Goal: Task Accomplishment & Management: Manage account settings

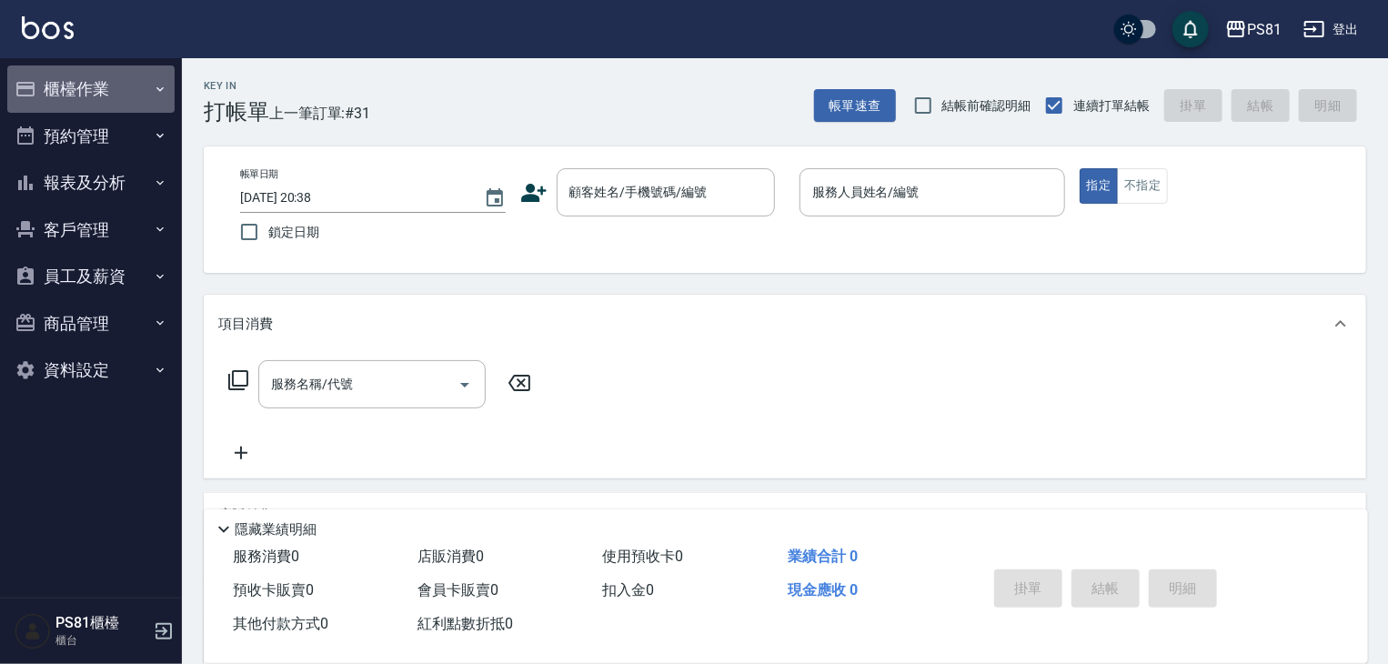
drag, startPoint x: 124, startPoint y: 74, endPoint x: 135, endPoint y: 116, distance: 43.2
click at [124, 75] on button "櫃檯作業" at bounding box center [90, 88] width 167 height 47
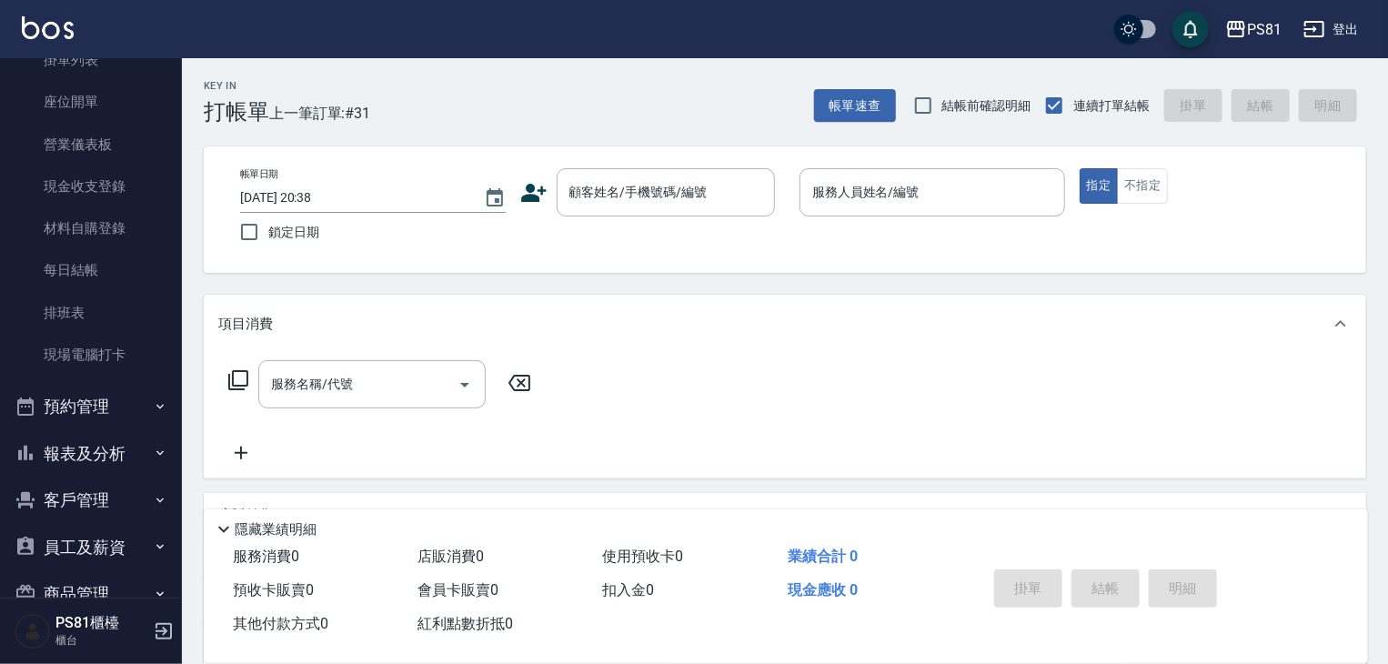
scroll to position [253, 0]
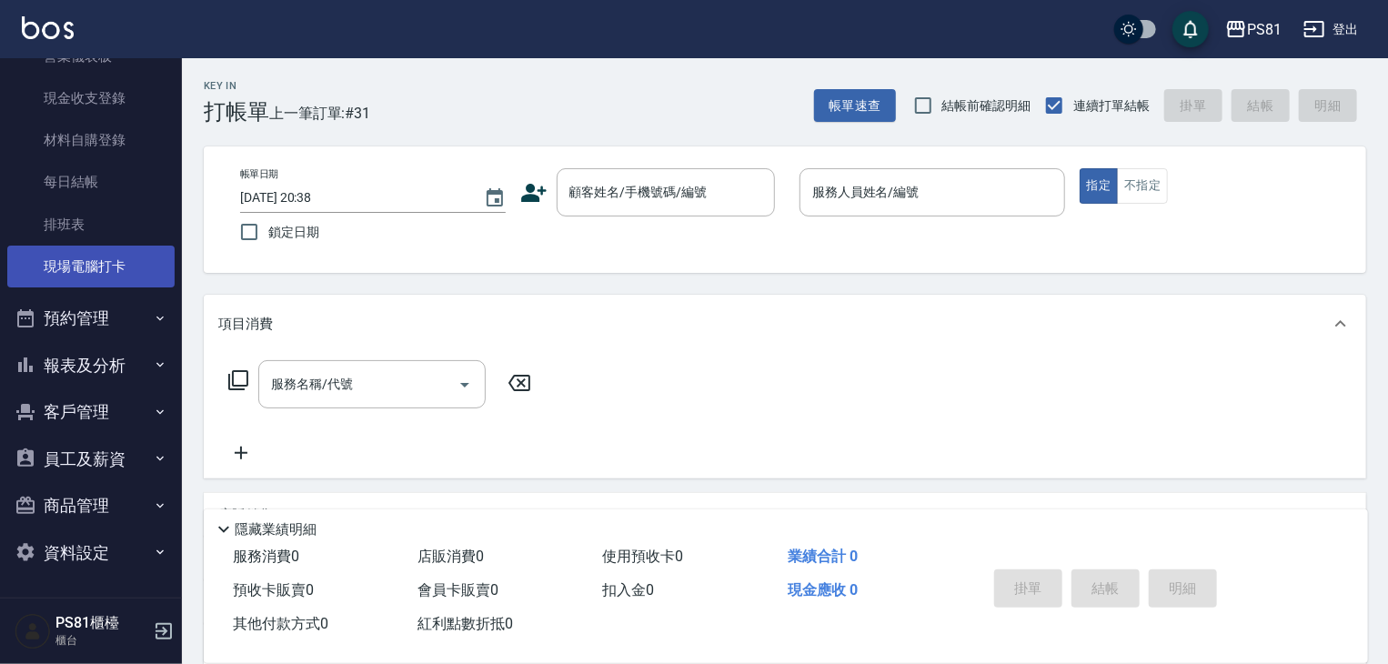
click at [92, 281] on link "現場電腦打卡" at bounding box center [90, 267] width 167 height 42
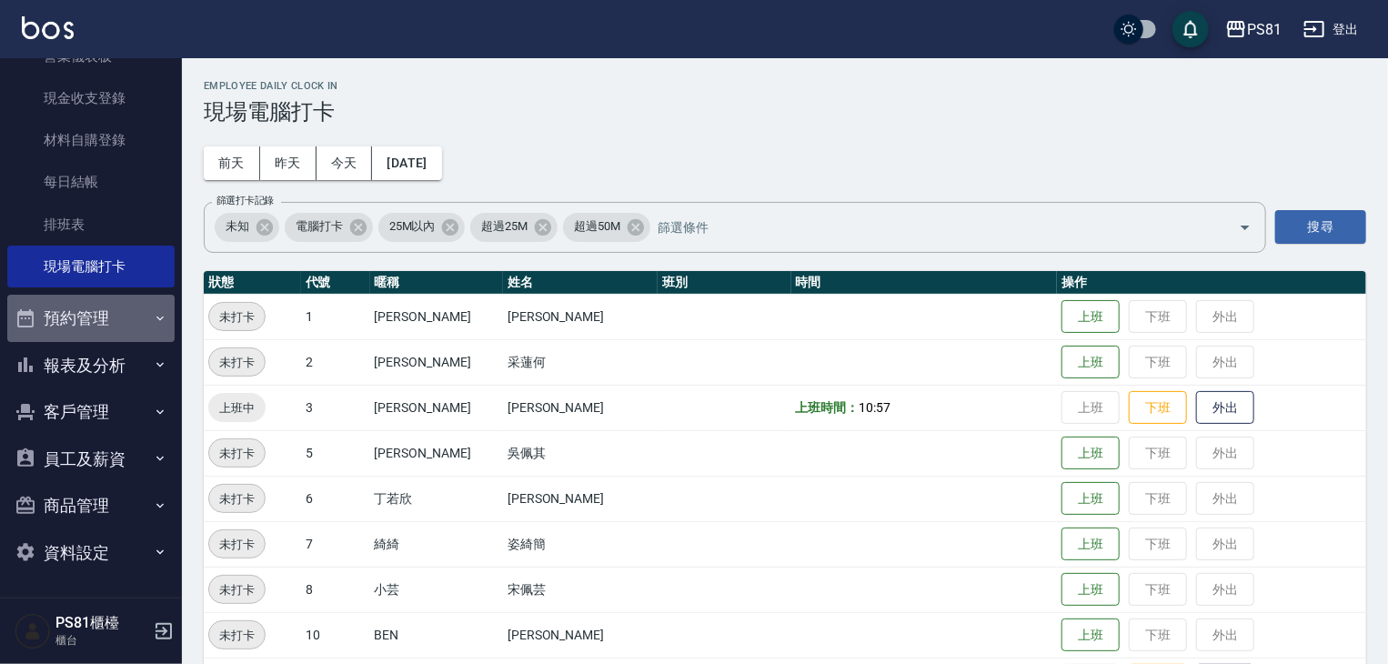
click at [115, 320] on button "預約管理" at bounding box center [90, 318] width 167 height 47
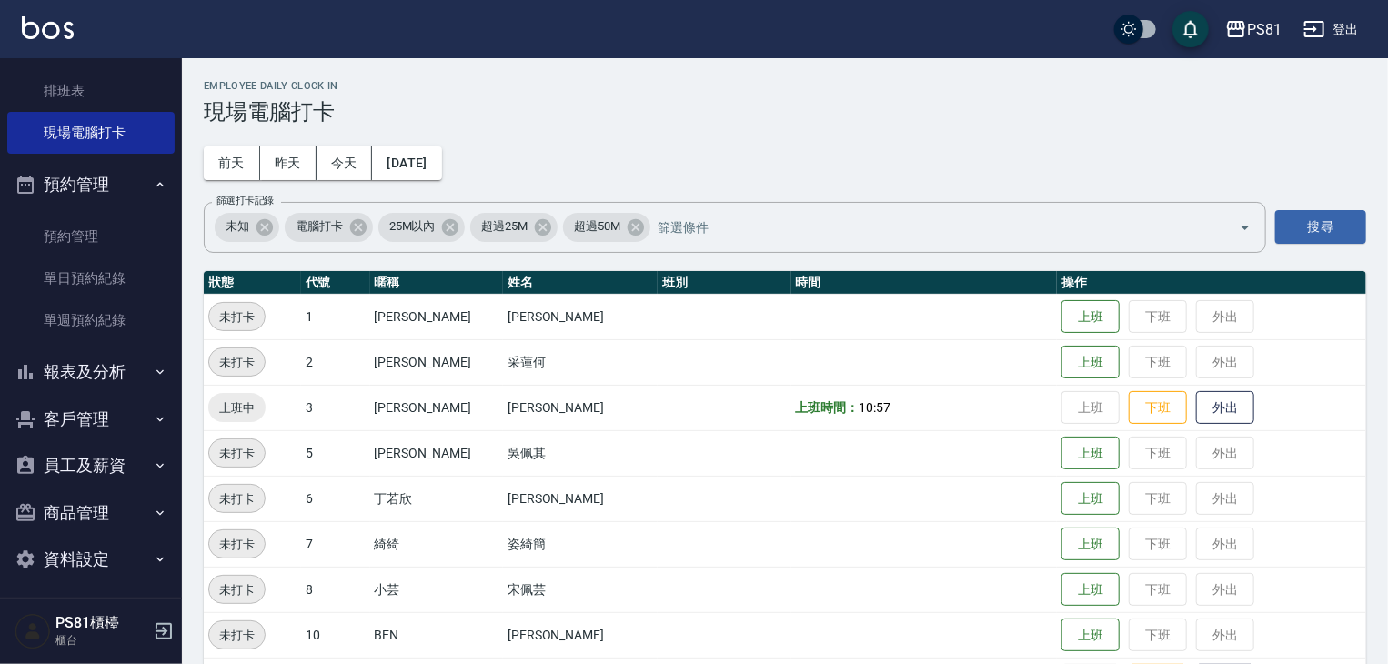
click at [113, 361] on button "報表及分析" at bounding box center [90, 371] width 167 height 47
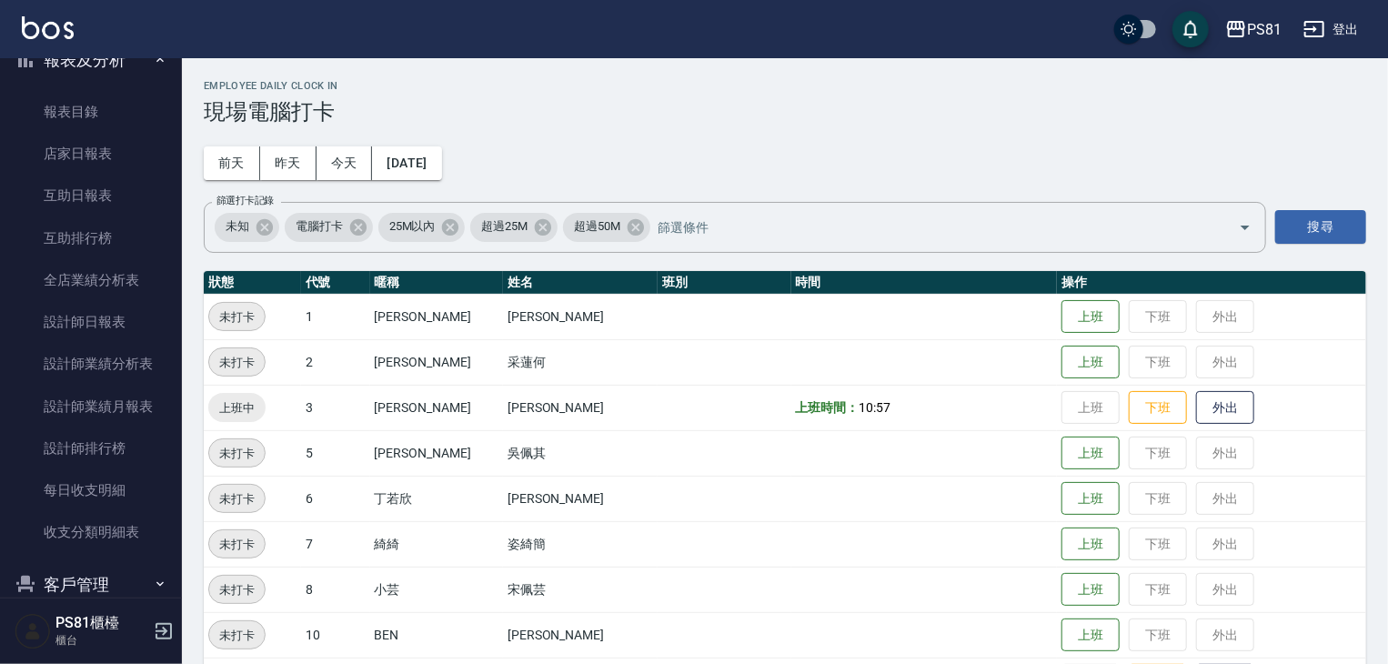
scroll to position [833, 0]
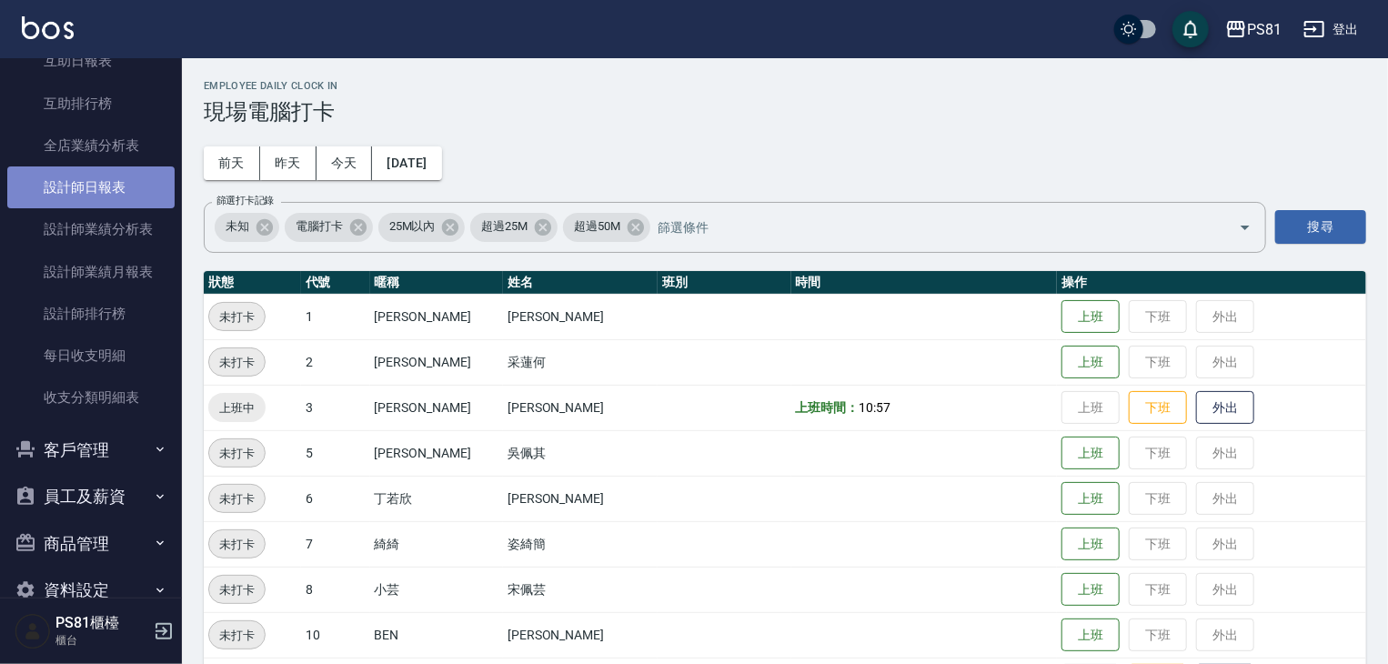
click at [114, 169] on link "設計師日報表" at bounding box center [90, 187] width 167 height 42
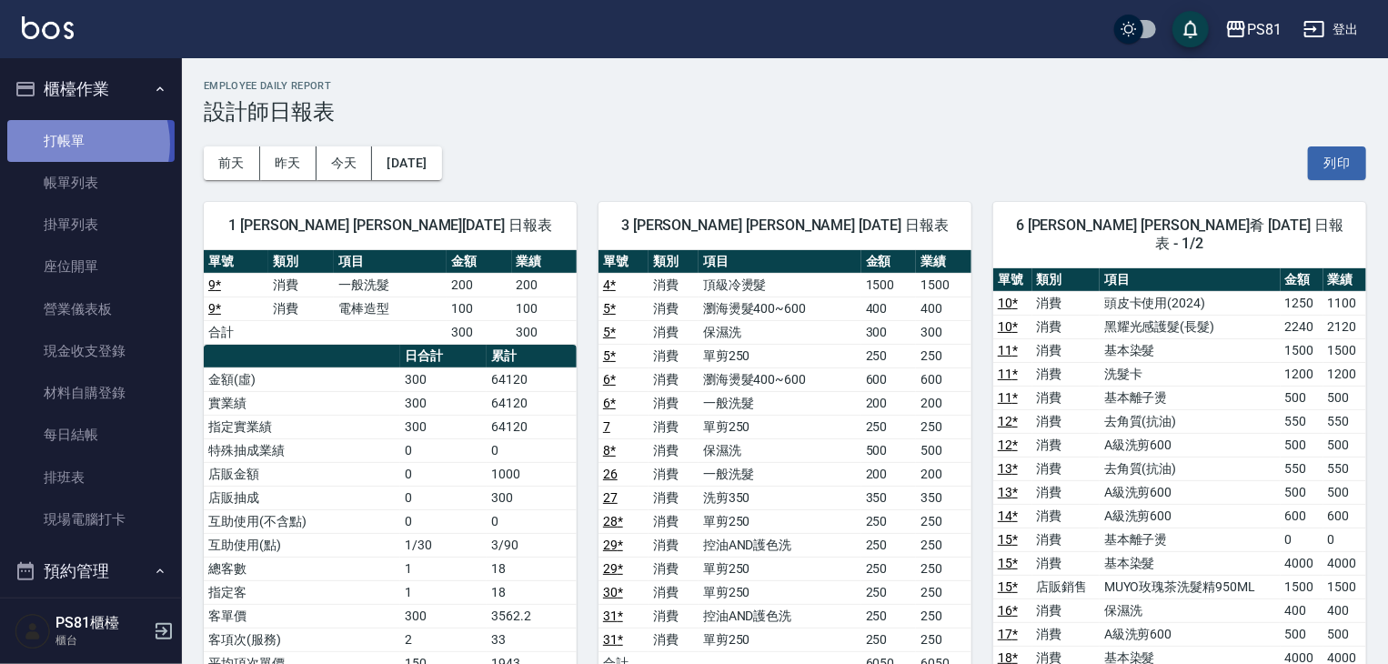
click at [69, 144] on link "打帳單" at bounding box center [90, 141] width 167 height 42
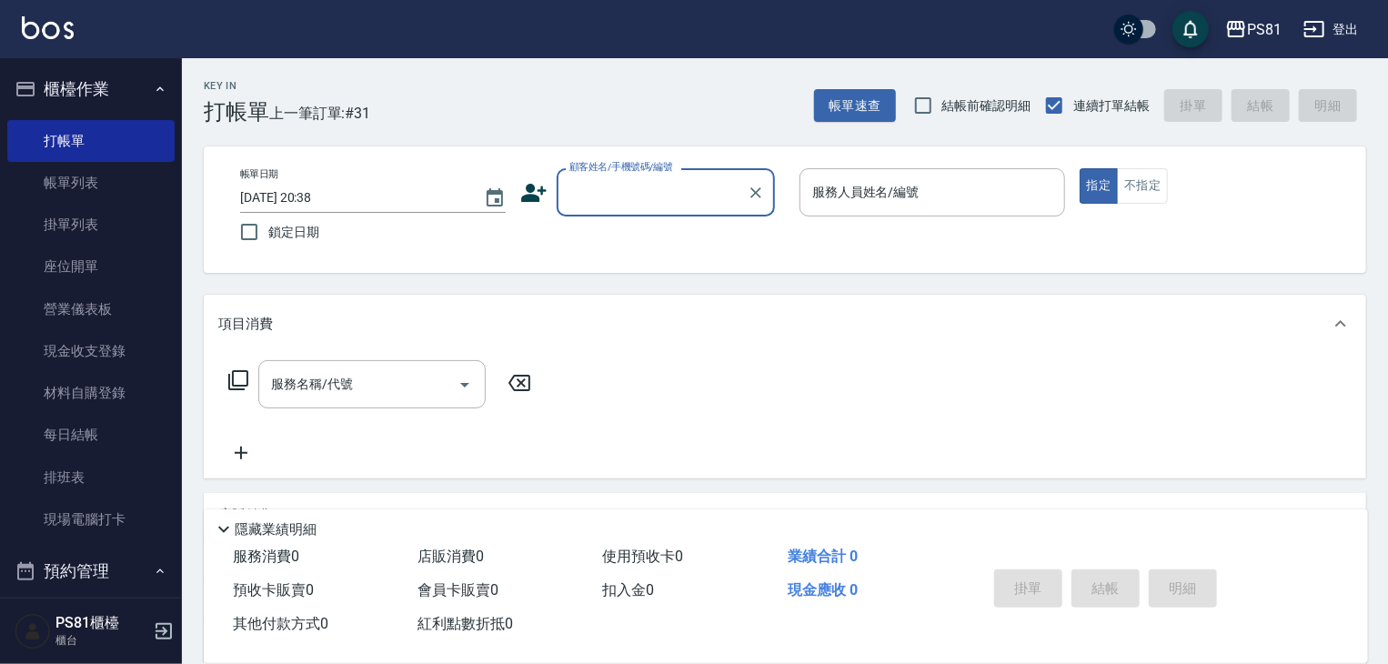
drag, startPoint x: 677, startPoint y: 179, endPoint x: 670, endPoint y: 195, distance: 17.1
click at [676, 181] on input "顧客姓名/手機號碼/編號" at bounding box center [652, 192] width 175 height 32
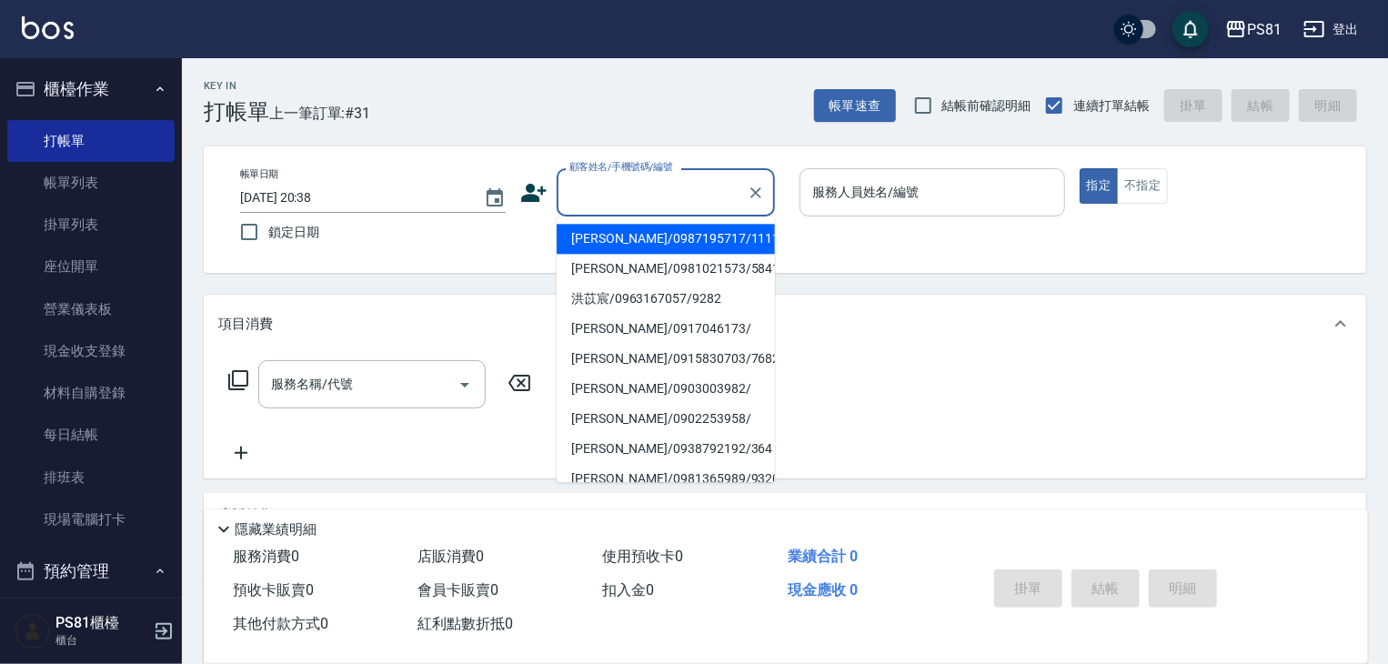
drag, startPoint x: 643, startPoint y: 236, endPoint x: 862, endPoint y: 207, distance: 221.2
click at [649, 231] on li "張晏菱/0987195717/111111" at bounding box center [666, 239] width 218 height 30
type input "張晏菱/0987195717/111111"
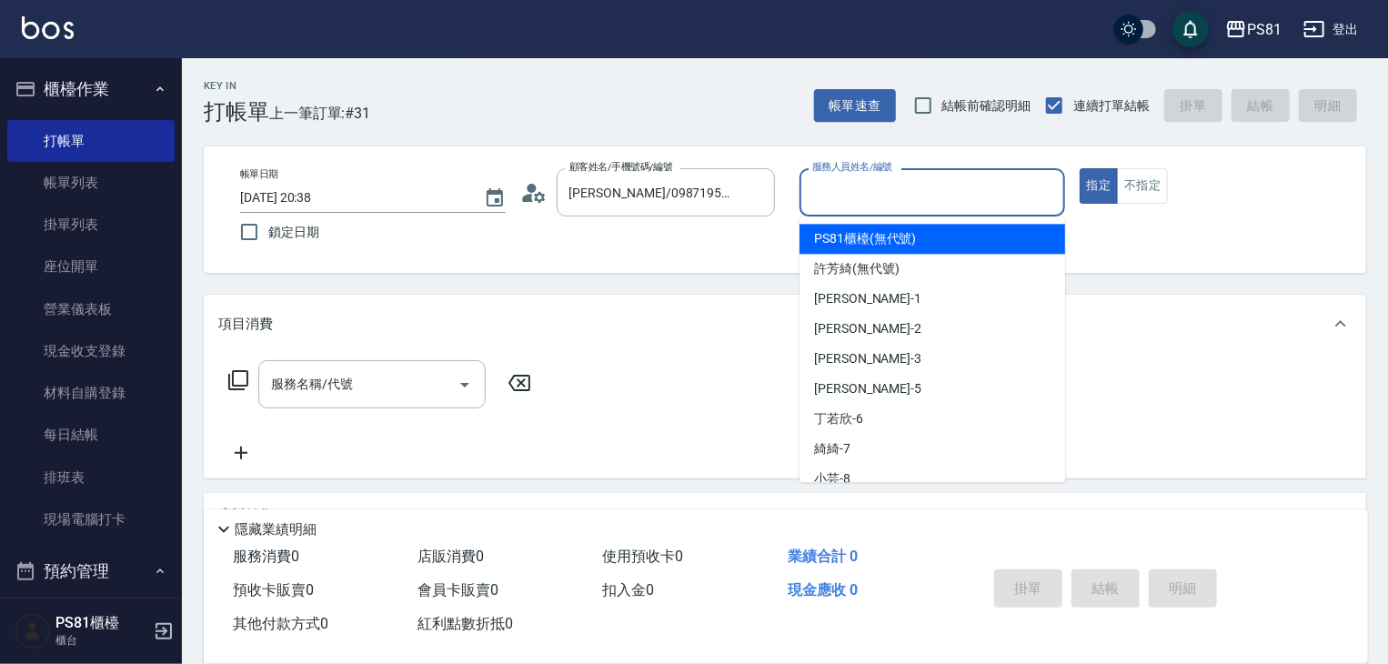
drag, startPoint x: 964, startPoint y: 180, endPoint x: 941, endPoint y: 193, distance: 26.9
click at [946, 190] on input "服務人員姓名/編號" at bounding box center [932, 192] width 249 height 32
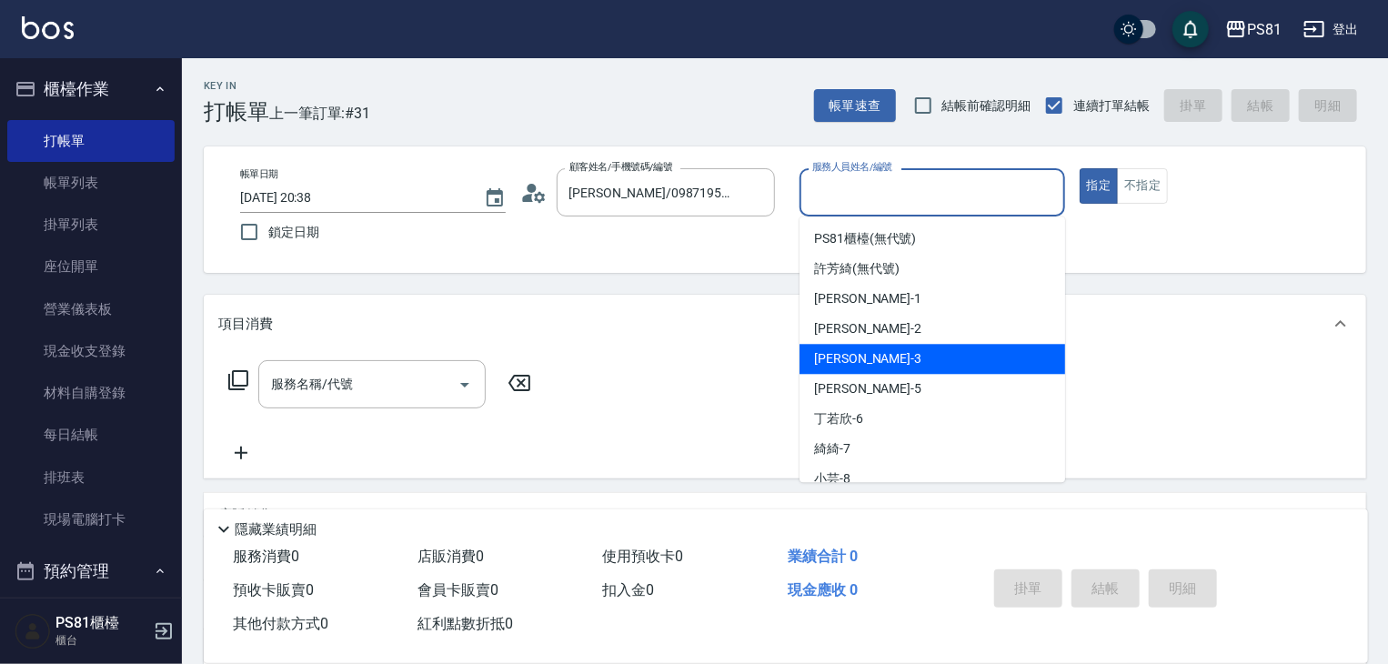
drag, startPoint x: 864, startPoint y: 358, endPoint x: 535, endPoint y: 375, distance: 329.8
click at [833, 362] on div "晏菱 -3" at bounding box center [933, 359] width 266 height 30
type input "晏菱-3"
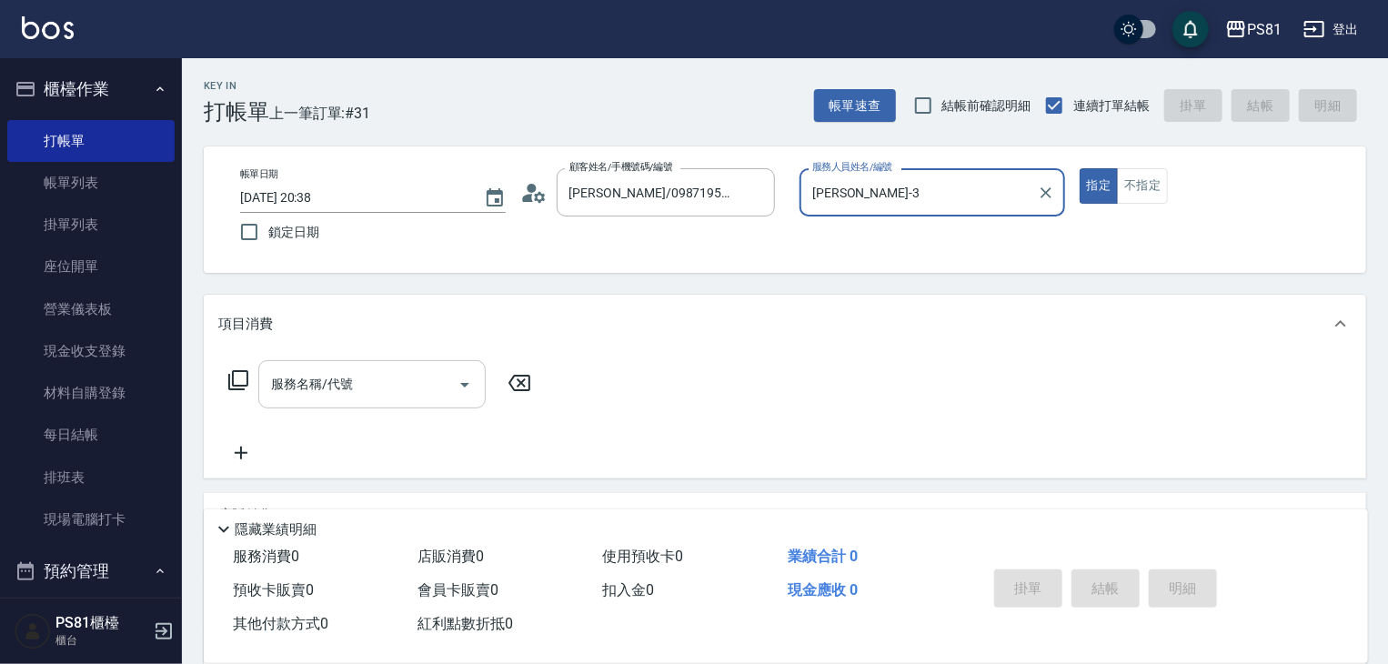
drag, startPoint x: 359, startPoint y: 384, endPoint x: 371, endPoint y: 390, distance: 13.4
click at [364, 387] on input "服務名稱/代號" at bounding box center [359, 384] width 184 height 32
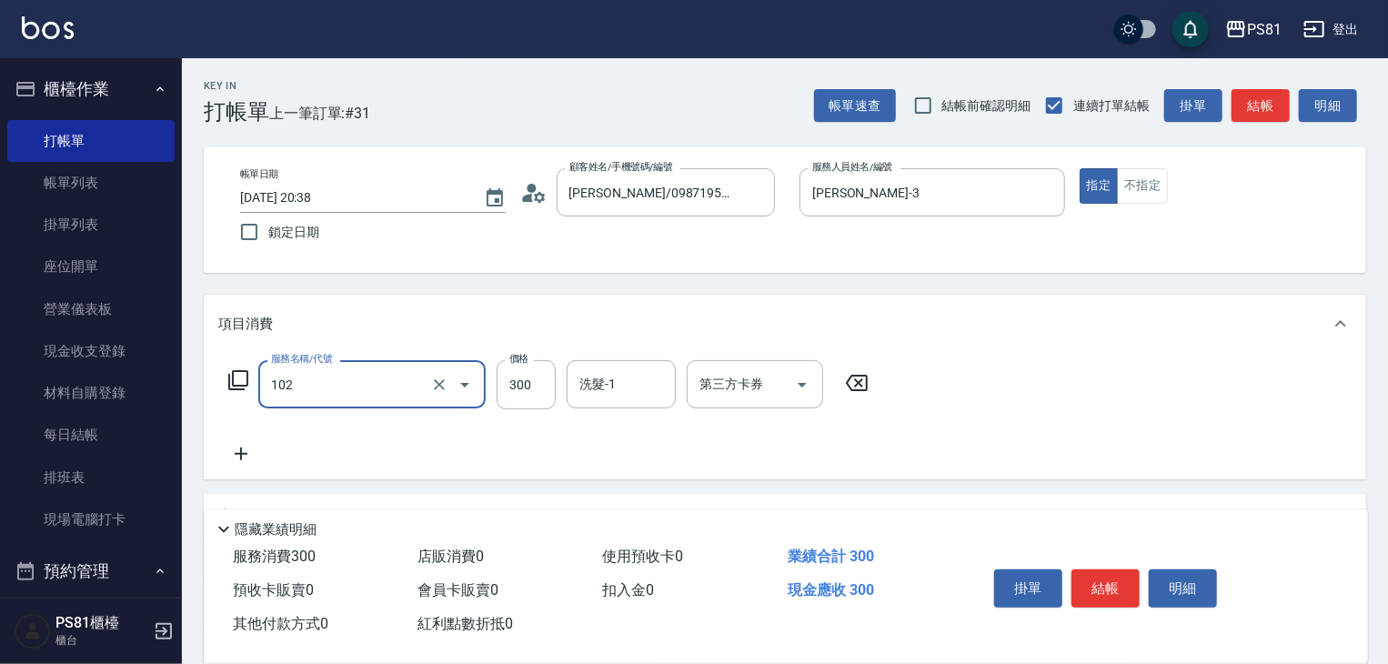
type input "保濕洗(102)"
click at [233, 451] on icon at bounding box center [240, 454] width 45 height 22
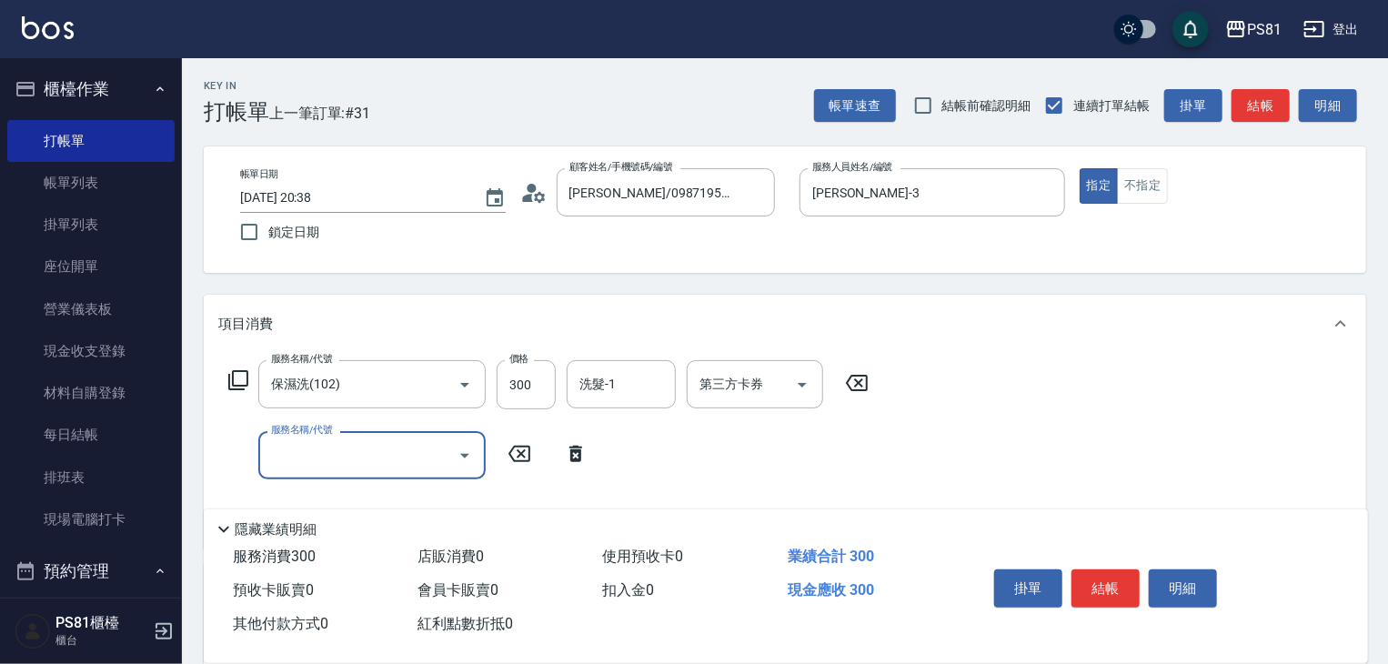
click at [290, 459] on input "服務名稱/代號" at bounding box center [359, 455] width 184 height 32
type input "單剪250(202)"
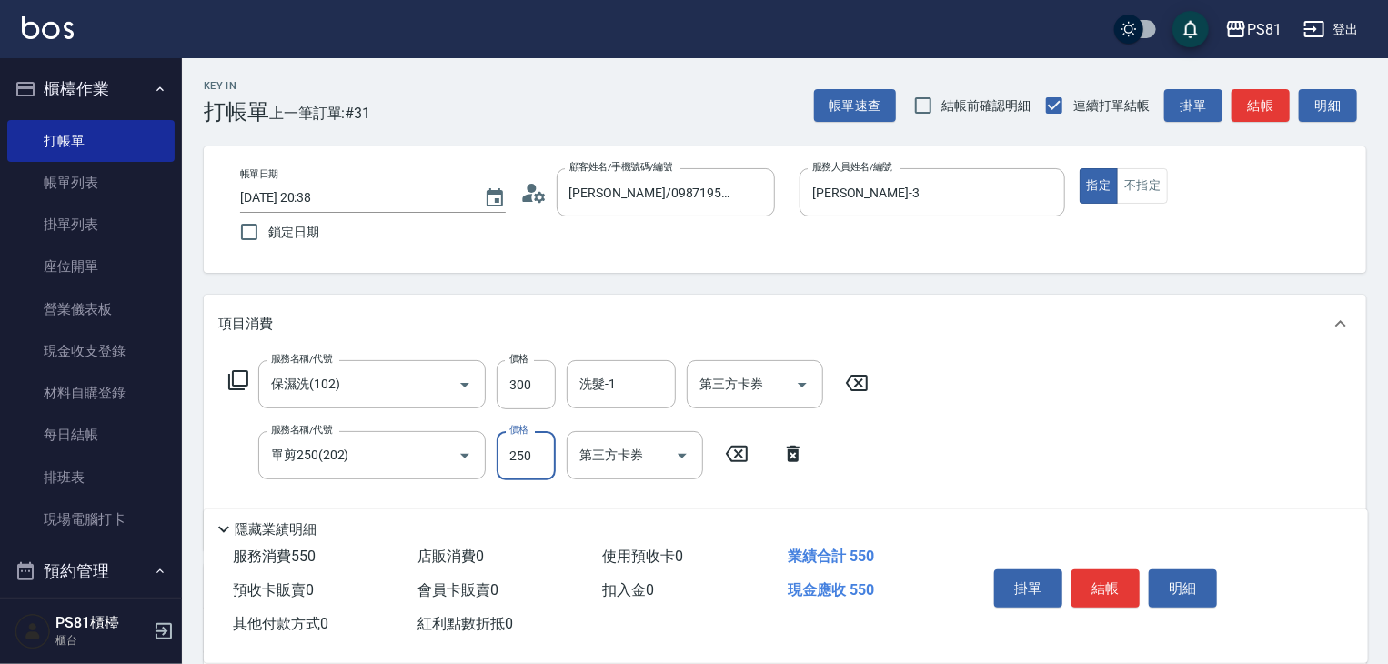
click at [545, 454] on input "250" at bounding box center [526, 455] width 59 height 49
type input "350"
click at [1101, 583] on button "結帳" at bounding box center [1106, 588] width 68 height 38
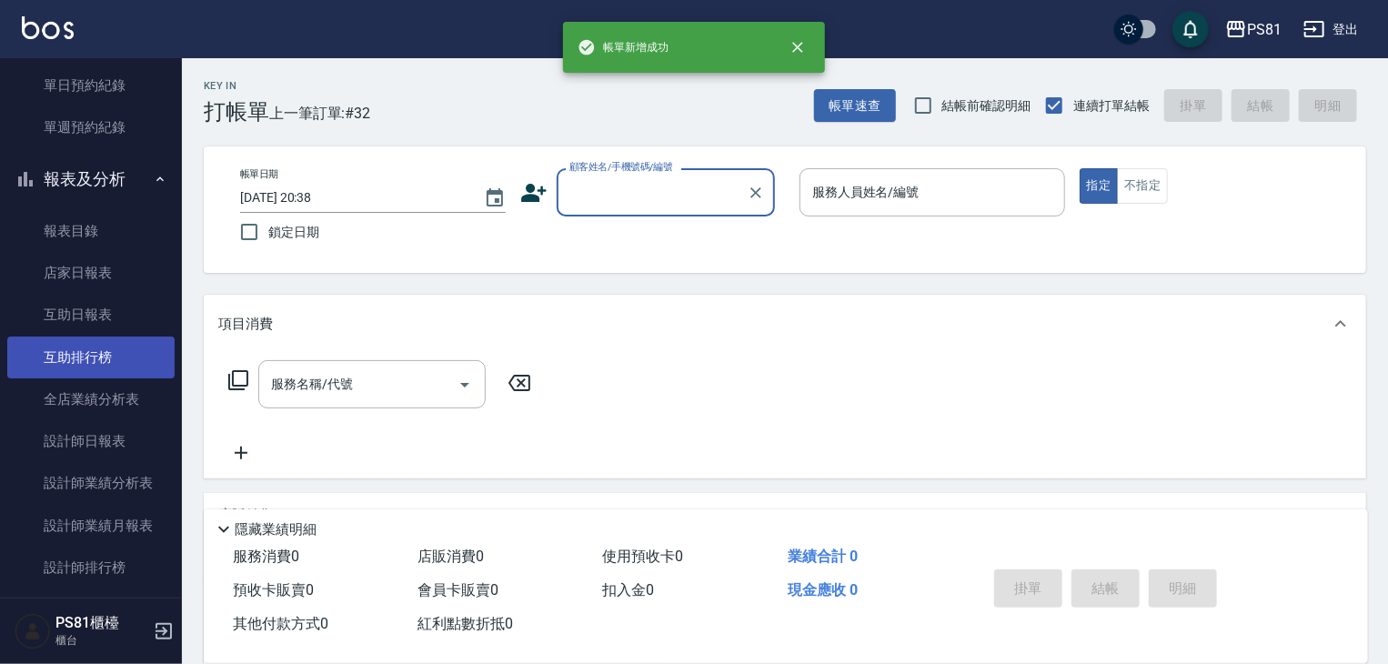
scroll to position [728, 0]
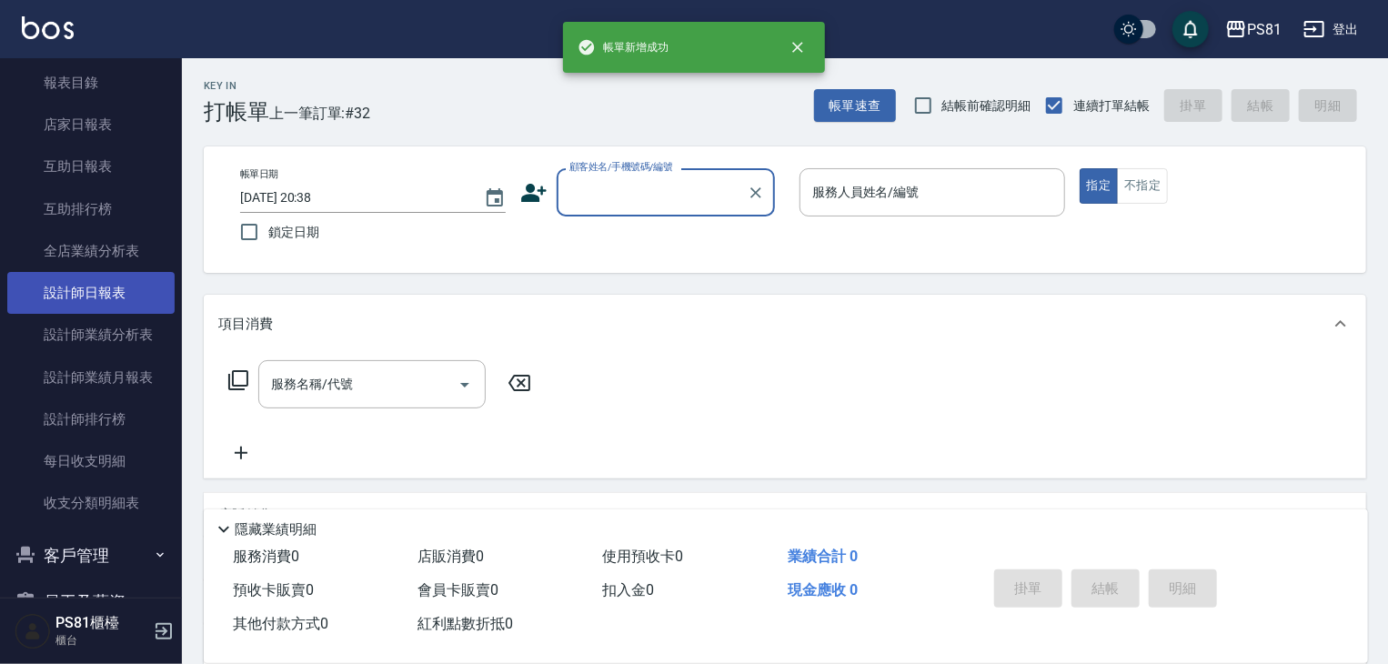
click at [96, 283] on link "設計師日報表" at bounding box center [90, 293] width 167 height 42
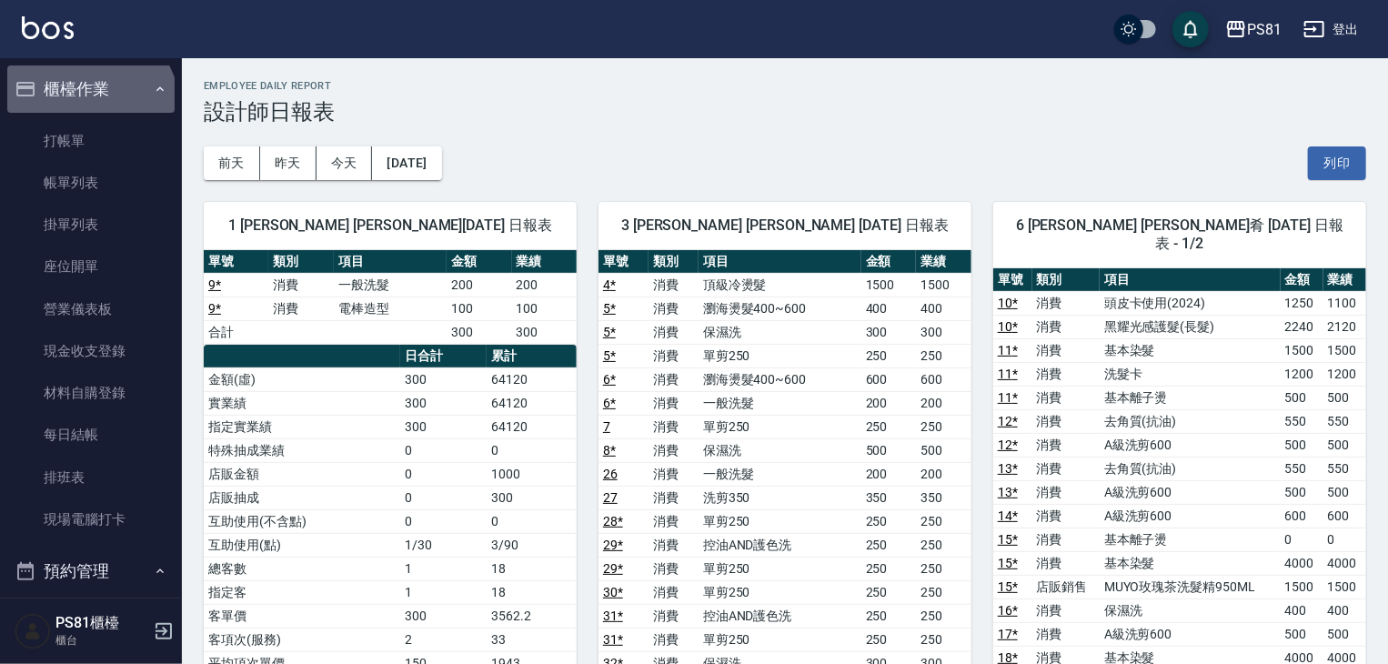
click at [87, 109] on button "櫃檯作業" at bounding box center [90, 88] width 167 height 47
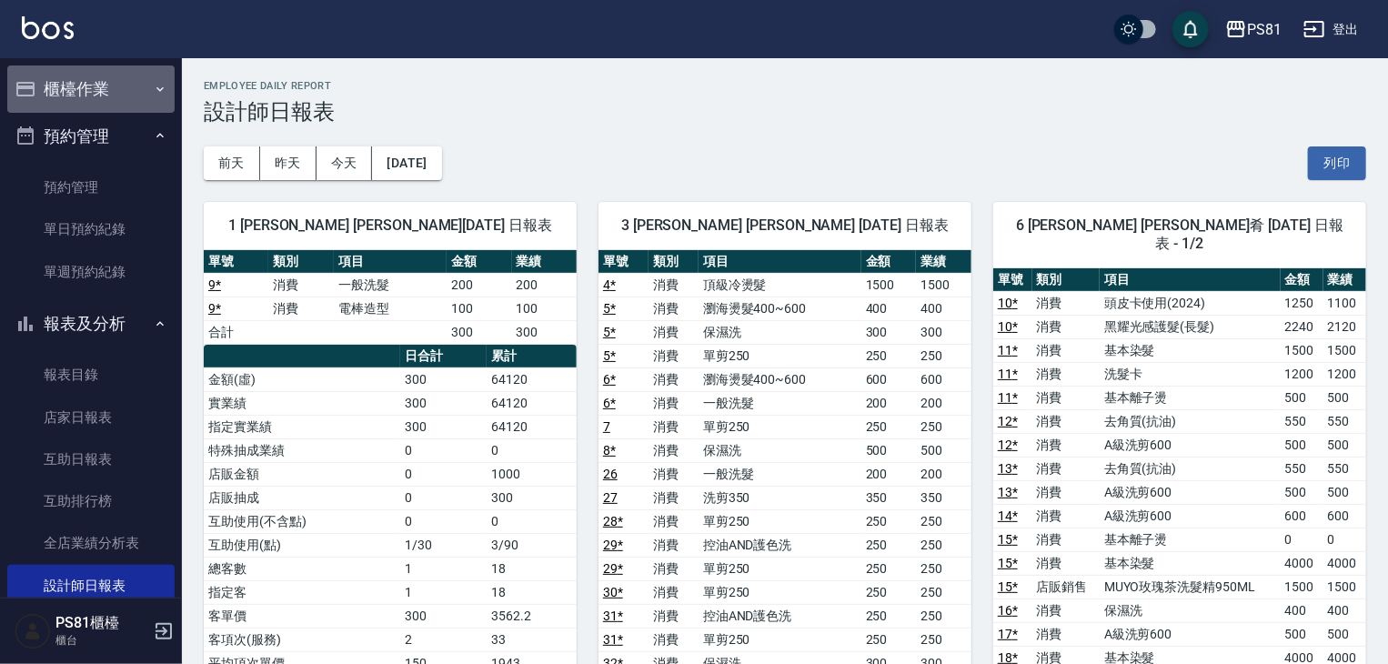
drag, startPoint x: 105, startPoint y: 74, endPoint x: 112, endPoint y: 94, distance: 21.3
click at [106, 74] on button "櫃檯作業" at bounding box center [90, 88] width 167 height 47
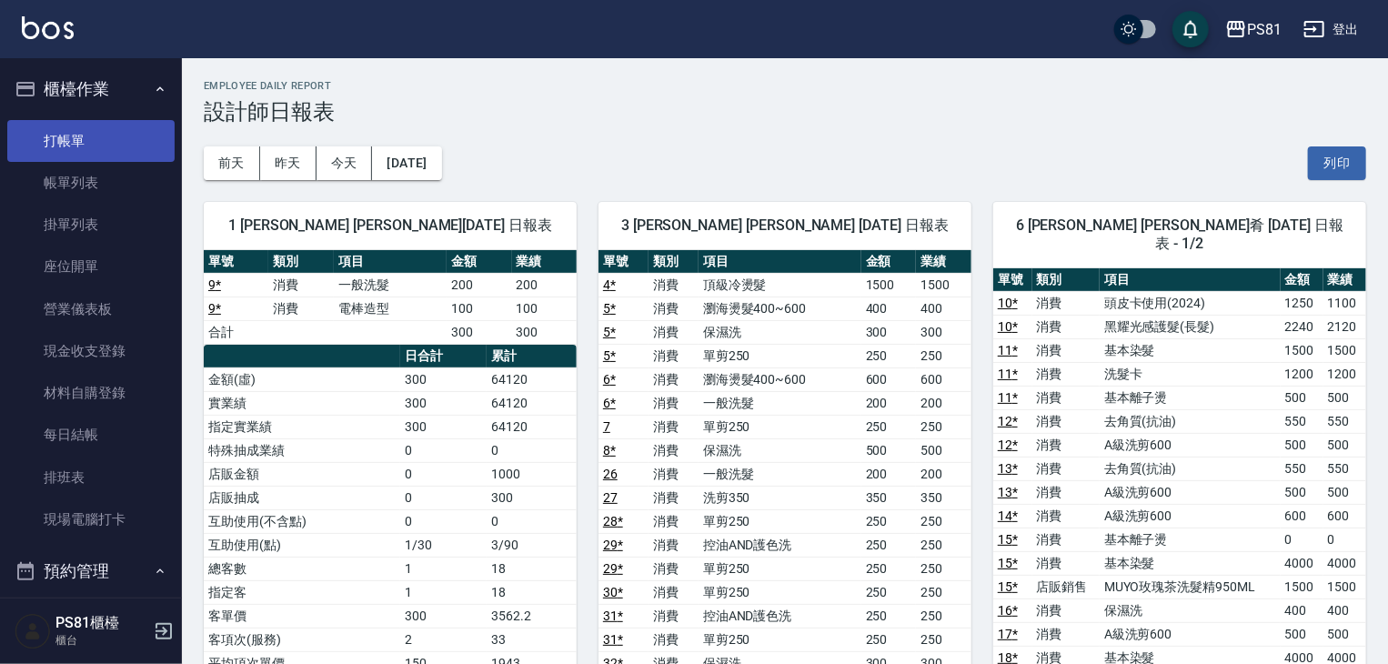
click at [116, 150] on link "打帳單" at bounding box center [90, 141] width 167 height 42
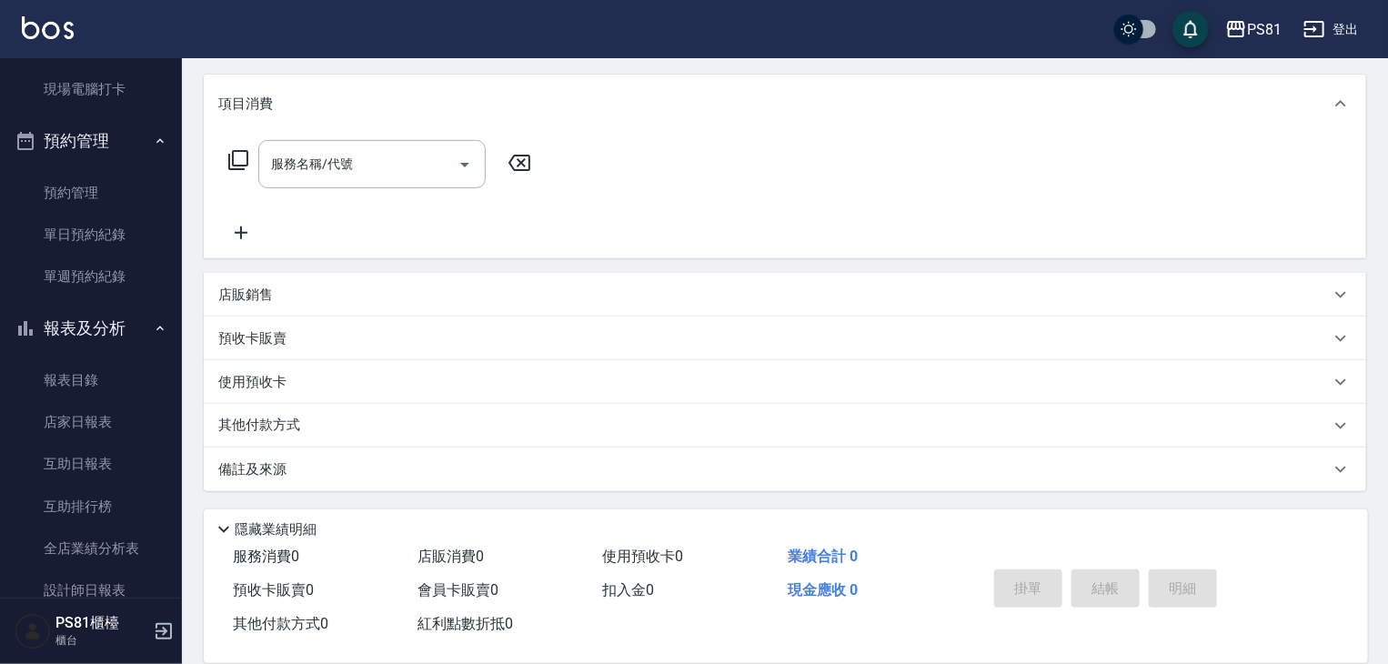
scroll to position [455, 0]
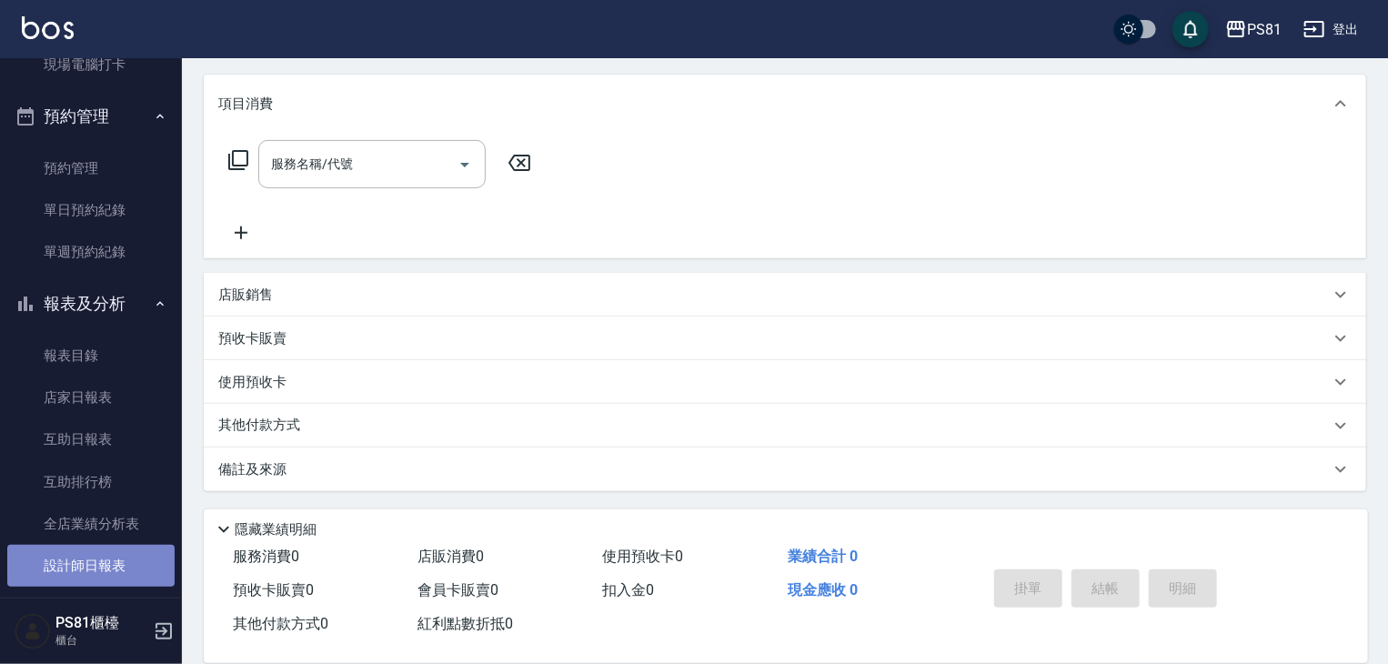
click at [93, 568] on link "設計師日報表" at bounding box center [90, 566] width 167 height 42
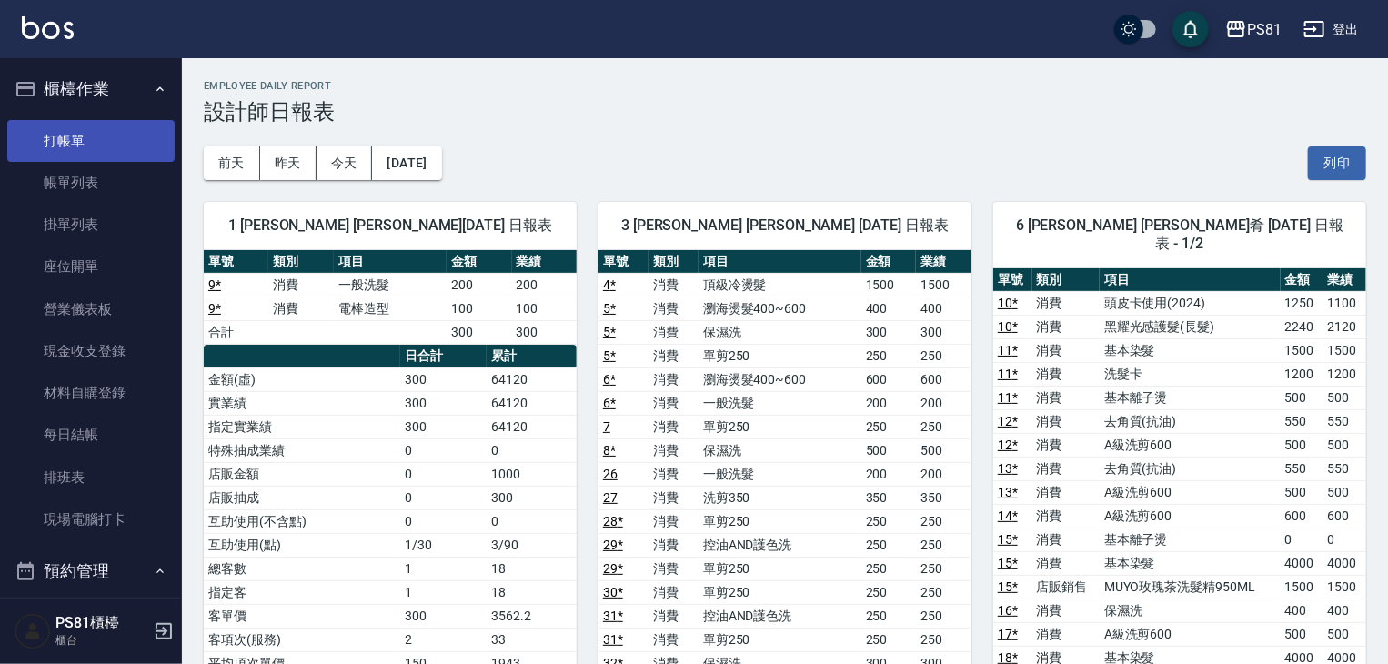
click at [91, 132] on link "打帳單" at bounding box center [90, 141] width 167 height 42
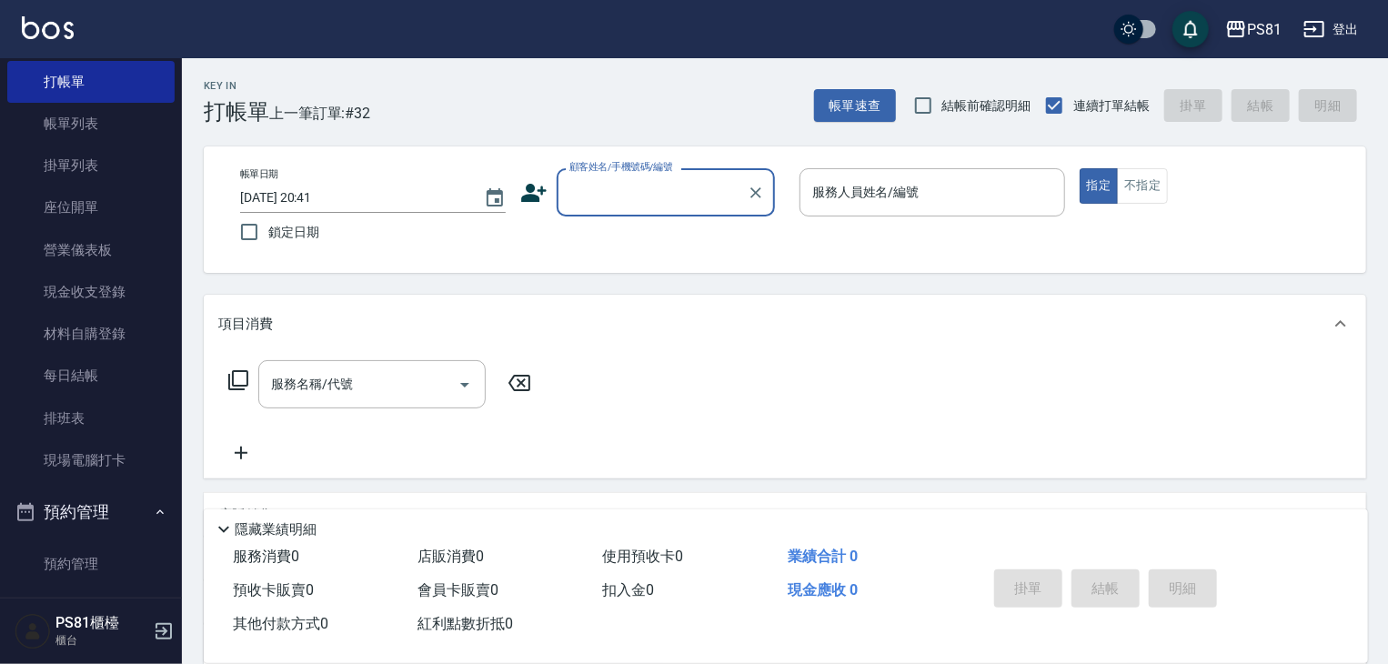
scroll to position [91, 0]
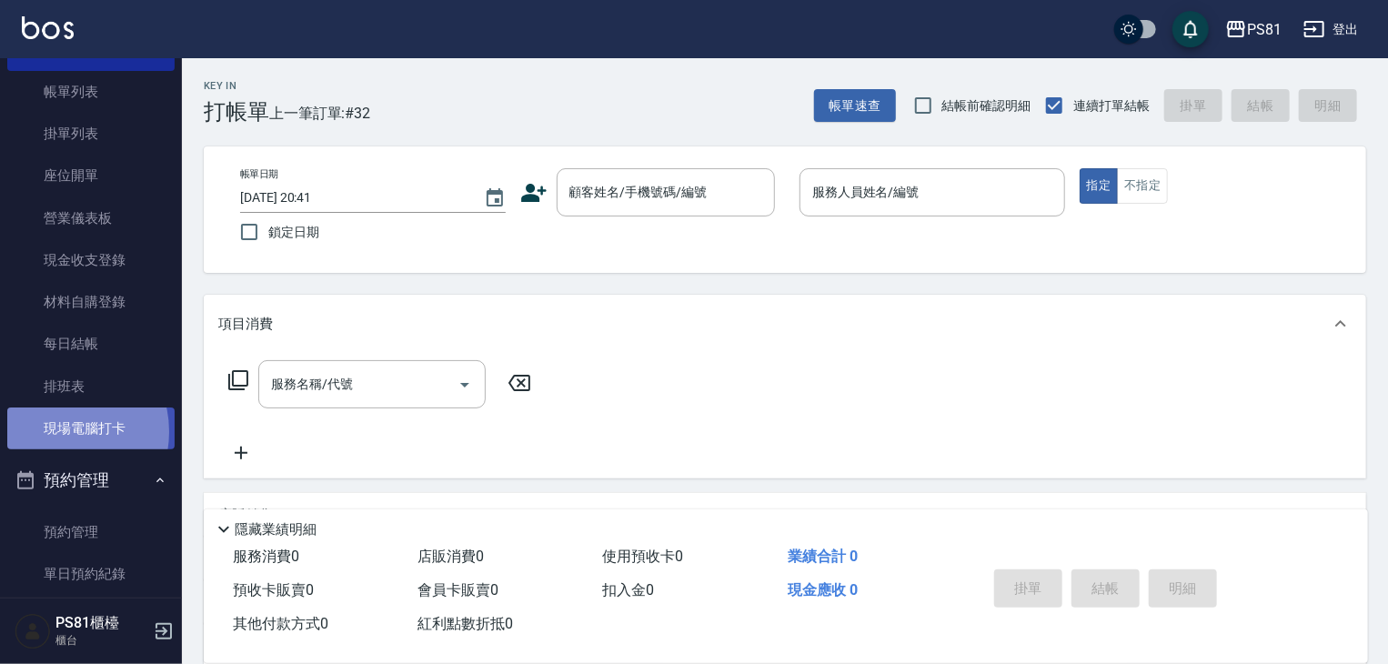
click at [60, 432] on link "現場電腦打卡" at bounding box center [90, 429] width 167 height 42
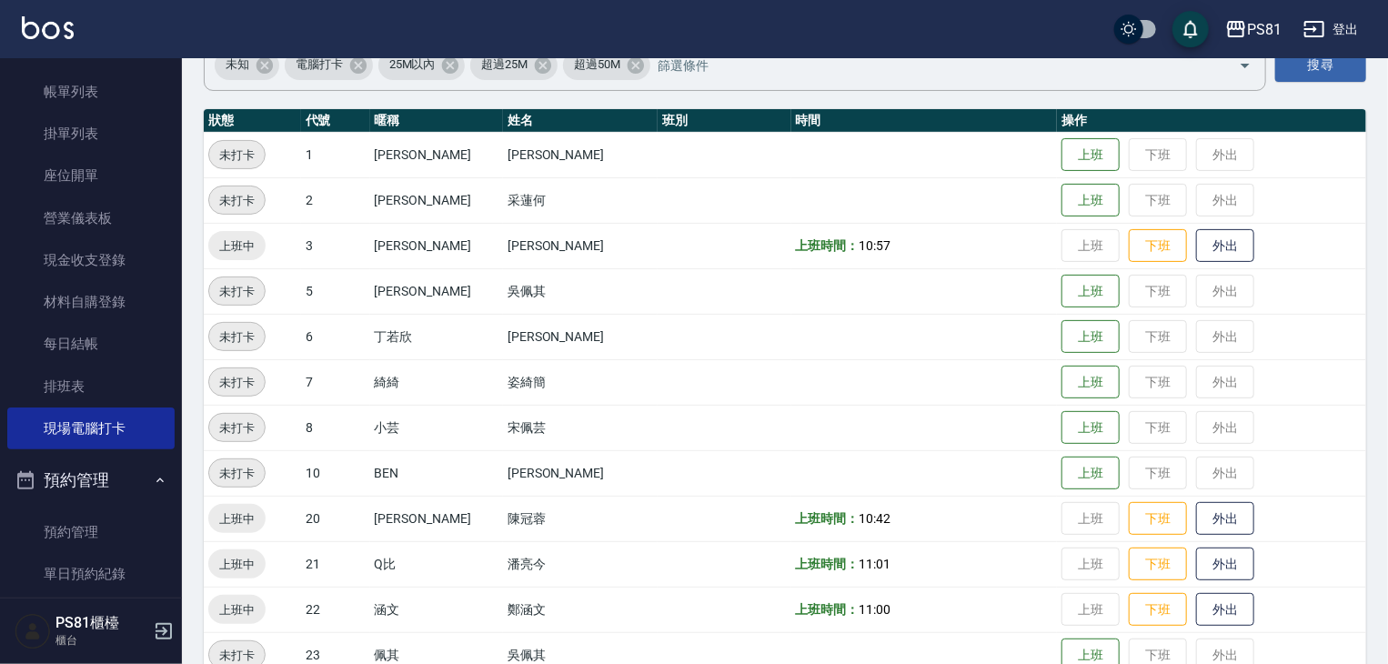
scroll to position [273, 0]
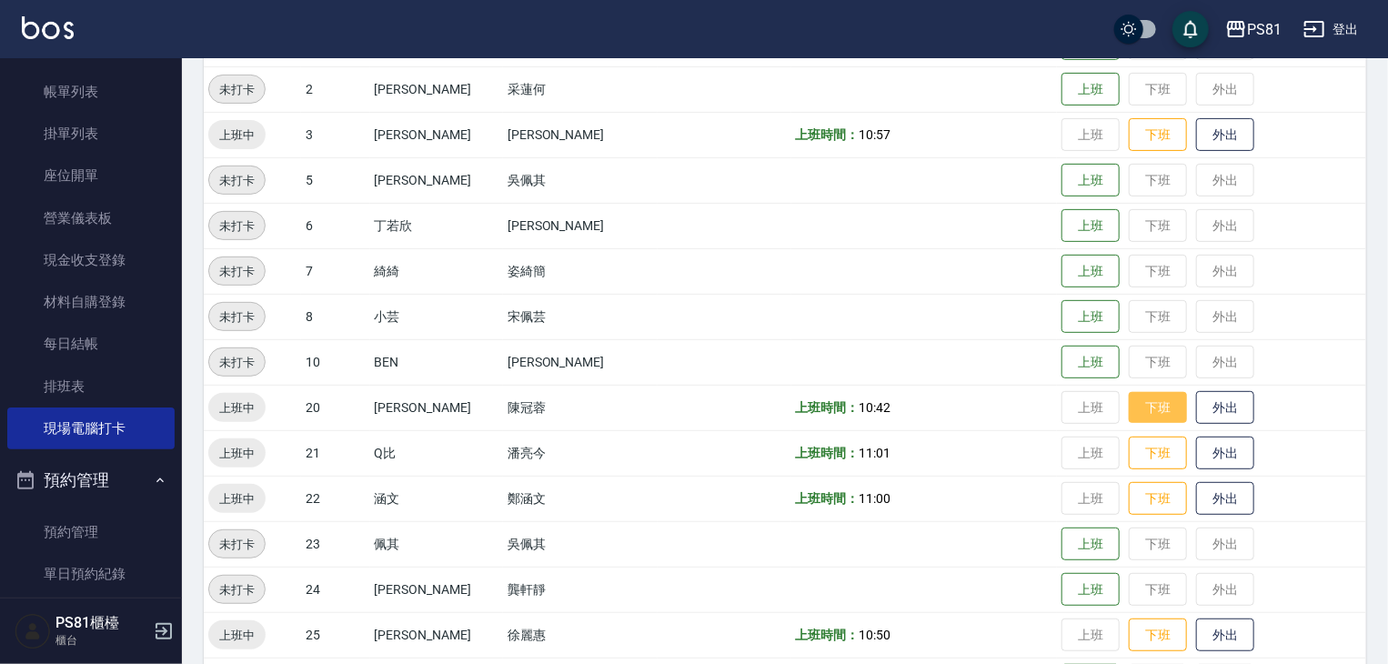
click at [1129, 416] on button "下班" at bounding box center [1158, 408] width 58 height 32
click at [1146, 636] on button "下班" at bounding box center [1158, 636] width 58 height 32
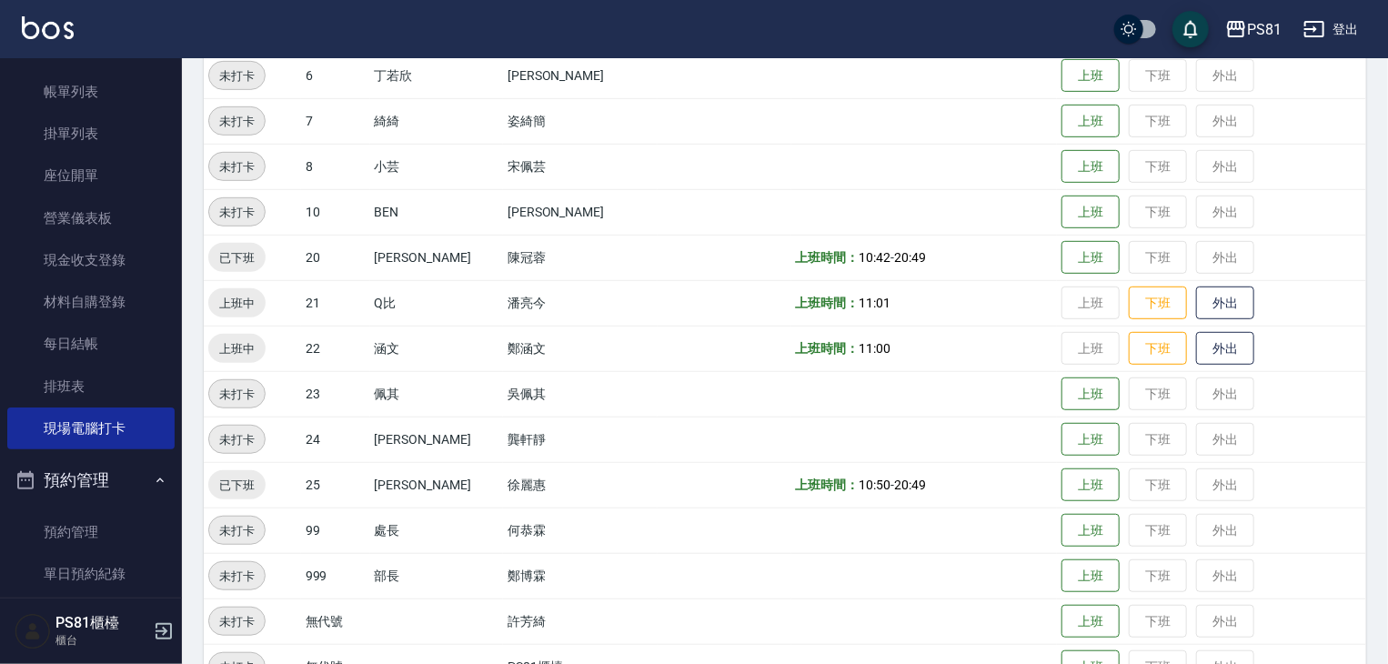
scroll to position [455, 0]
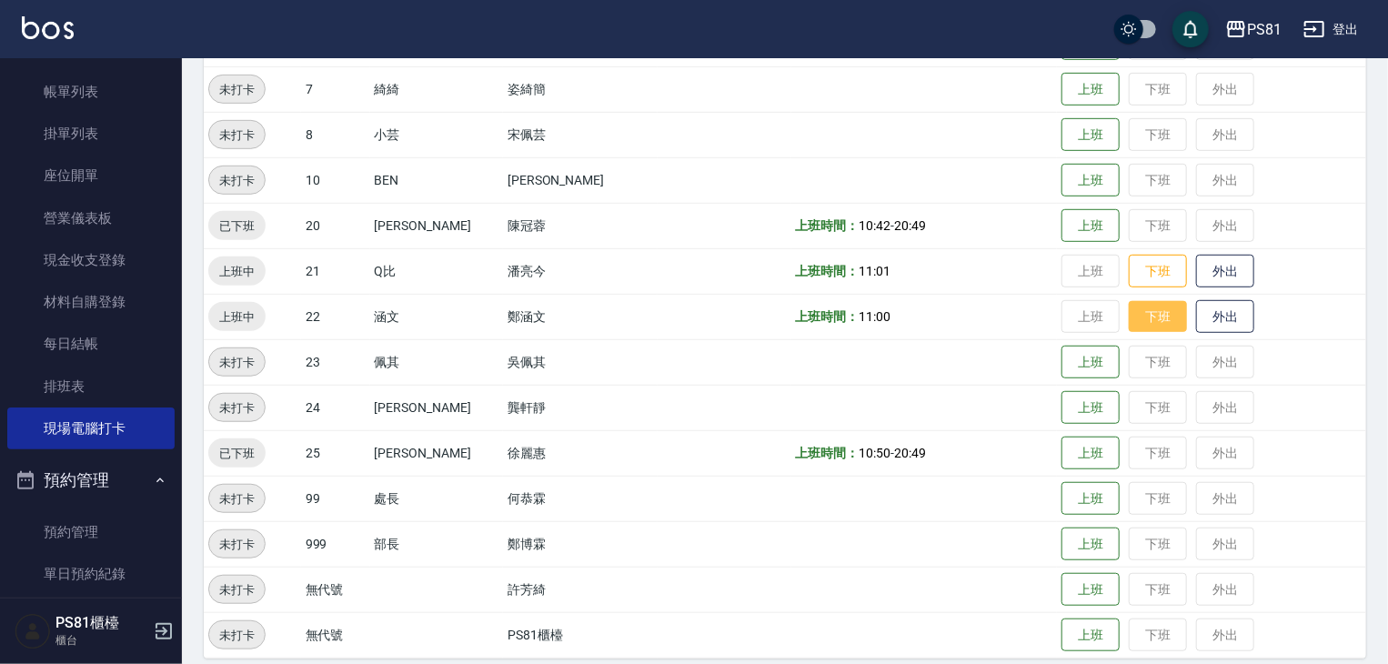
click at [1137, 313] on button "下班" at bounding box center [1158, 317] width 58 height 32
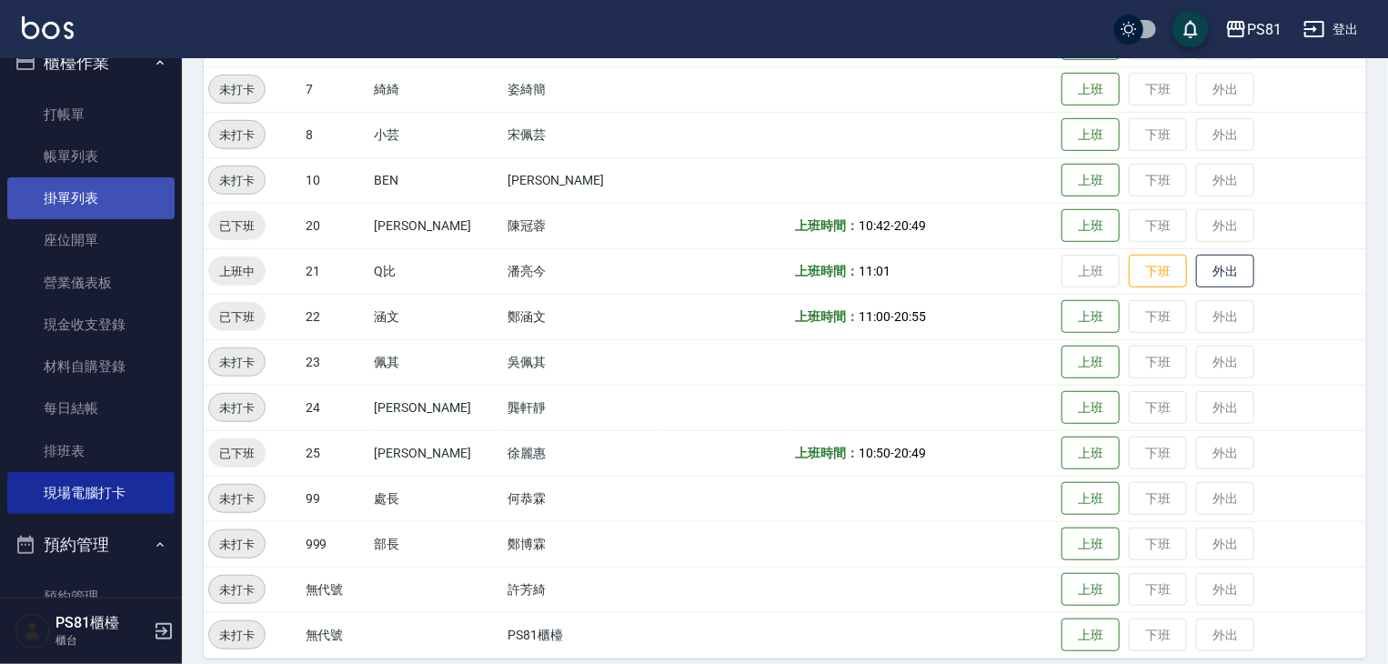
scroll to position [0, 0]
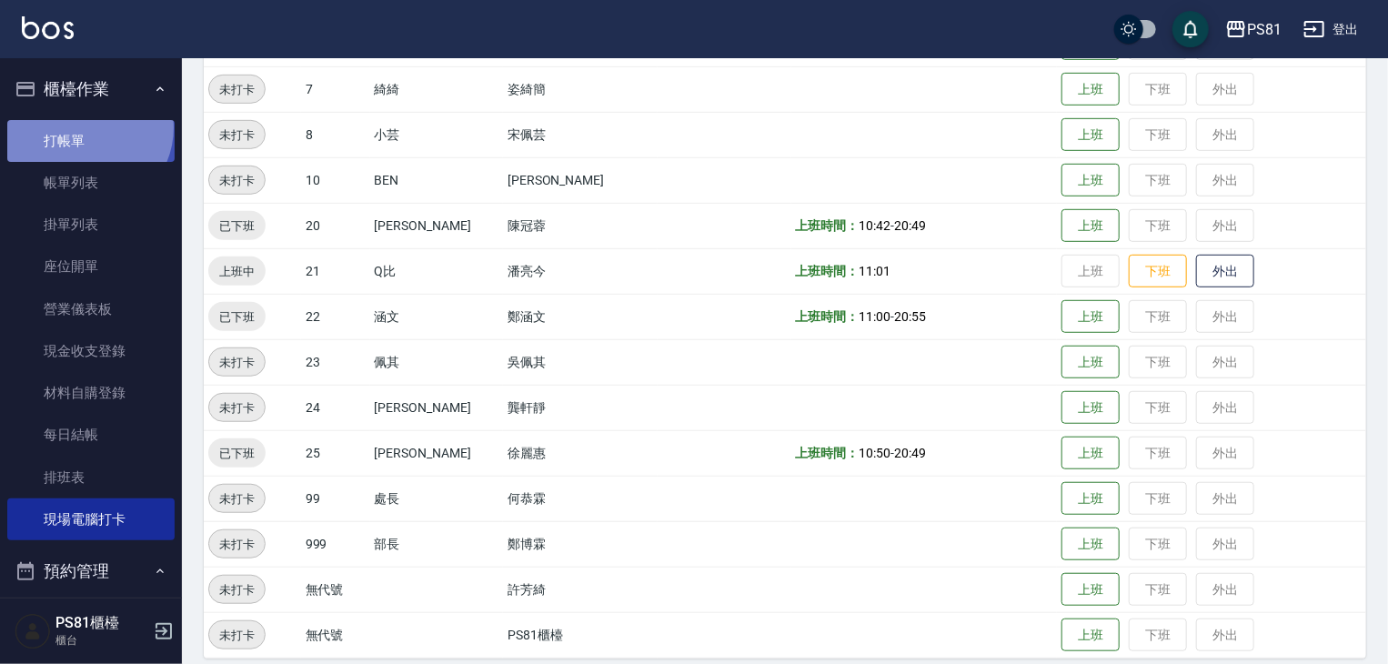
click at [85, 127] on link "打帳單" at bounding box center [90, 141] width 167 height 42
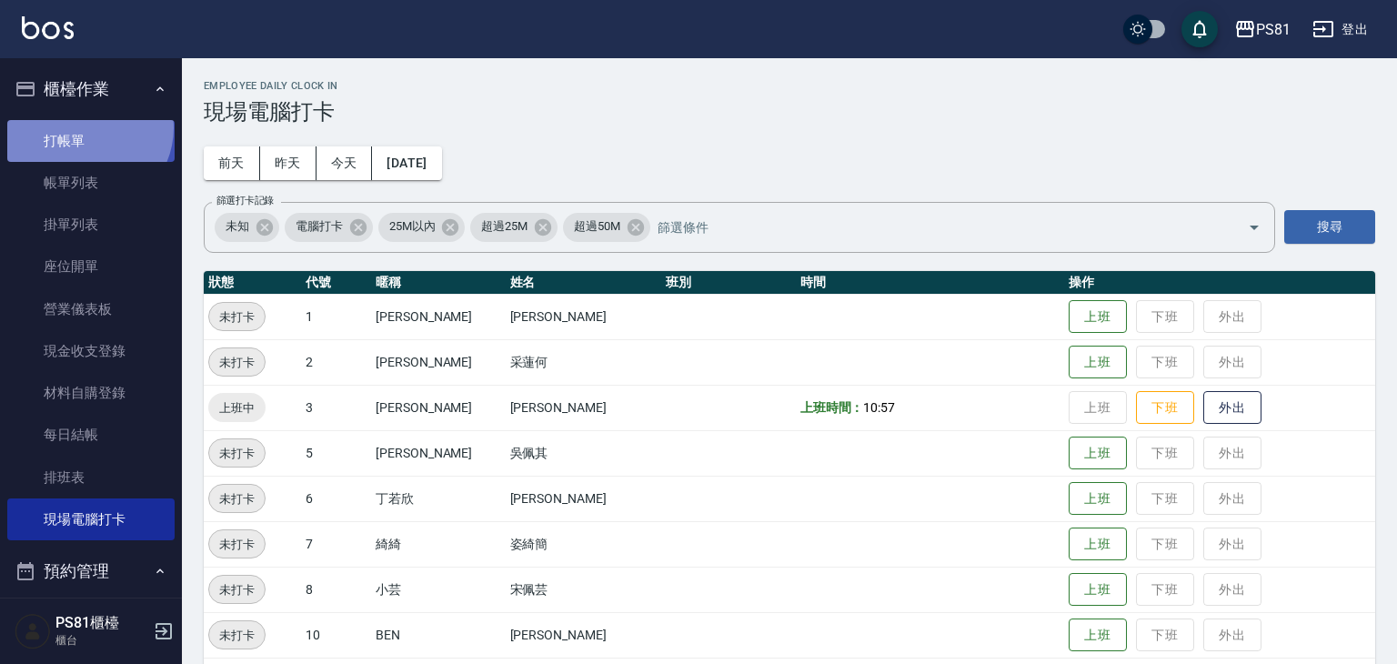
click at [85, 127] on link "打帳單" at bounding box center [90, 141] width 167 height 42
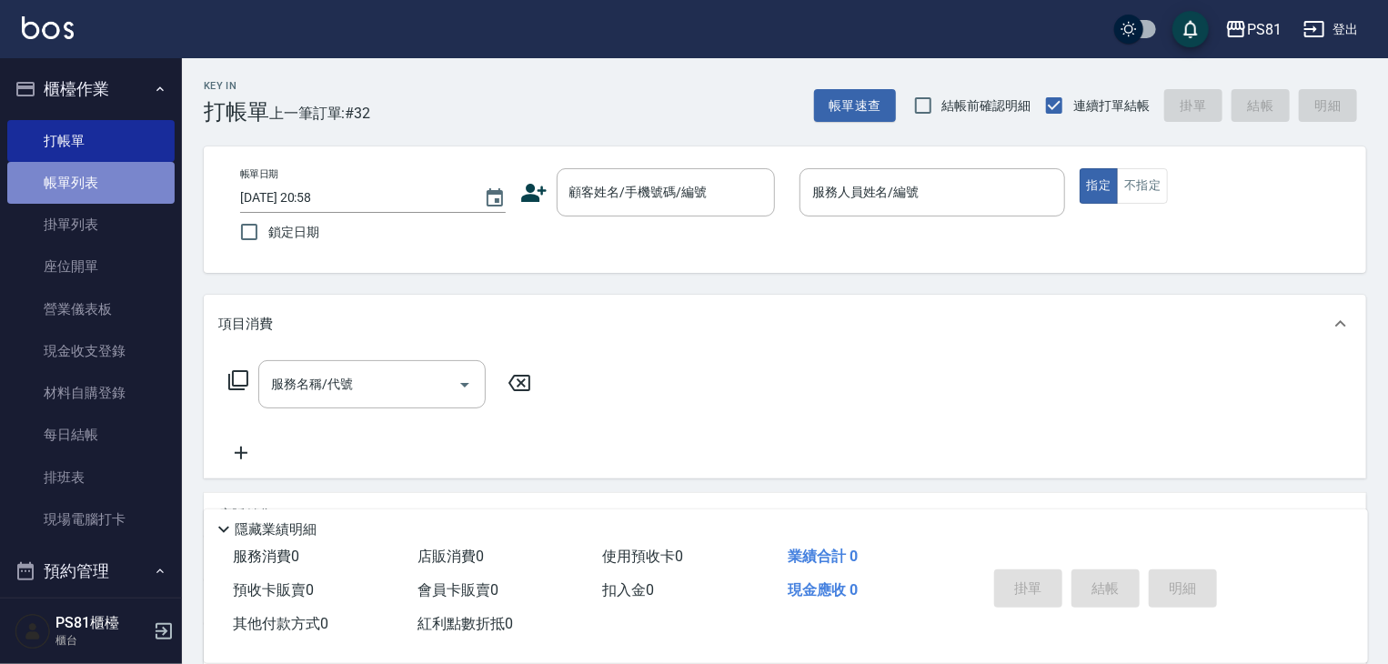
click at [126, 181] on link "帳單列表" at bounding box center [90, 183] width 167 height 42
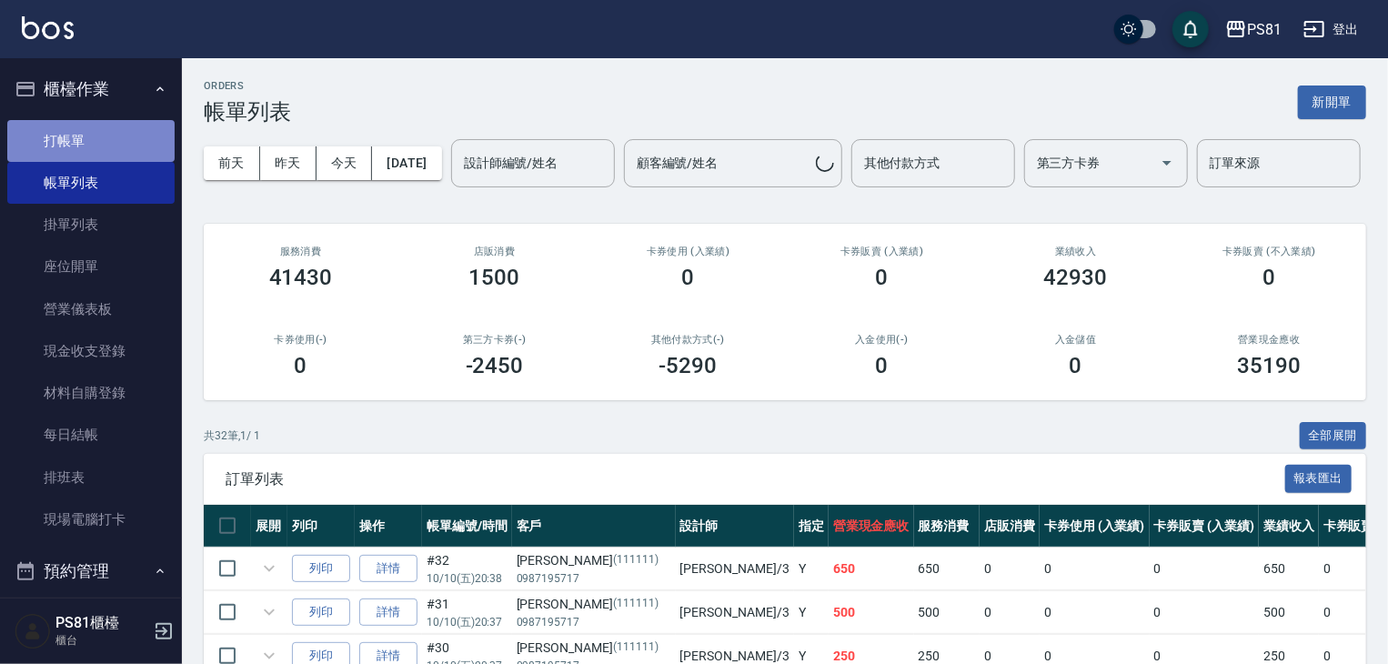
click at [95, 138] on link "打帳單" at bounding box center [90, 141] width 167 height 42
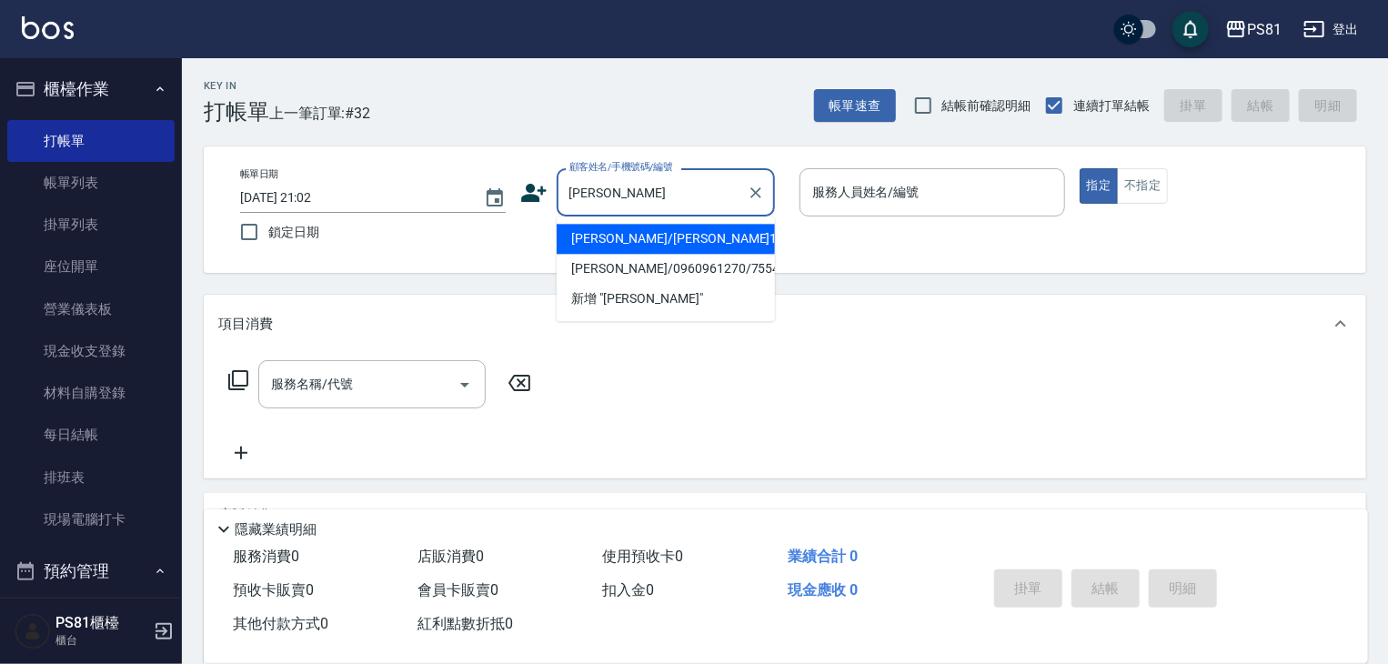
type input "黃崇恩/黃崇恩1712/1712"
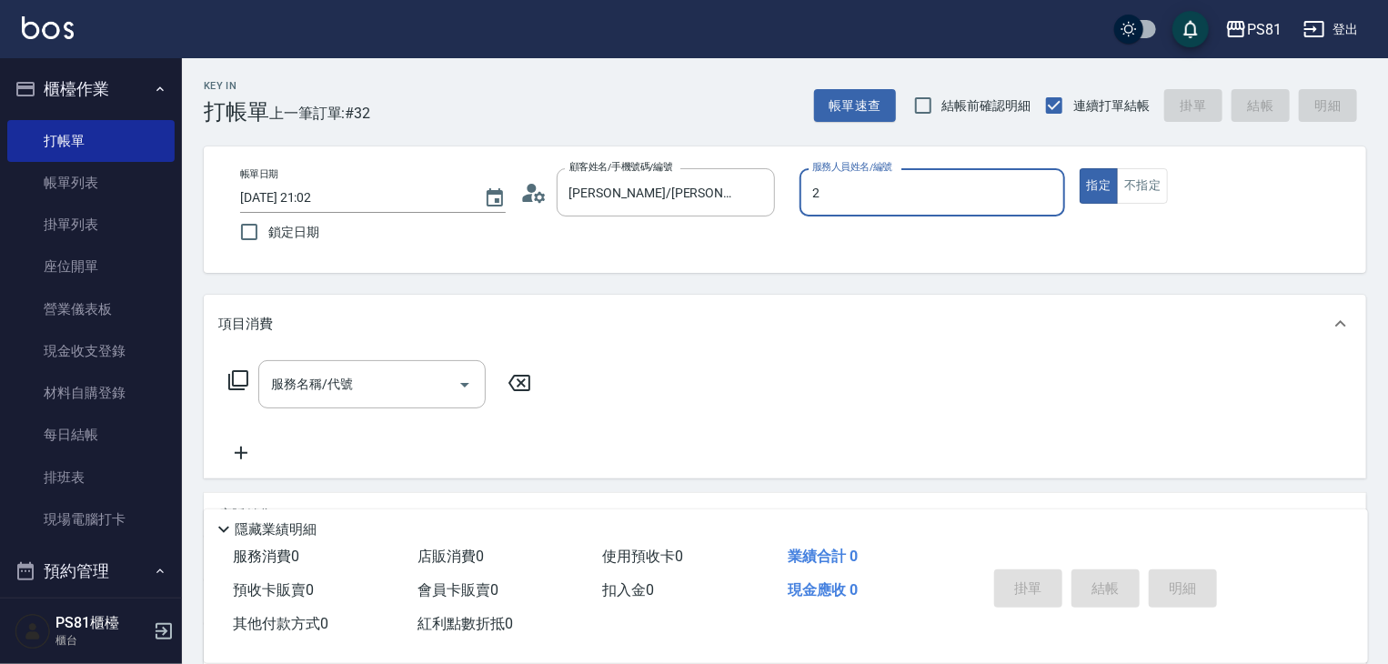
type input "采蓮-2"
type button "true"
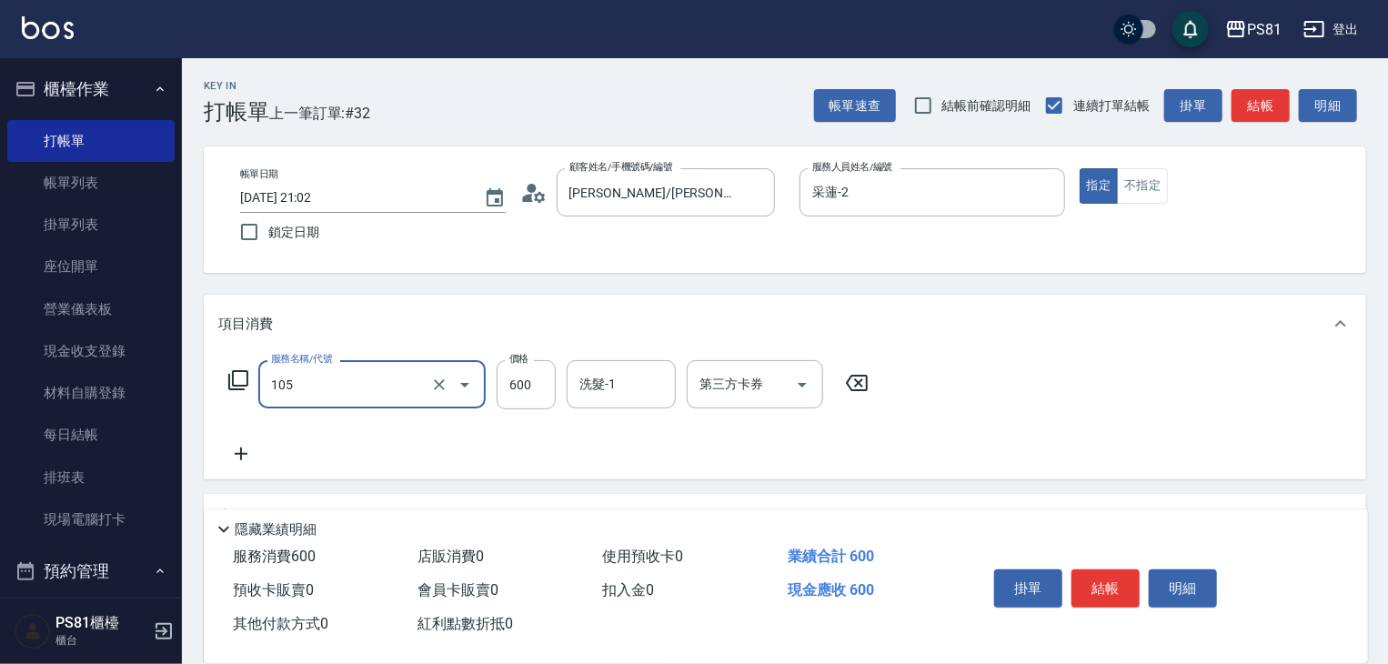
type input "A級洗剪600(105)"
click at [1017, 457] on div "服務名稱/代號 A級洗剪600(105) 服務名稱/代號 價格 600 價格 洗髮-1 洗髮-1 第三方卡券 第三方卡券" at bounding box center [785, 416] width 1163 height 126
click at [659, 392] on input "洗髮-1" at bounding box center [621, 384] width 93 height 32
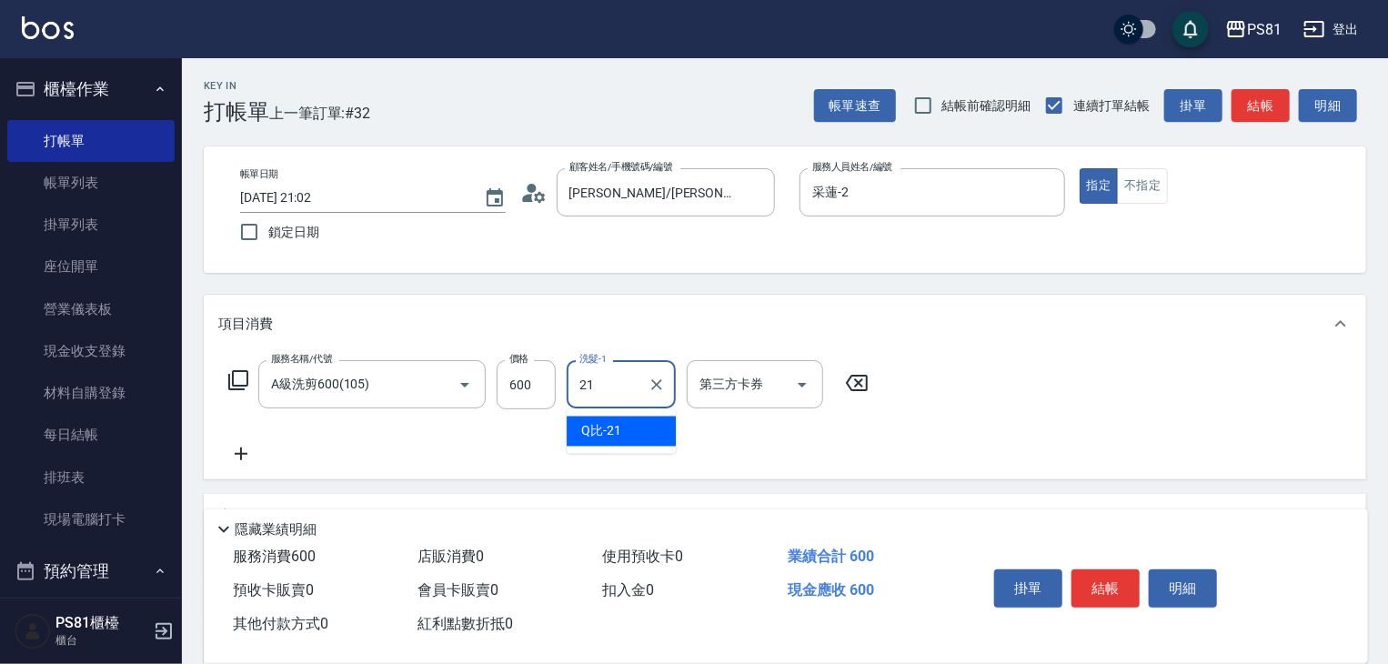
type input "Q比-21"
click at [840, 469] on div "服務名稱/代號 A級洗剪600(105) 服務名稱/代號 價格 600 價格 洗髮-1 Q比-21 洗髮-1 第三方卡券 第三方卡券" at bounding box center [785, 416] width 1163 height 126
click at [1128, 590] on button "結帳" at bounding box center [1106, 588] width 68 height 38
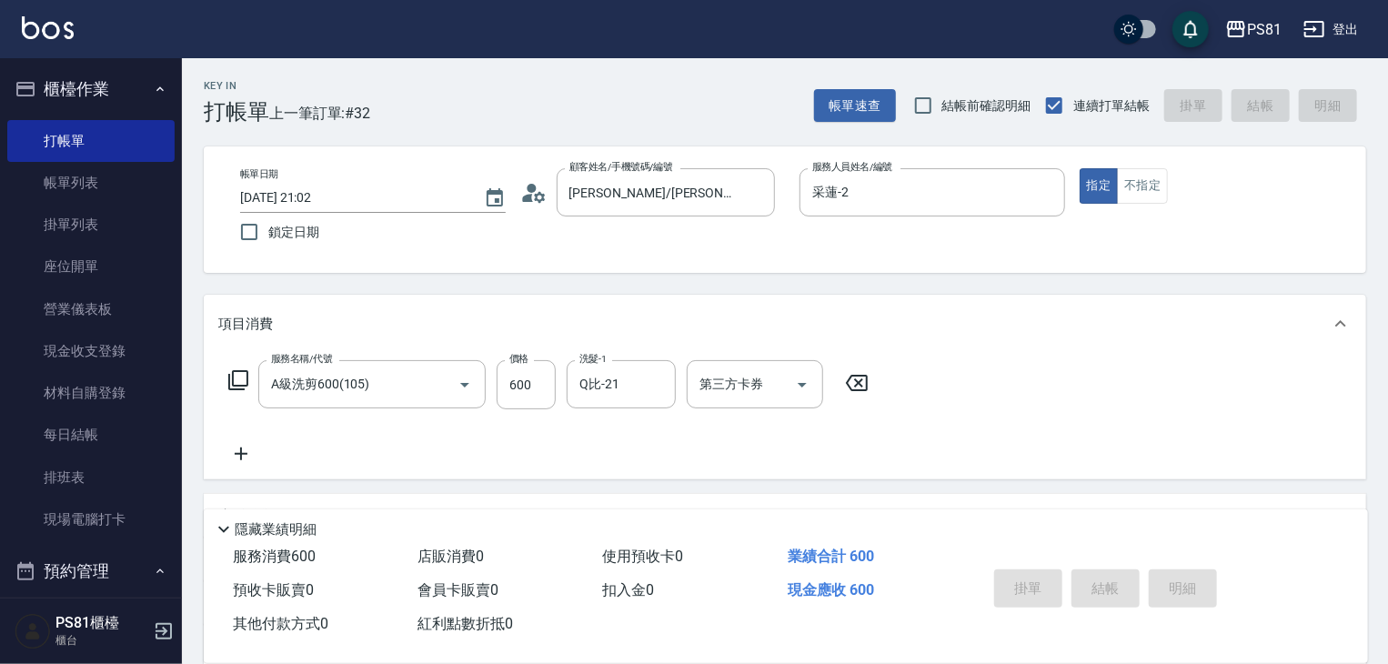
type input "2025/10/10 21:03"
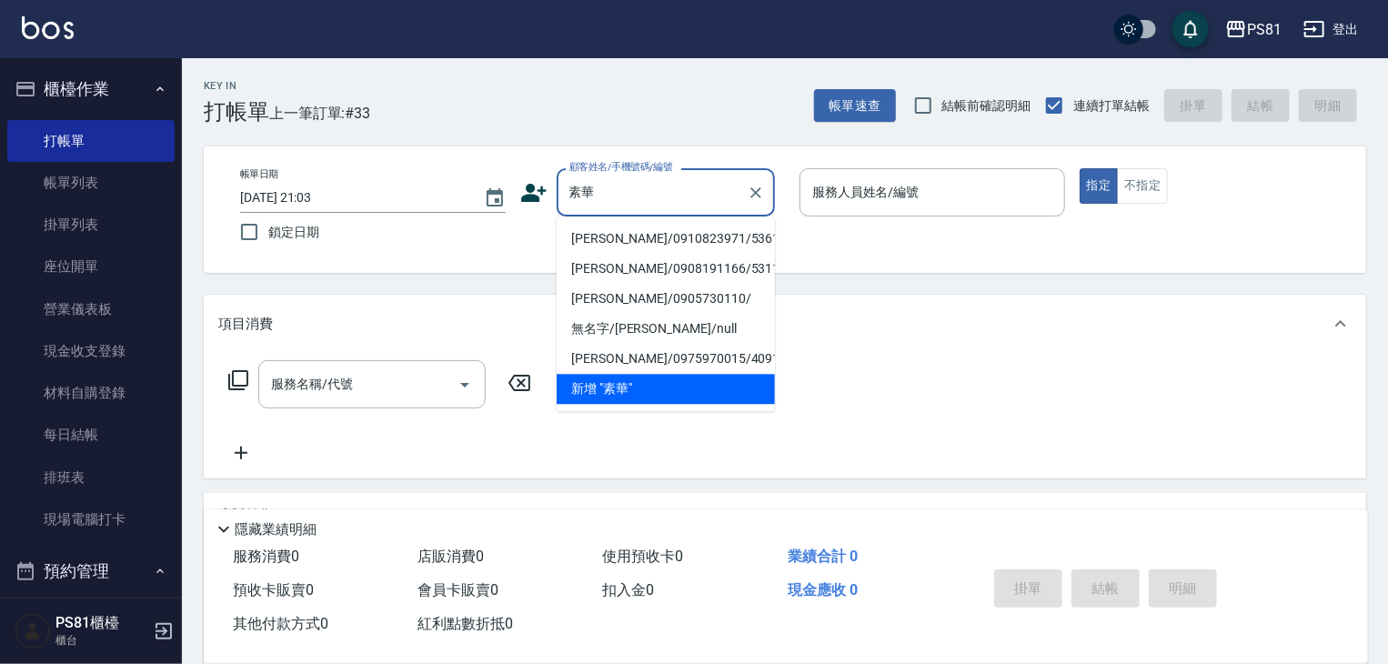
click at [665, 234] on li "劉素華/0910823971/5361" at bounding box center [666, 239] width 218 height 30
type input "劉素華/0910823971/5361"
type input "采蓮-2"
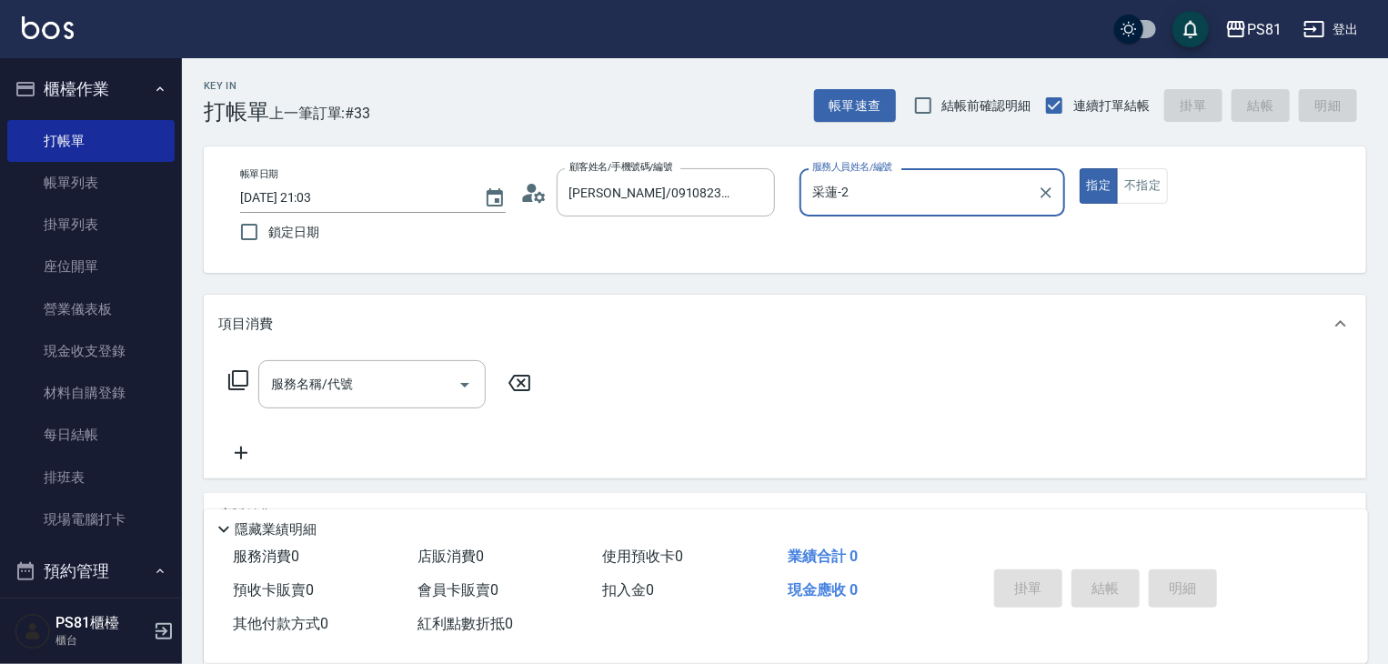
click at [1080, 168] on button "指定" at bounding box center [1099, 185] width 39 height 35
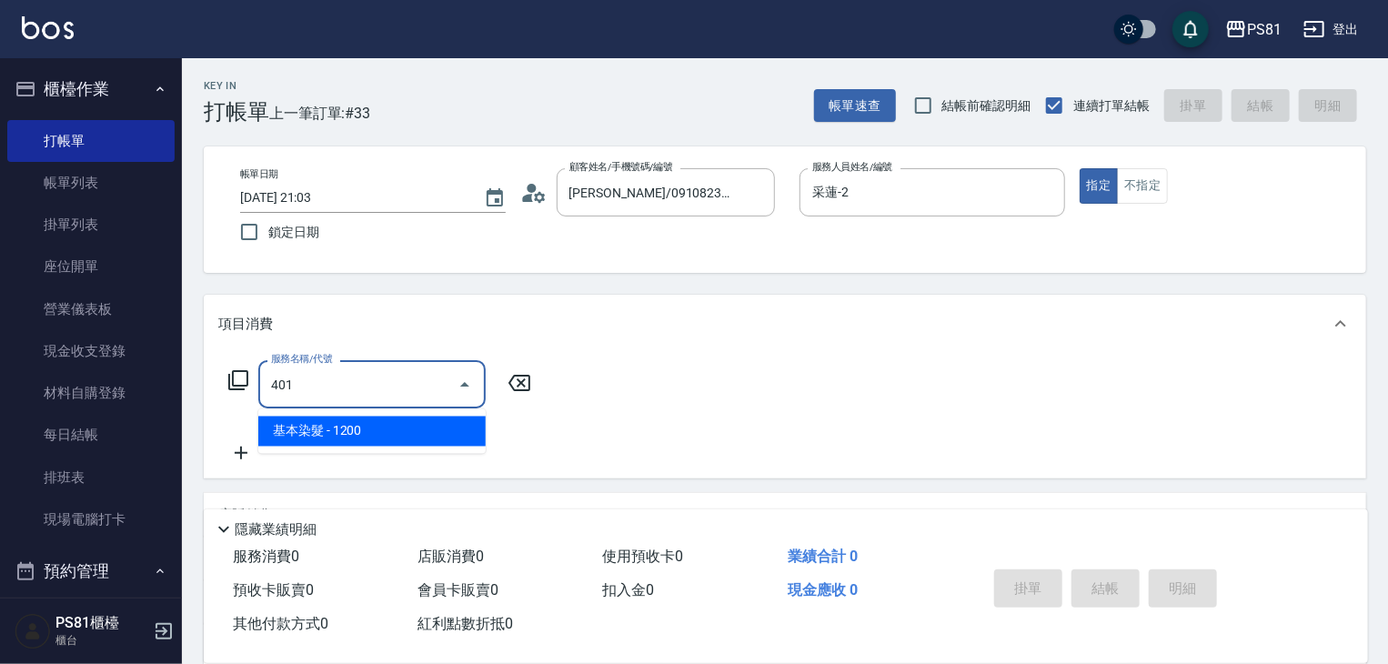
type input "基本染髮(401)"
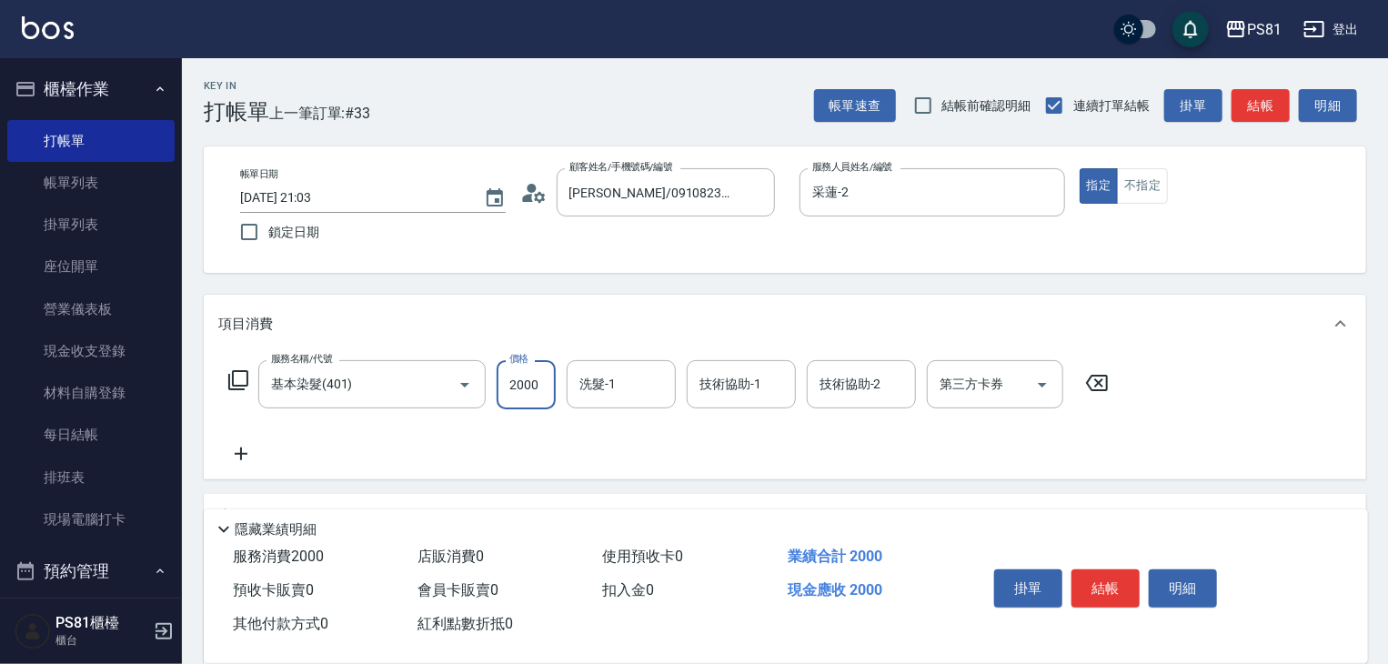
type input "2000"
type input "Q比-21"
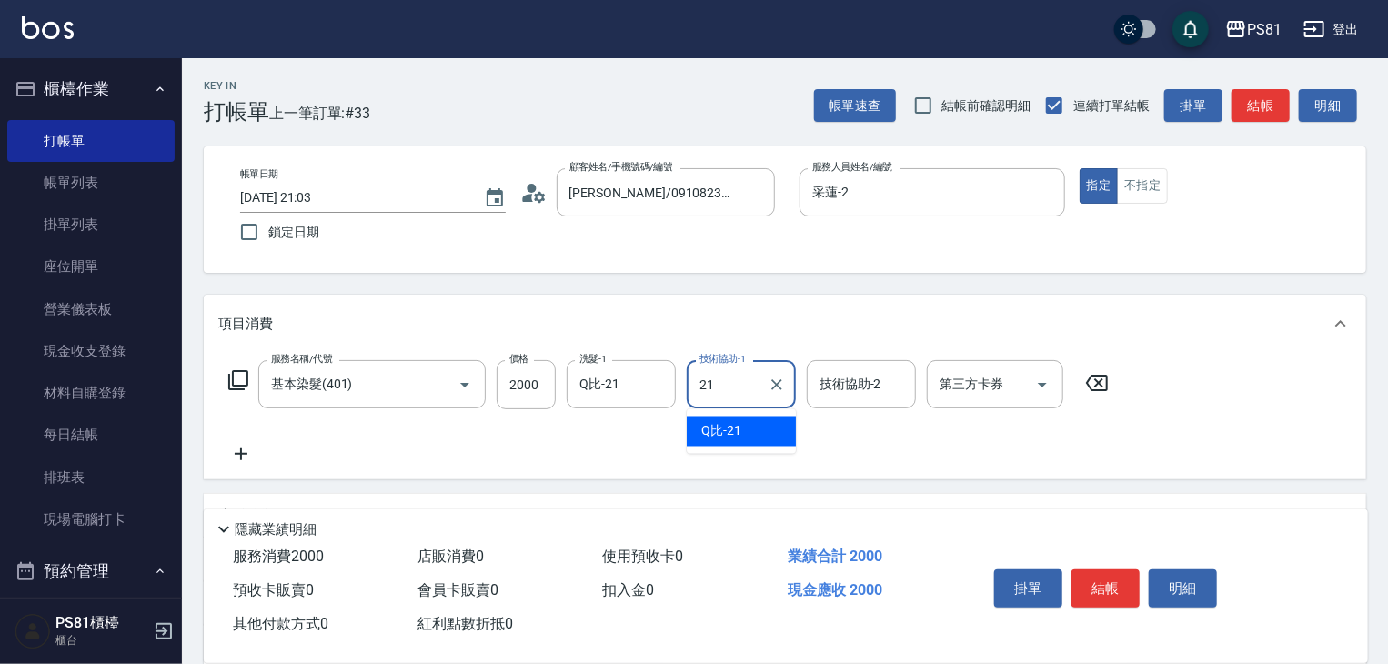
type input "Q比-21"
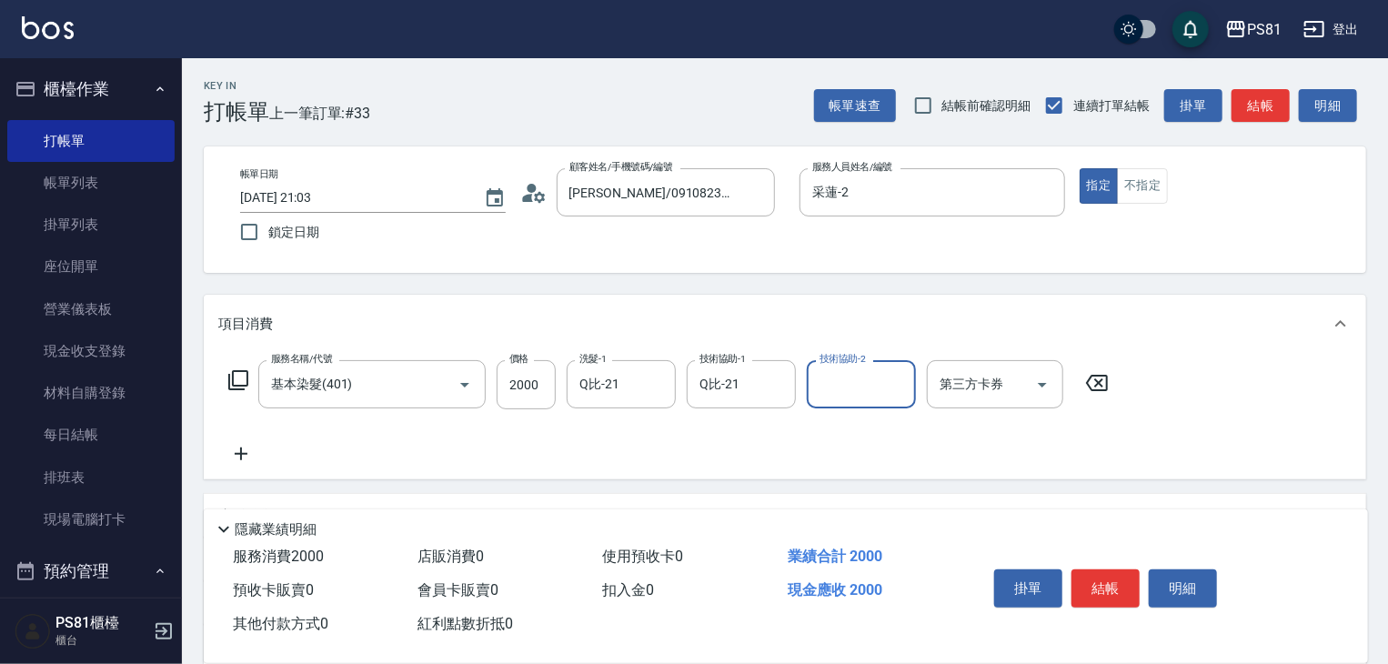
click at [786, 442] on div "服務名稱/代號 基本染髮(401) 服務名稱/代號 價格 2000 價格 洗髮-1 Q比-21 洗髮-1 技術協助-1 Q比-21 技術協助-1 技術協助-2…" at bounding box center [669, 412] width 902 height 105
click at [1117, 583] on button "結帳" at bounding box center [1106, 588] width 68 height 38
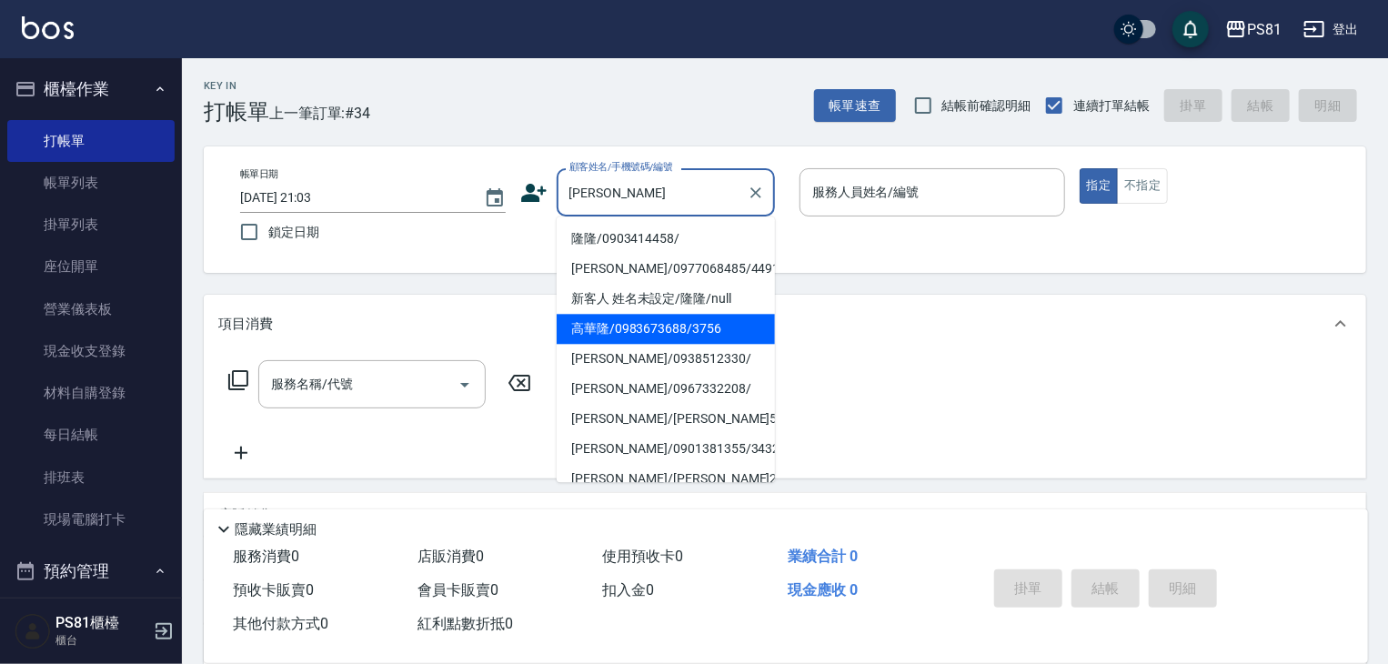
click at [670, 327] on li "高華隆/0983673688/3756" at bounding box center [666, 329] width 218 height 30
type input "高華隆/0983673688/3756"
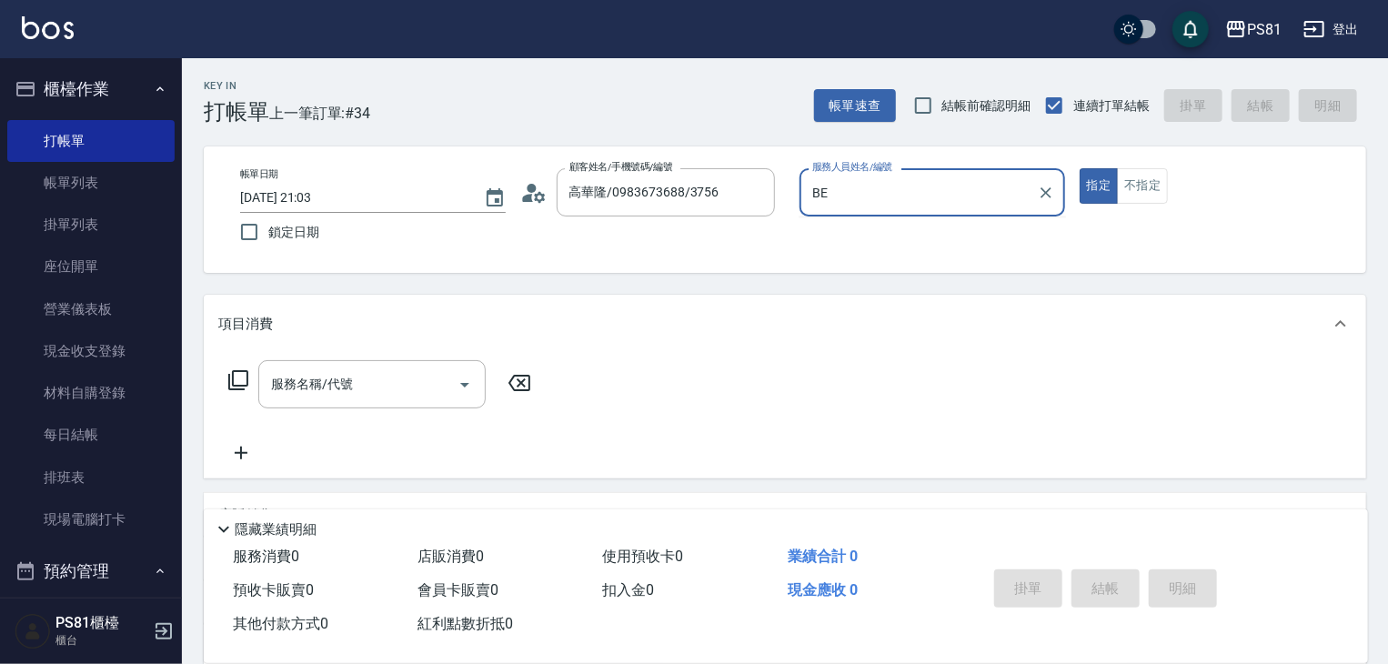
type input "B"
type input "采蓮-2"
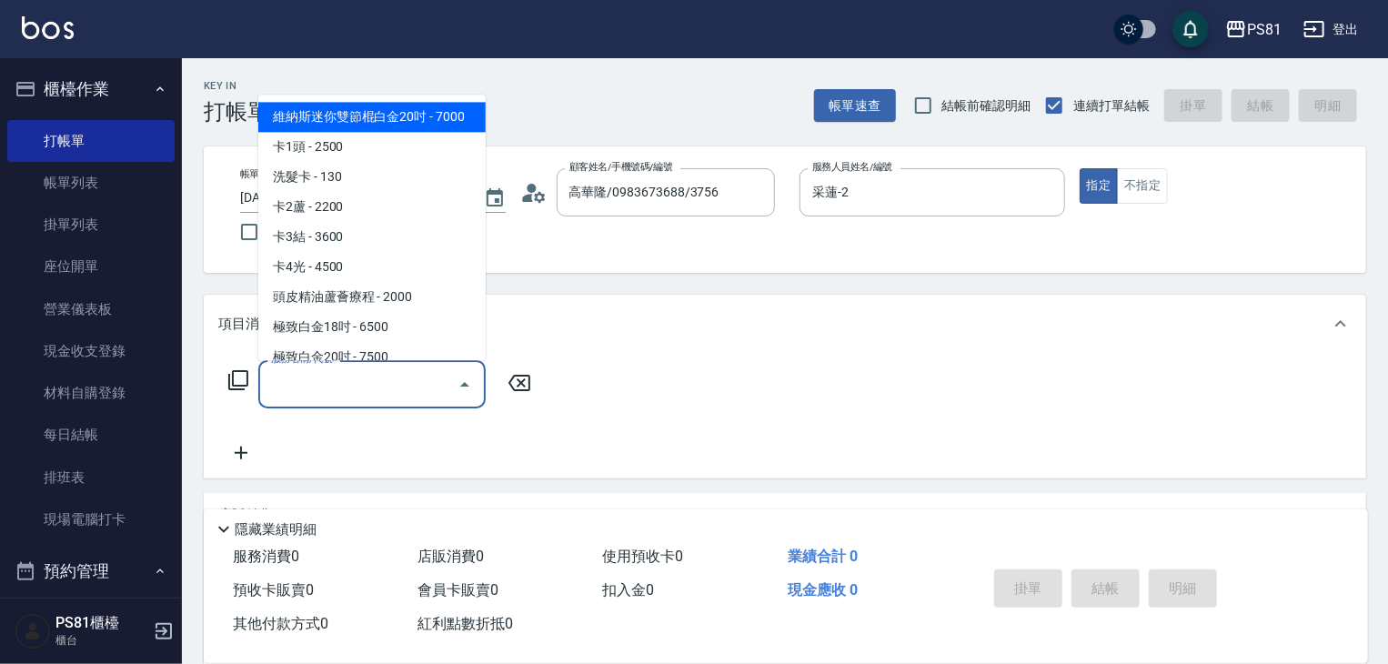
click at [395, 369] on input "服務名稱/代號" at bounding box center [359, 384] width 184 height 32
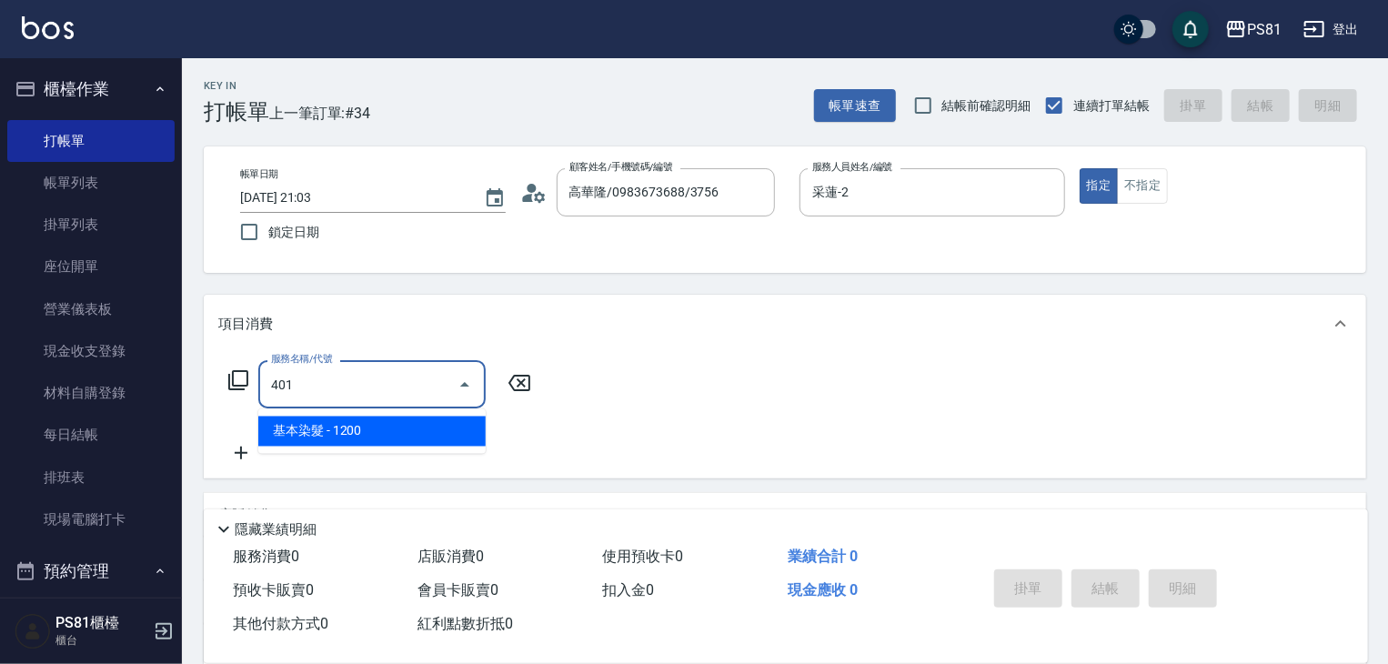
type input "基本染髮(401)"
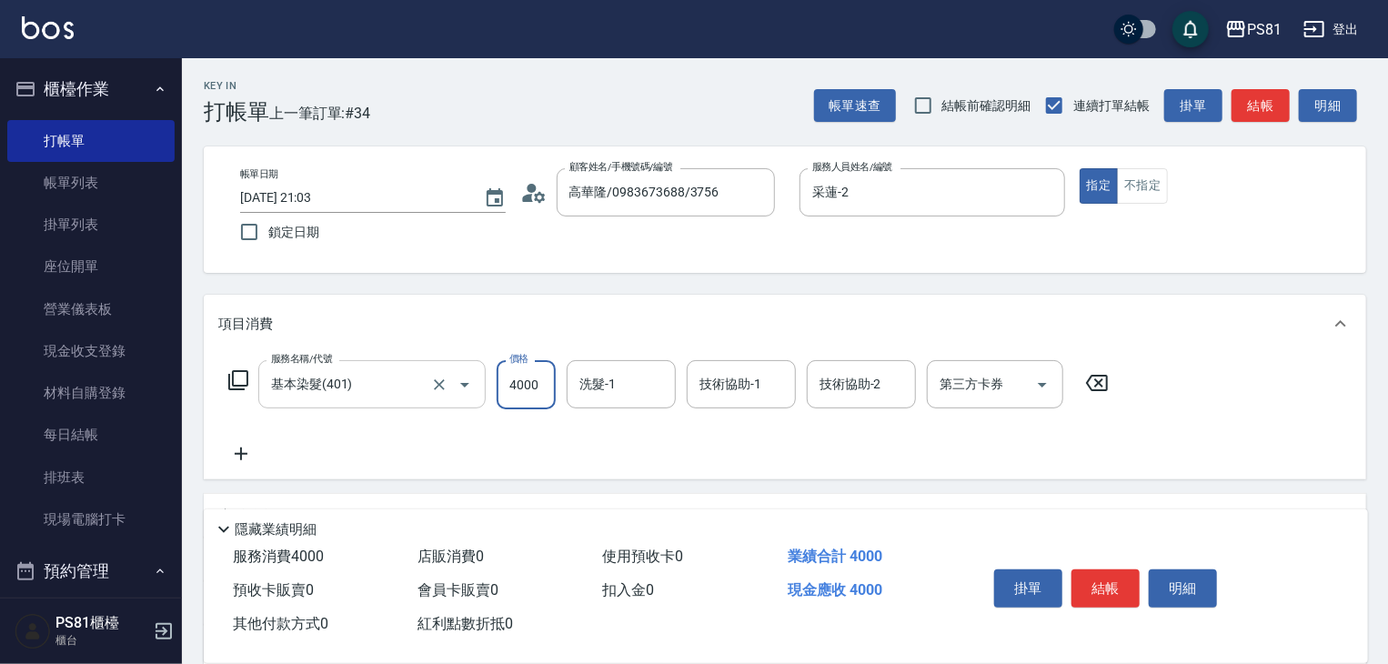
type input "4000"
drag, startPoint x: 486, startPoint y: 441, endPoint x: 516, endPoint y: 438, distance: 30.1
click at [495, 441] on div "服務名稱/代號 基本染髮(401) 服務名稱/代號 價格 4000 價格 洗髮-1 洗髮-1 技術協助-1 技術協助-1 技術協助-2 技術協助-2 第三方卡…" at bounding box center [669, 412] width 902 height 105
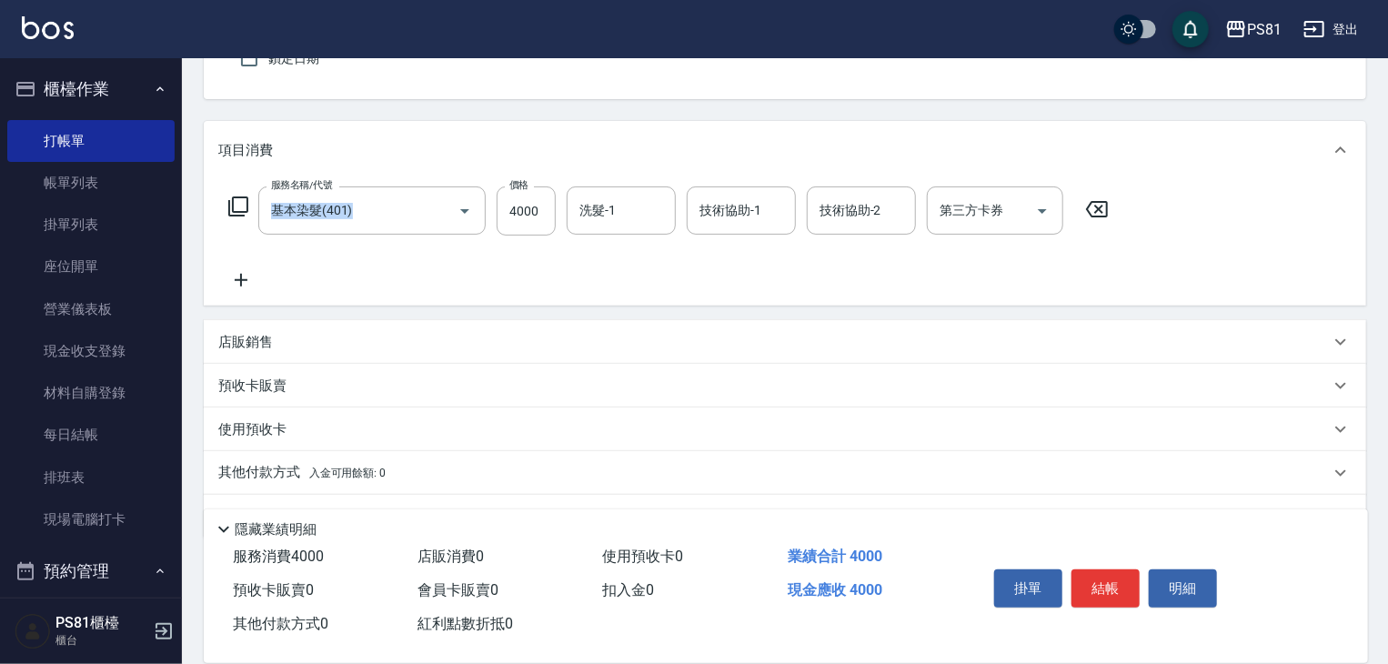
scroll to position [182, 0]
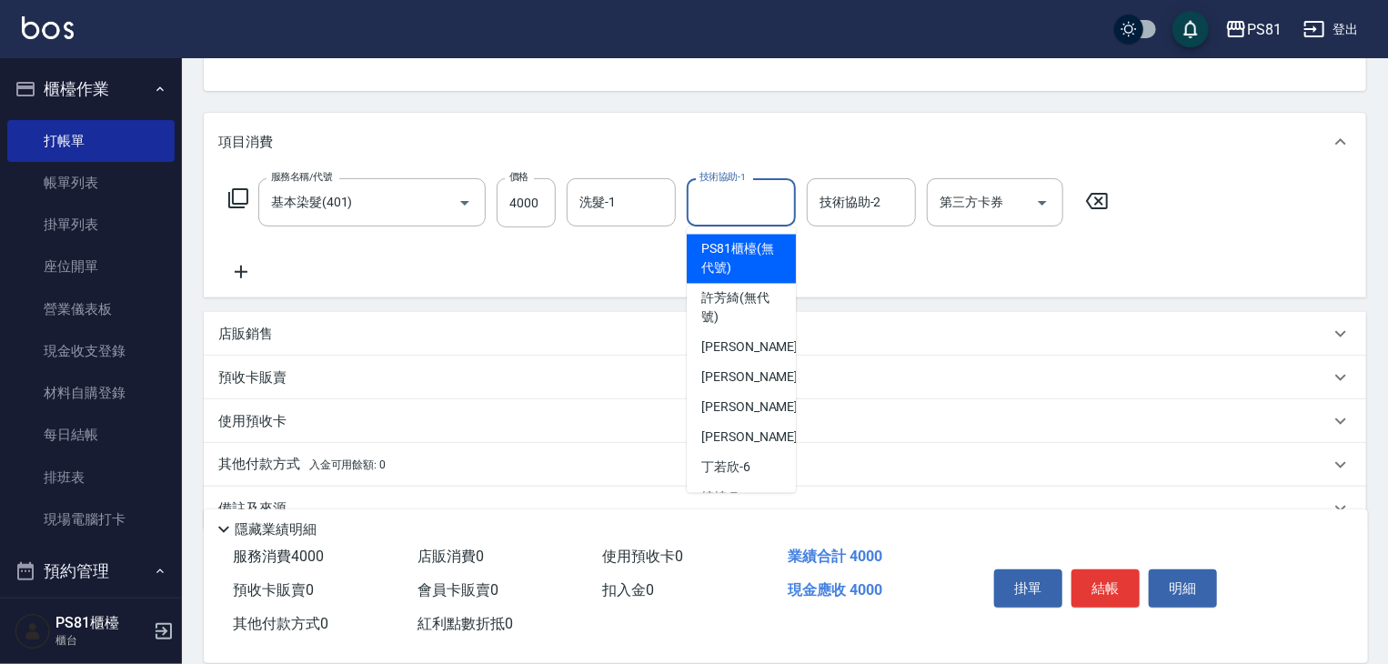
click at [744, 212] on input "技術協助-1" at bounding box center [741, 202] width 93 height 32
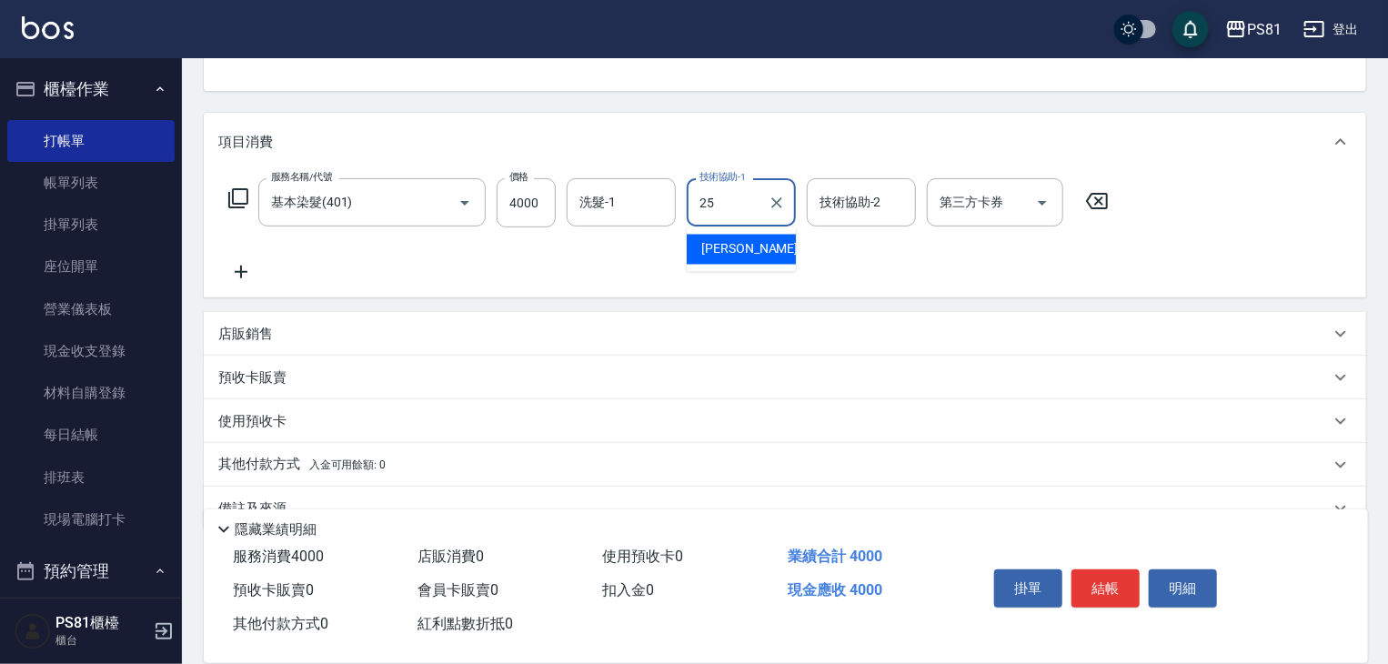
type input "妮可-25"
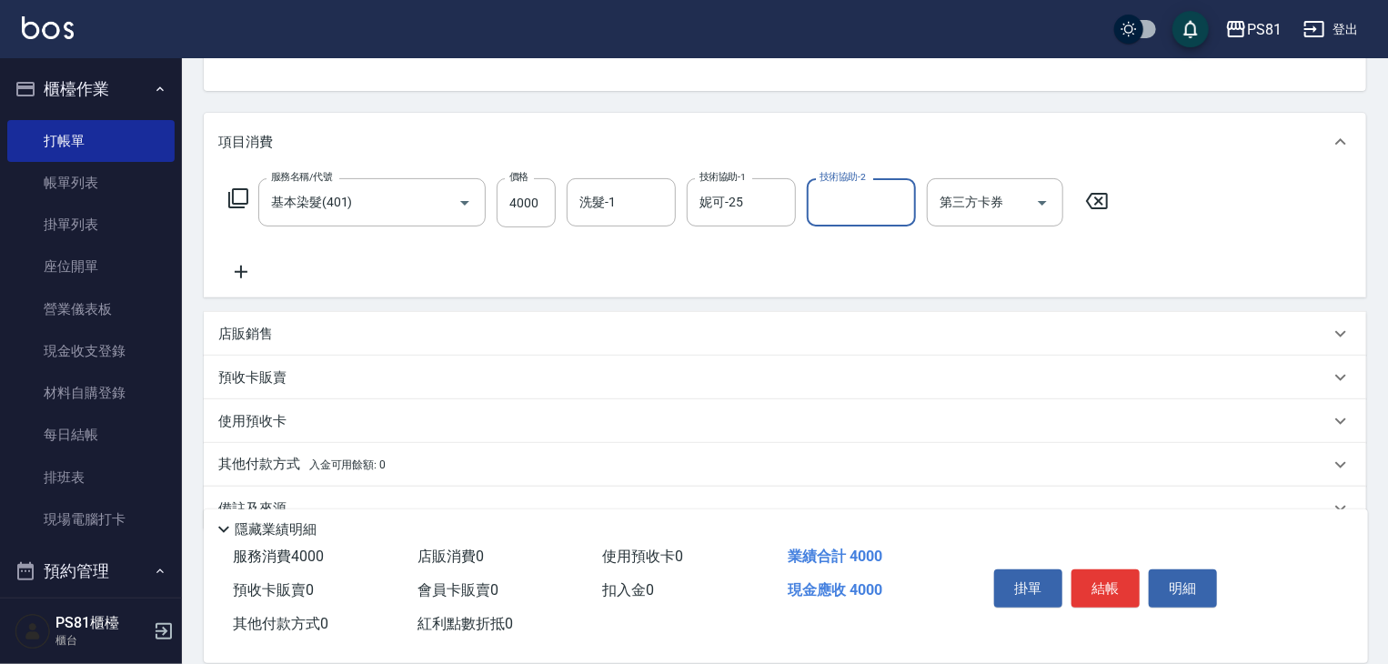
drag, startPoint x: 491, startPoint y: 259, endPoint x: 252, endPoint y: 227, distance: 241.5
click at [448, 247] on div "服務名稱/代號 基本染髮(401) 服務名稱/代號 價格 4000 價格 洗髮-1 洗髮-1 技術協助-1 妮可-25 技術協助-1 技術協助-2 技術協助-…" at bounding box center [669, 230] width 902 height 105
click at [243, 274] on icon at bounding box center [240, 272] width 45 height 22
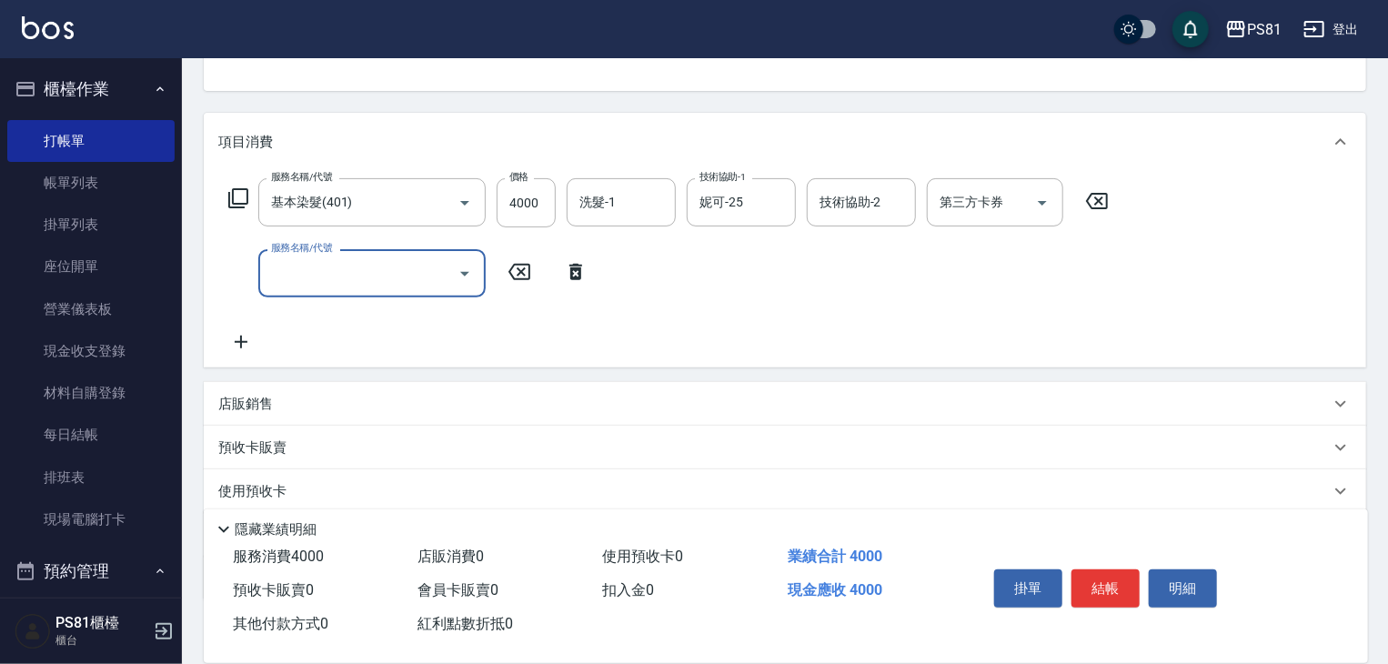
click at [575, 267] on icon at bounding box center [575, 272] width 13 height 16
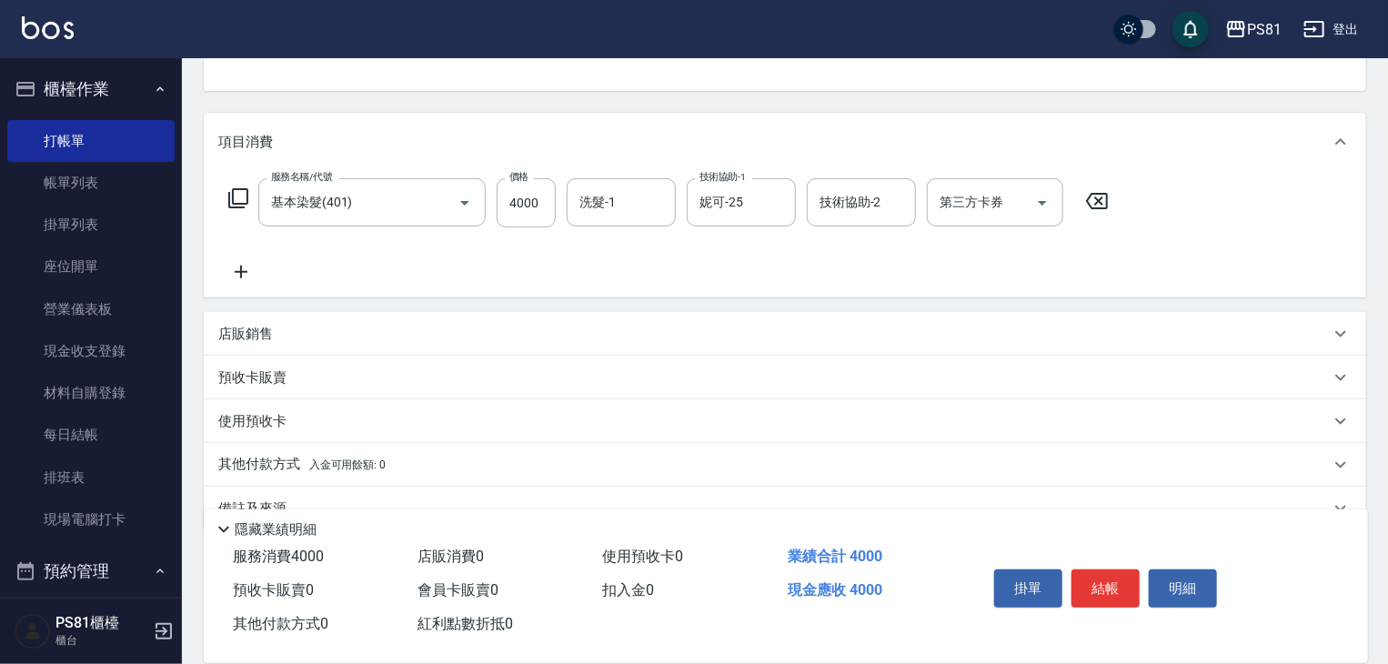
click at [393, 327] on div "店販銷售" at bounding box center [774, 334] width 1112 height 19
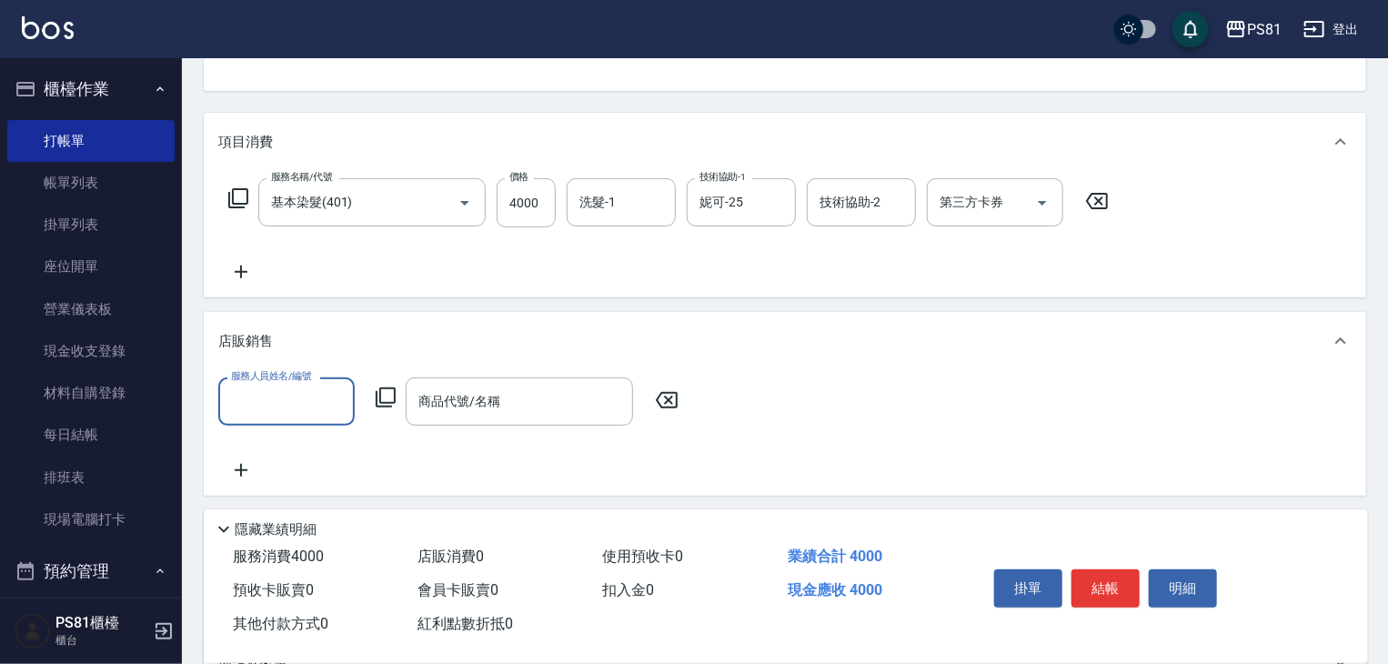
scroll to position [0, 0]
click at [348, 397] on div "服務人員姓名/編號" at bounding box center [286, 402] width 136 height 48
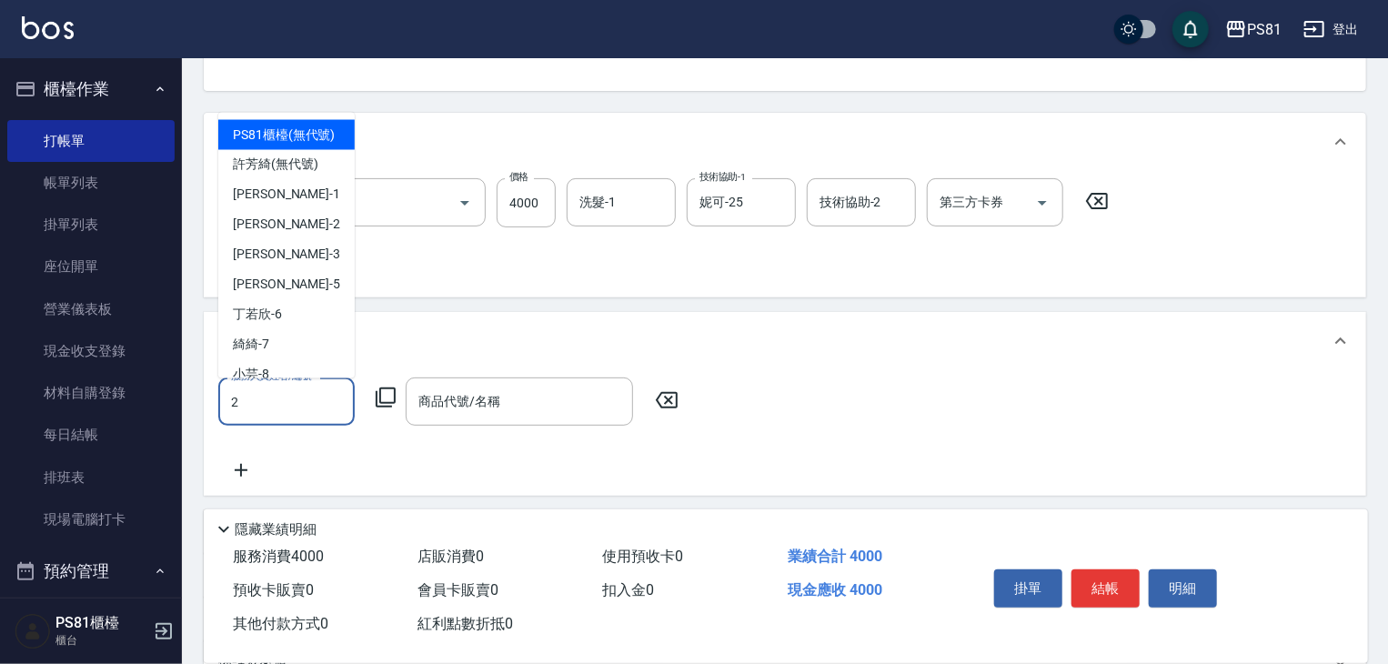
type input "采蓮-2"
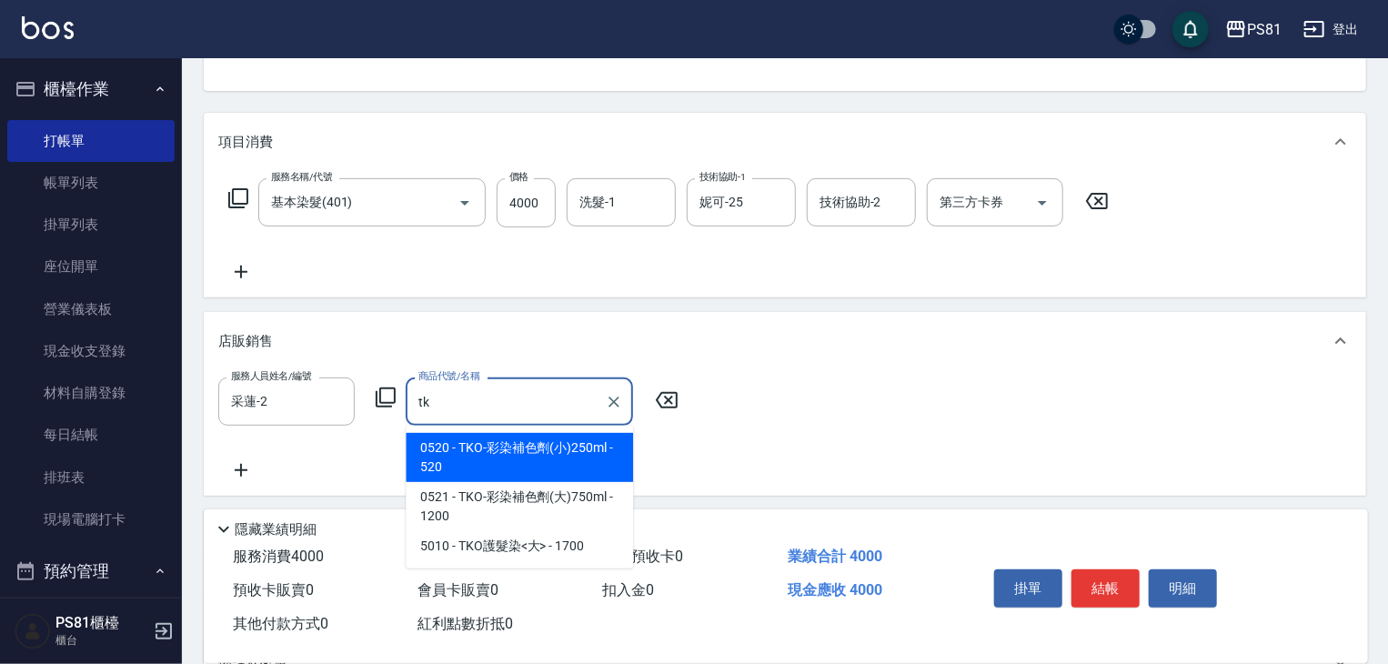
click at [429, 466] on span "0520 - TKO-彩染補色劑(小)250ml - 520" at bounding box center [519, 457] width 227 height 49
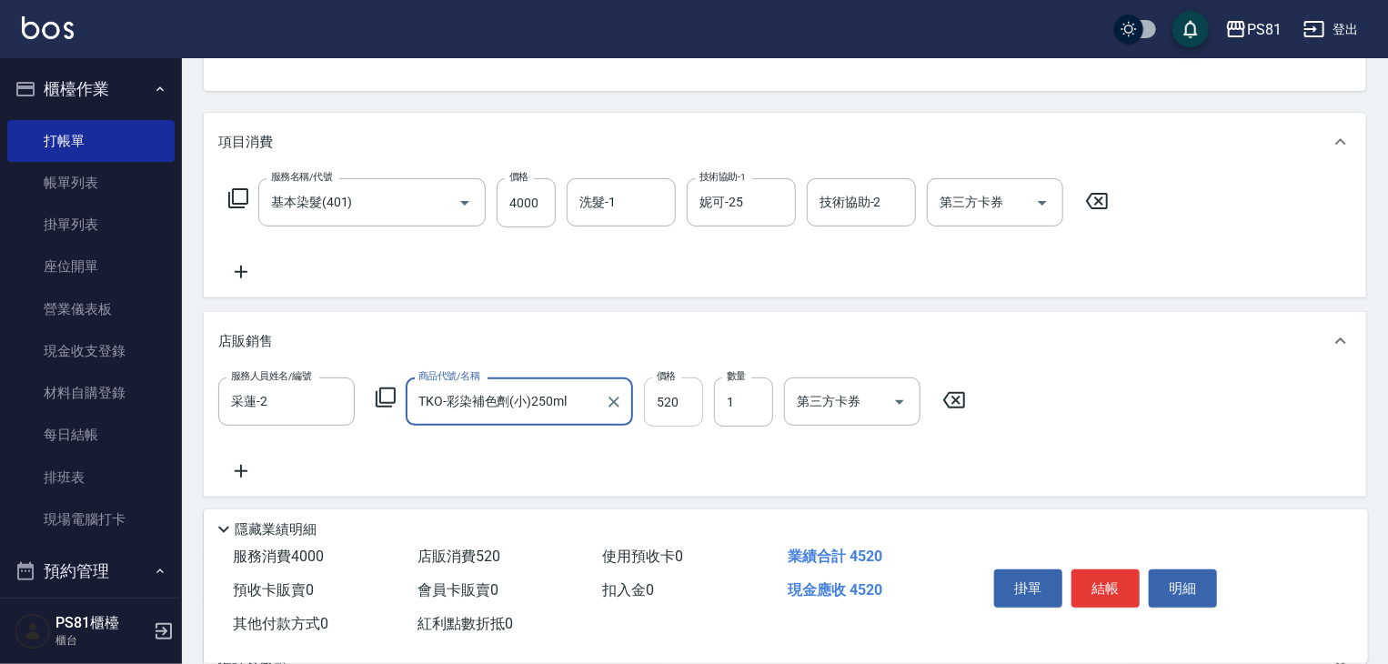
type input "TKO-彩染補色劑(小)250ml"
click at [670, 404] on input "520" at bounding box center [673, 402] width 59 height 49
type input "500"
click at [544, 477] on div "服務人員姓名/編號 采蓮-2 服務人員姓名/編號 商品代號/名稱 TKO-彩染補色劑(小)250ml 商品代號/名稱 價格 500 價格 數量 1 數量 第三…" at bounding box center [784, 430] width 1133 height 105
click at [541, 201] on input "4000" at bounding box center [526, 202] width 59 height 49
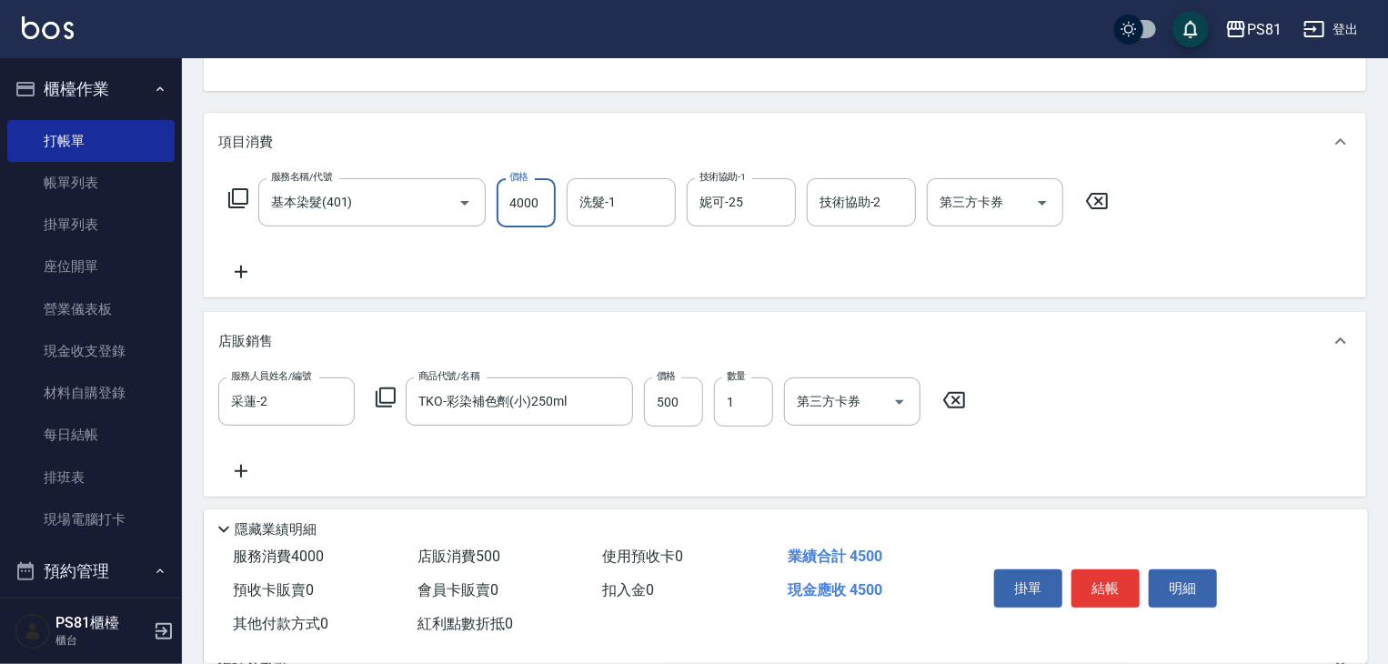
click at [573, 237] on div "服務名稱/代號 基本染髮(401) 服務名稱/代號 價格 4000 價格 洗髮-1 洗髮-1 技術協助-1 妮可-25 技術協助-1 技術協助-2 技術協助-…" at bounding box center [669, 230] width 902 height 105
click at [574, 231] on div "服務名稱/代號 基本染髮(401) 服務名稱/代號 價格 4000 價格 洗髮-1 洗髮-1 技術協助-1 妮可-25 技術協助-1 技術協助-2 技術協助-…" at bounding box center [669, 230] width 902 height 105
click at [526, 205] on input "4000" at bounding box center [526, 202] width 59 height 49
click at [569, 249] on div "服務名稱/代號 基本染髮(401) 服務名稱/代號 價格 4000 價格 洗髮-1 洗髮-1 技術協助-1 妮可-25 技術協助-1 技術協助-2 技術協助-…" at bounding box center [669, 230] width 902 height 105
click at [532, 202] on input "4000" at bounding box center [526, 202] width 59 height 49
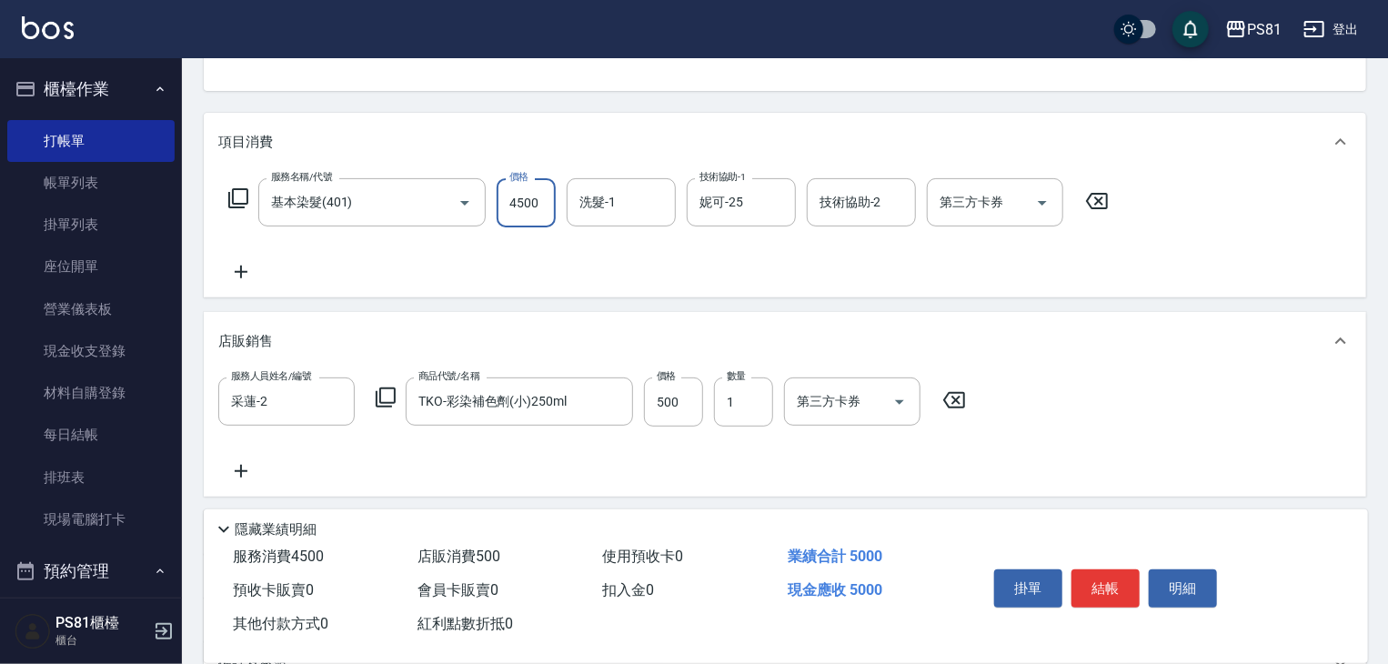
type input "4500"
click at [692, 268] on div "服務名稱/代號 基本染髮(401) 服務名稱/代號 價格 4500 價格 洗髮-1 洗髮-1 技術協助-1 妮可-25 技術協助-1 技術協助-2 技術協助-…" at bounding box center [669, 230] width 902 height 105
click at [1130, 595] on button "結帳" at bounding box center [1106, 588] width 68 height 38
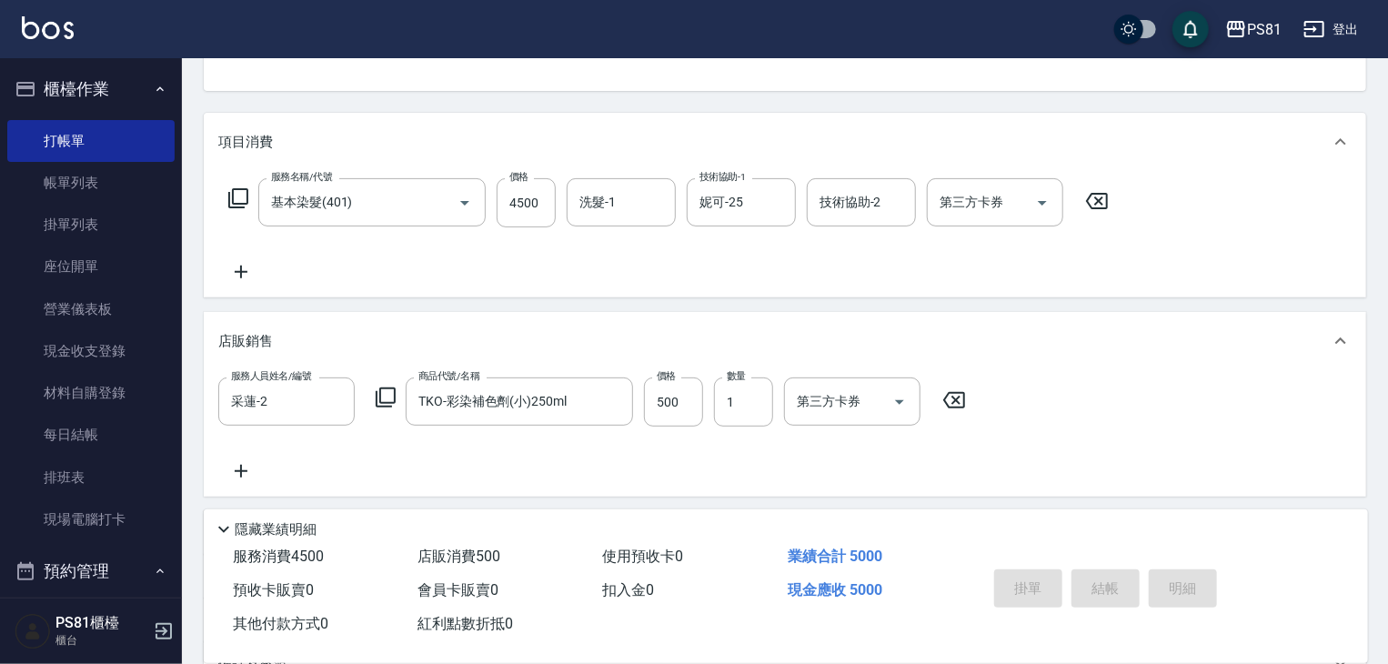
type input "2025/10/10 21:04"
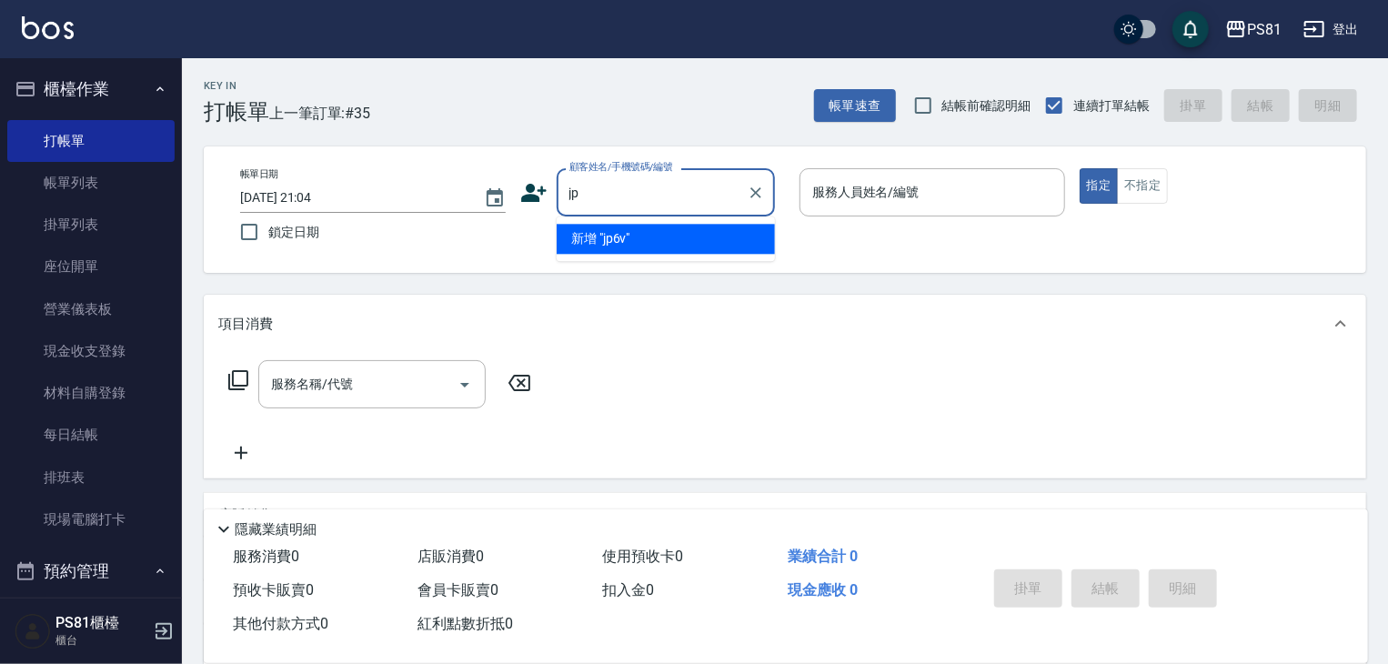
type input "j"
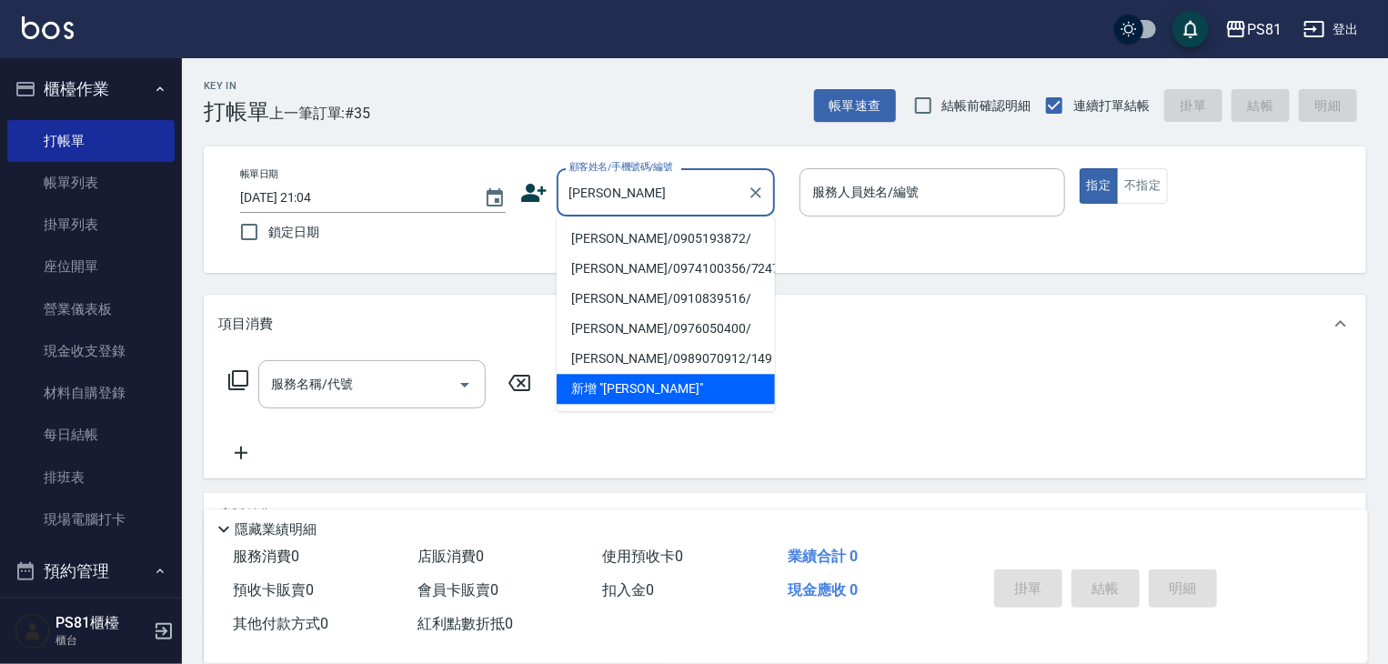
click at [713, 248] on li "劉玟秀/0905193872/" at bounding box center [666, 239] width 218 height 30
type input "劉玟秀/0905193872/"
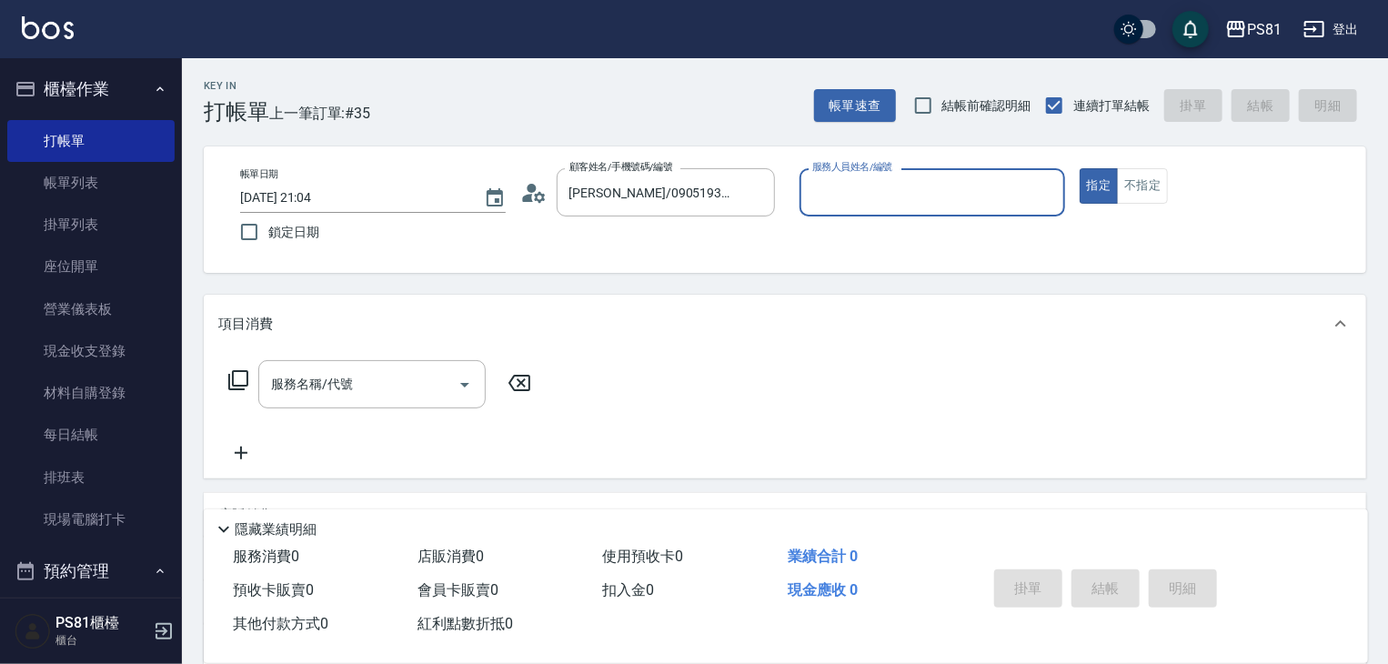
type input "采蓮-2"
click at [438, 388] on input "服務名稱/代號" at bounding box center [359, 384] width 184 height 32
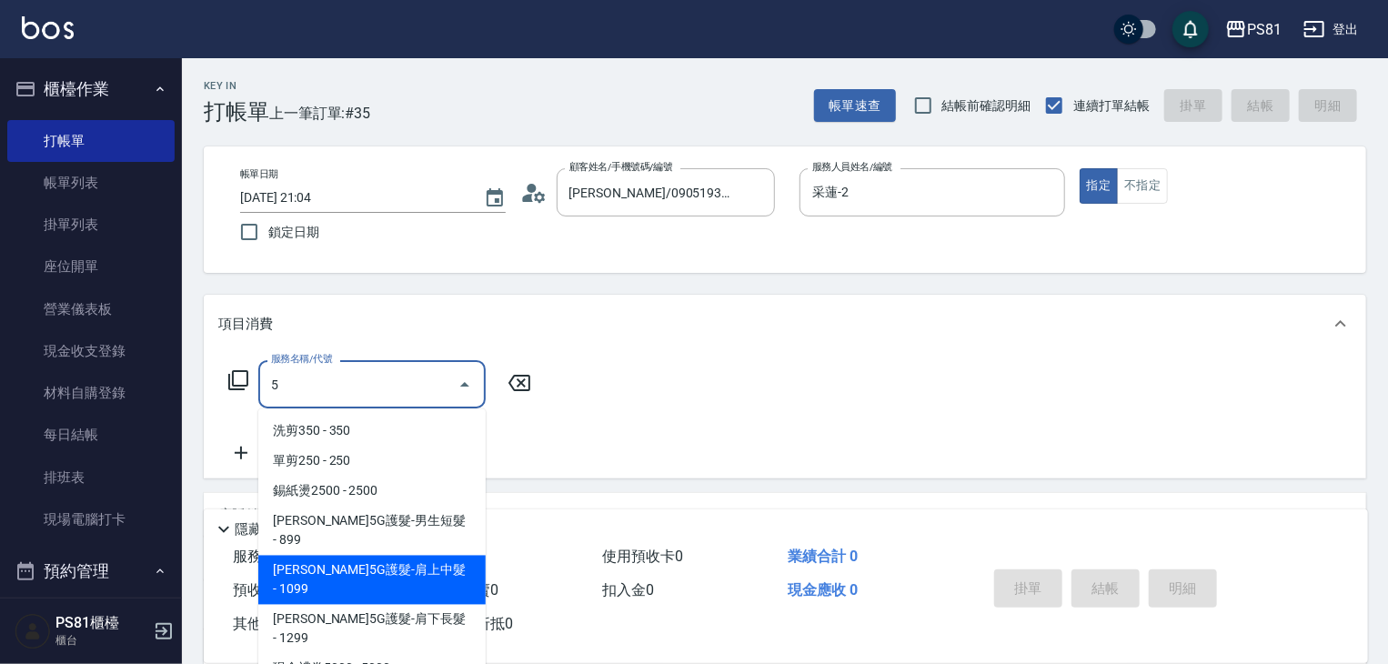
click at [412, 556] on span "歐娜5G護髮-肩上中髮 - 1099" at bounding box center [371, 580] width 227 height 49
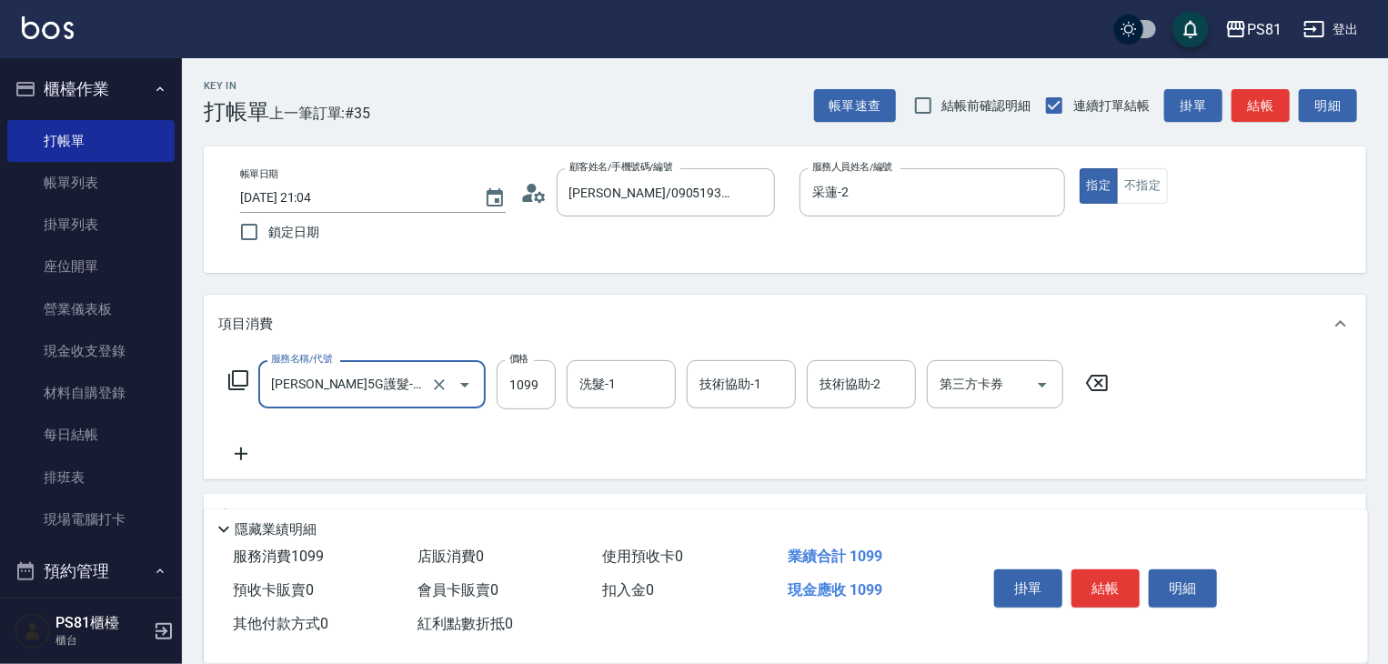
type input "歐娜5G護髮-肩上中髮(1105)"
click at [243, 456] on icon at bounding box center [240, 454] width 45 height 22
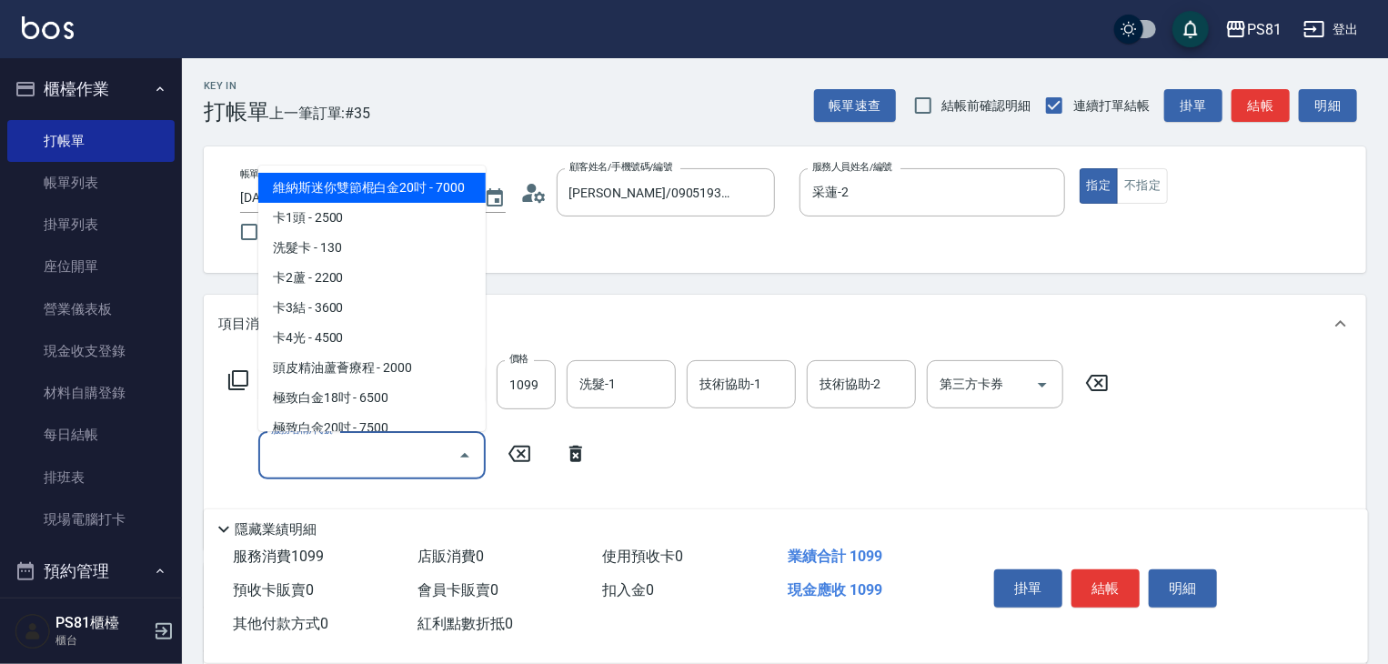
click at [295, 464] on input "服務名稱/代號" at bounding box center [359, 455] width 184 height 32
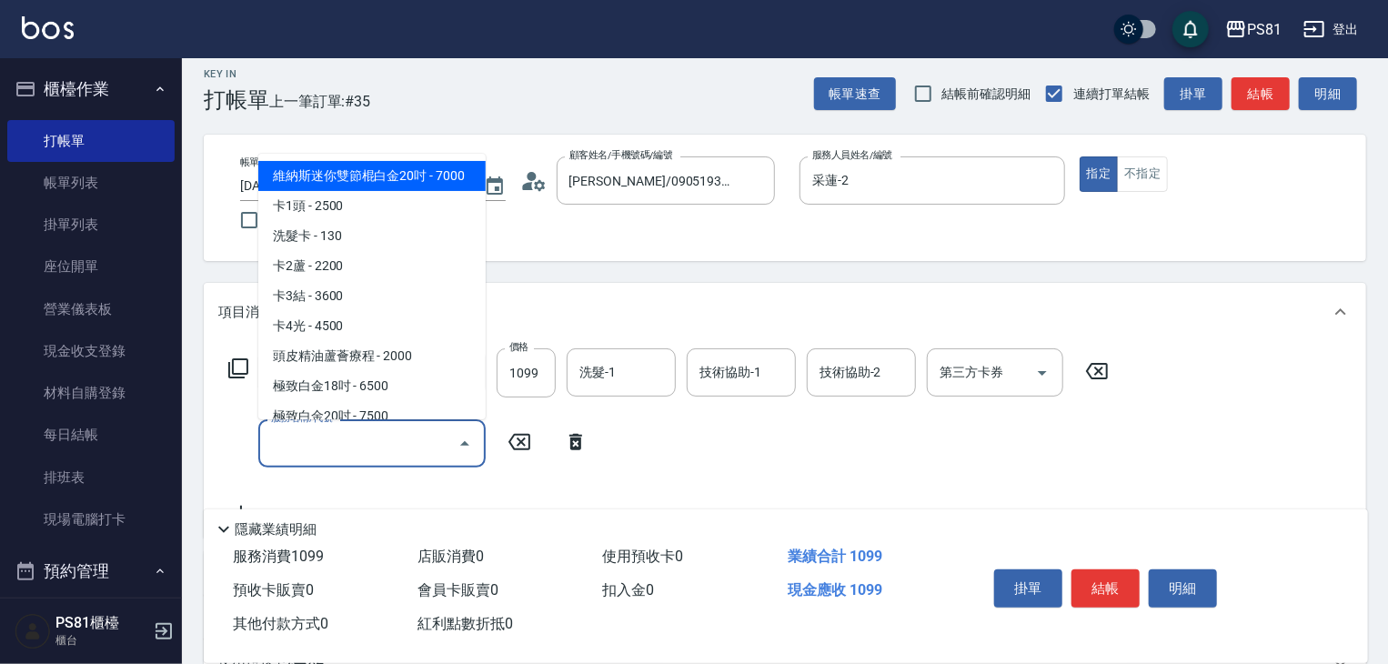
scroll to position [182, 0]
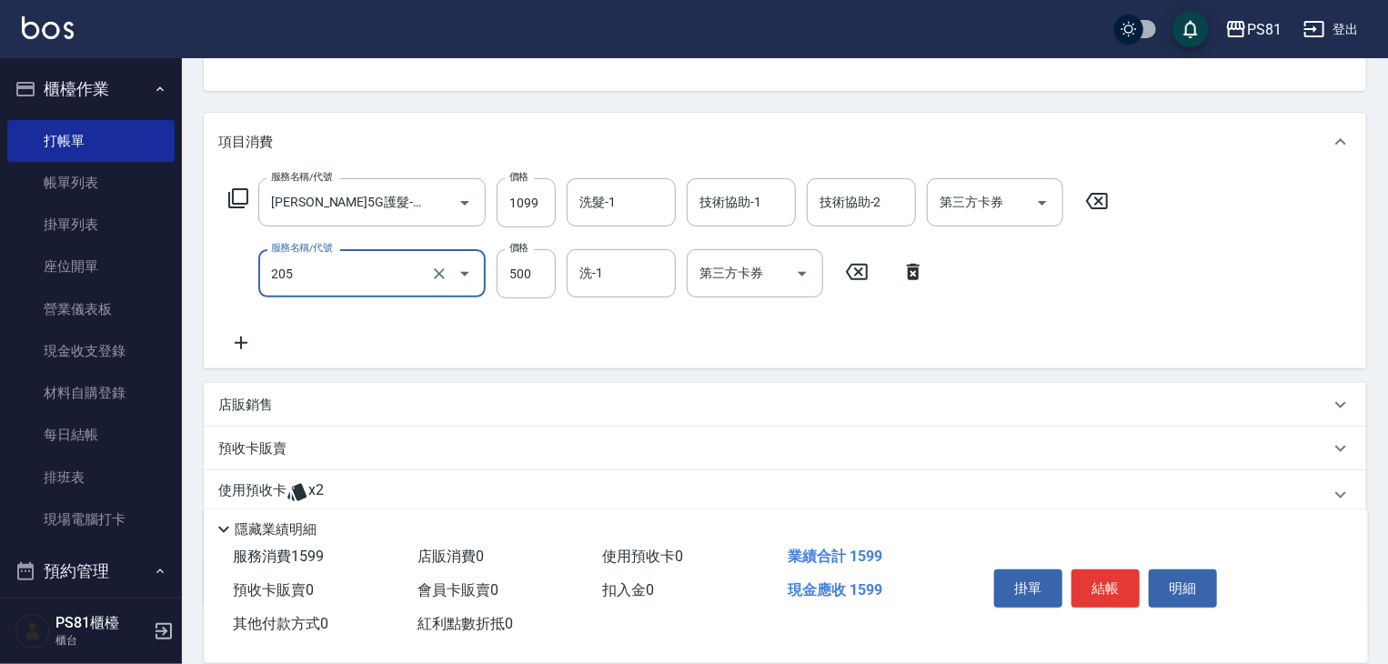
type input "A級單剪400(205)"
click at [692, 321] on div "服務名稱/代號 歐娜5G護髮-肩上中髮(1105) 服務名稱/代號 價格 1099 價格 洗髮-1 洗髮-1 技術協助-1 技術協助-1 技術協助-2 技術協…" at bounding box center [669, 266] width 902 height 176
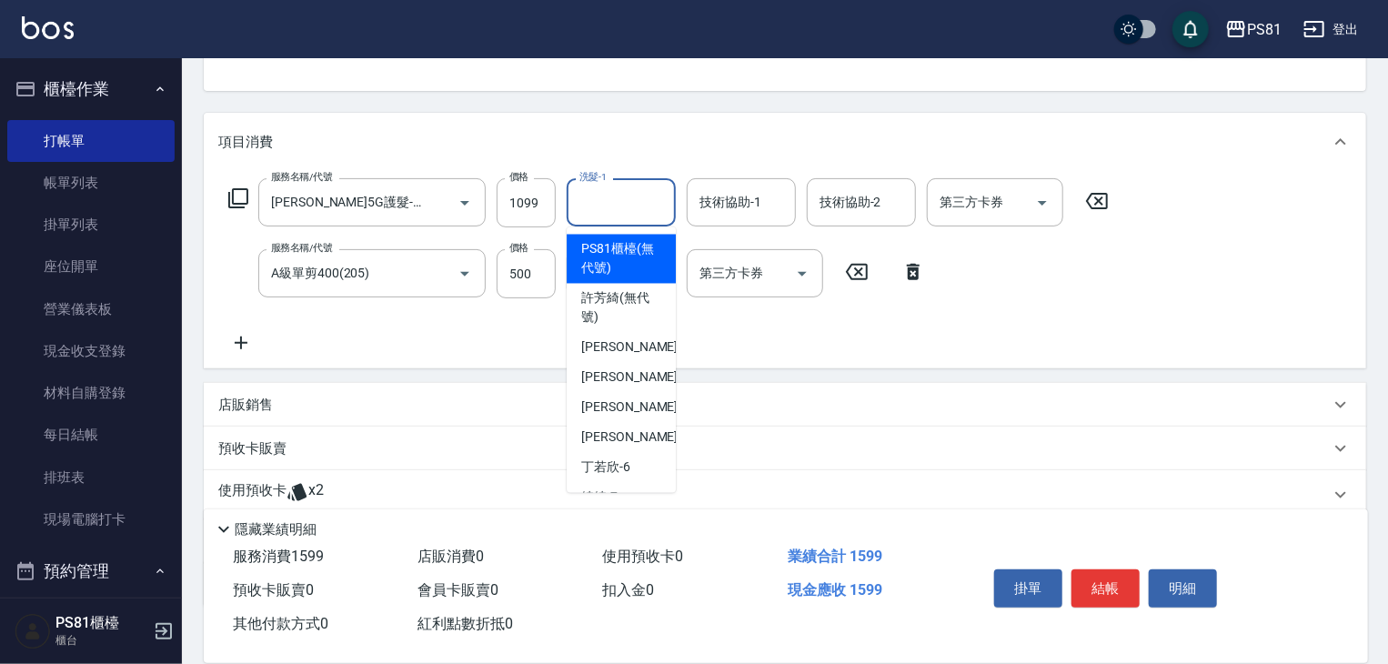
click at [657, 212] on input "洗髮-1" at bounding box center [621, 202] width 93 height 32
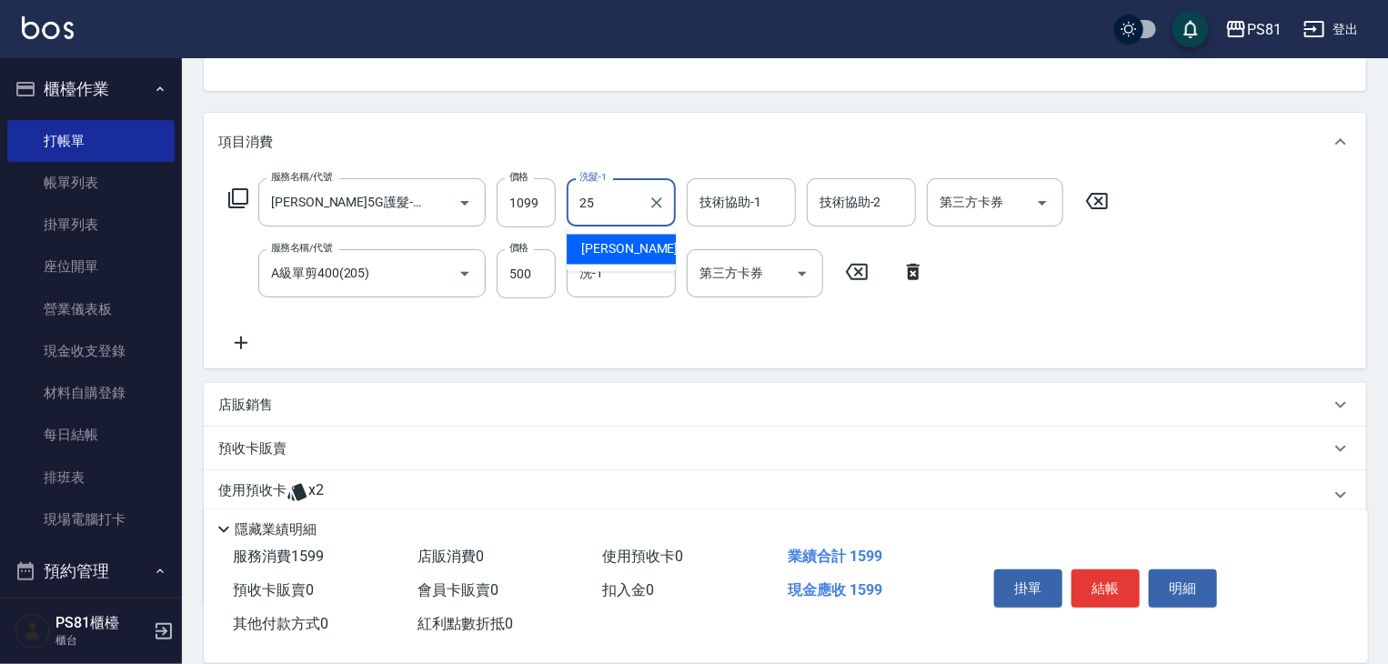
type input "妮可-25"
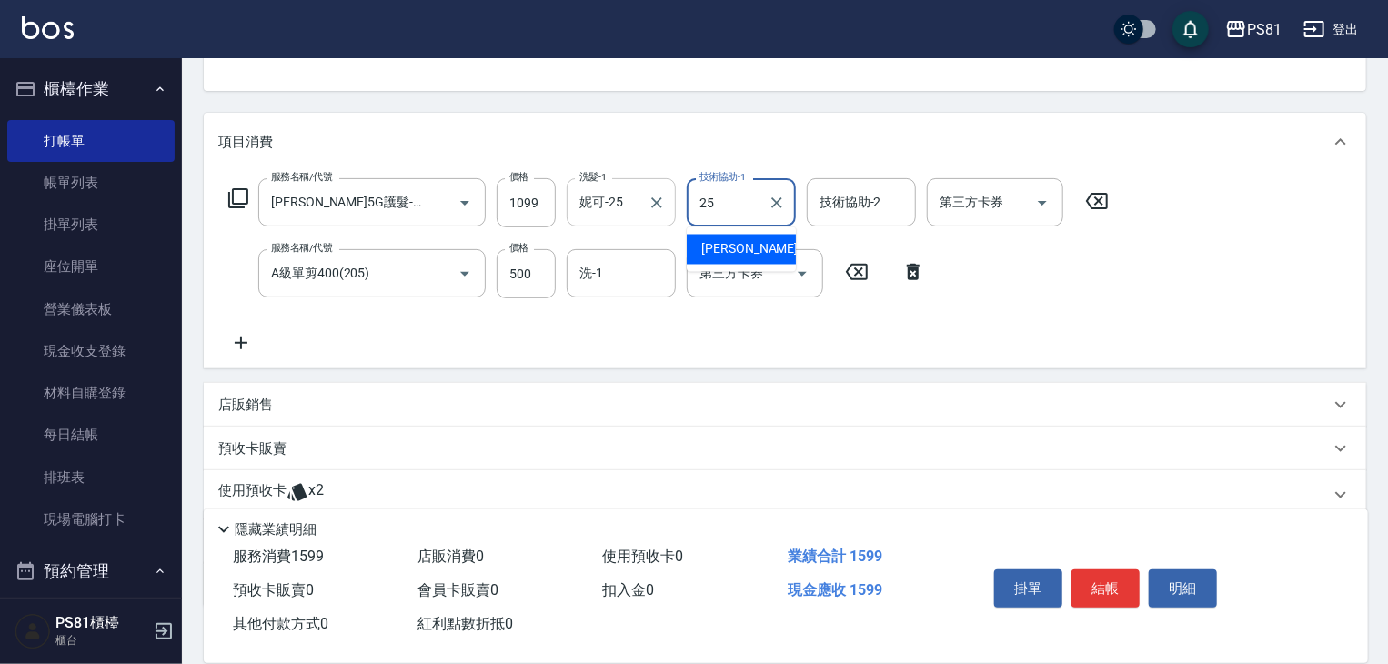
type input "妮可-25"
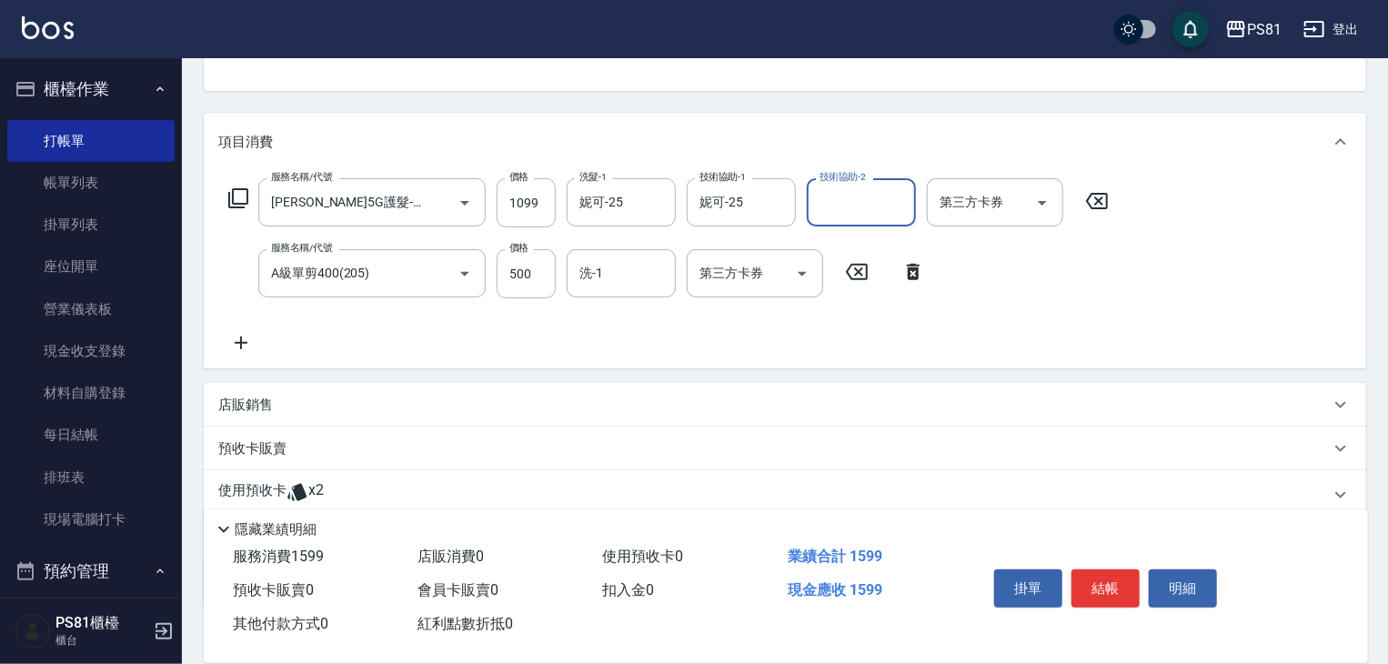
click at [748, 317] on div "服務名稱/代號 歐娜5G護髮-肩上中髮(1105) 服務名稱/代號 價格 1099 價格 洗髮-1 妮可-25 洗髮-1 技術協助-1 妮可-25 技術協助-…" at bounding box center [669, 266] width 902 height 176
click at [1091, 575] on button "結帳" at bounding box center [1106, 588] width 68 height 38
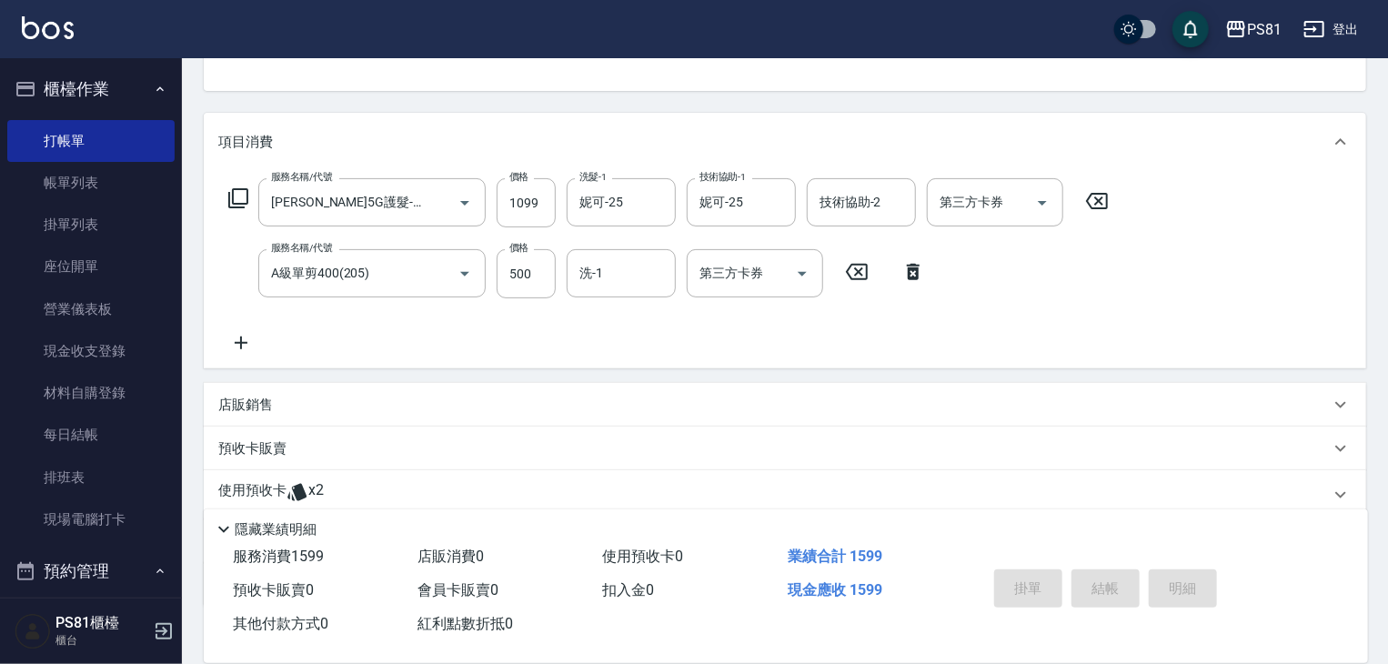
type input "2025/10/10 21:05"
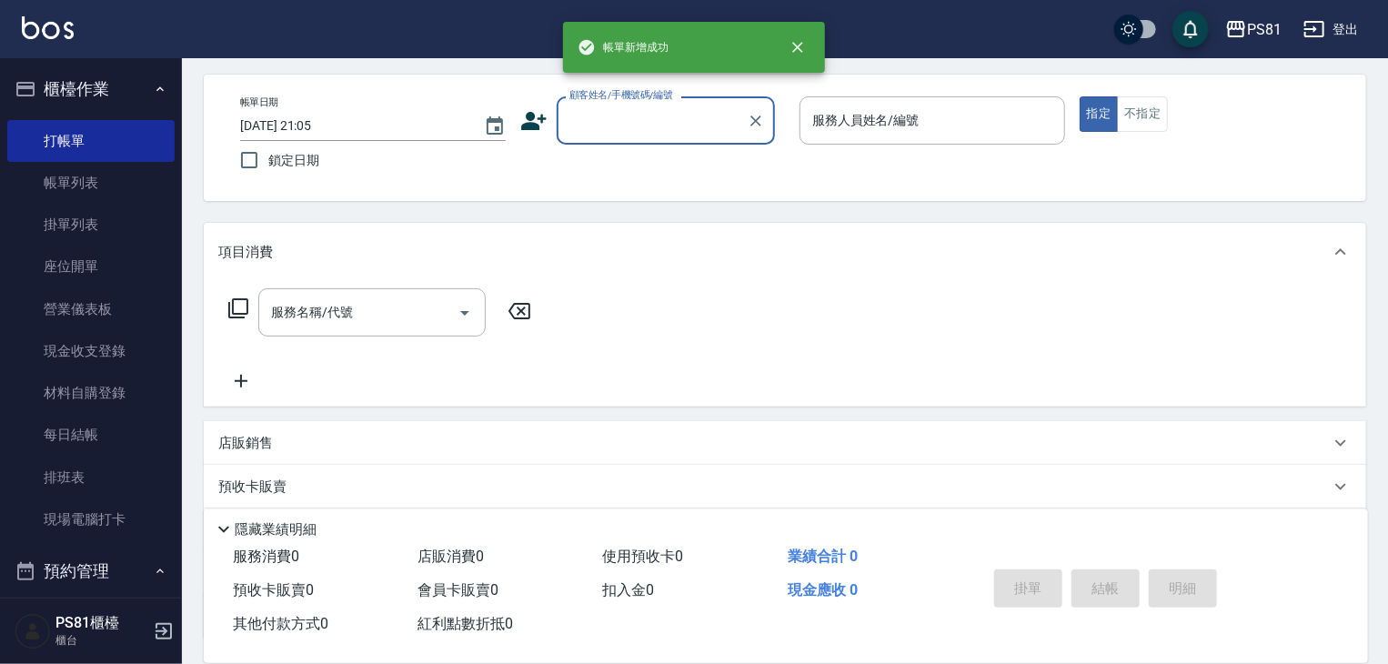
scroll to position [0, 0]
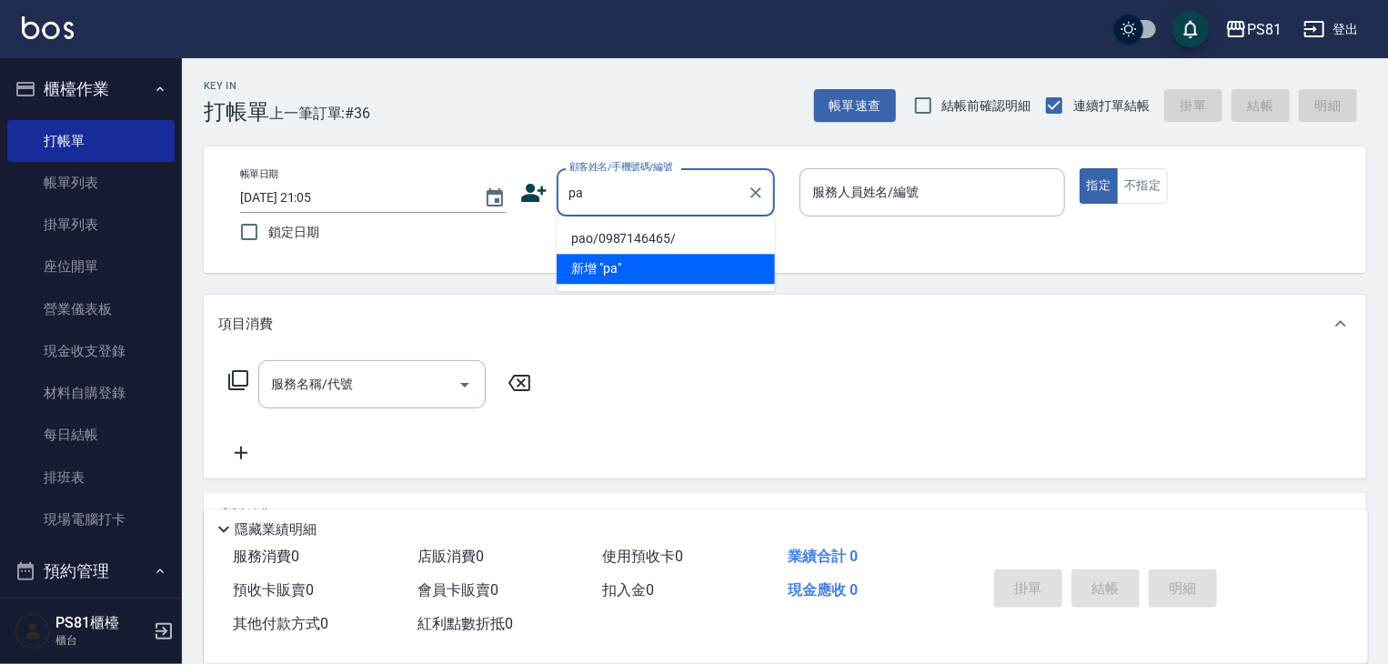
click at [743, 241] on li "pao/0987146465/" at bounding box center [666, 239] width 218 height 30
type input "pao/0987146465/"
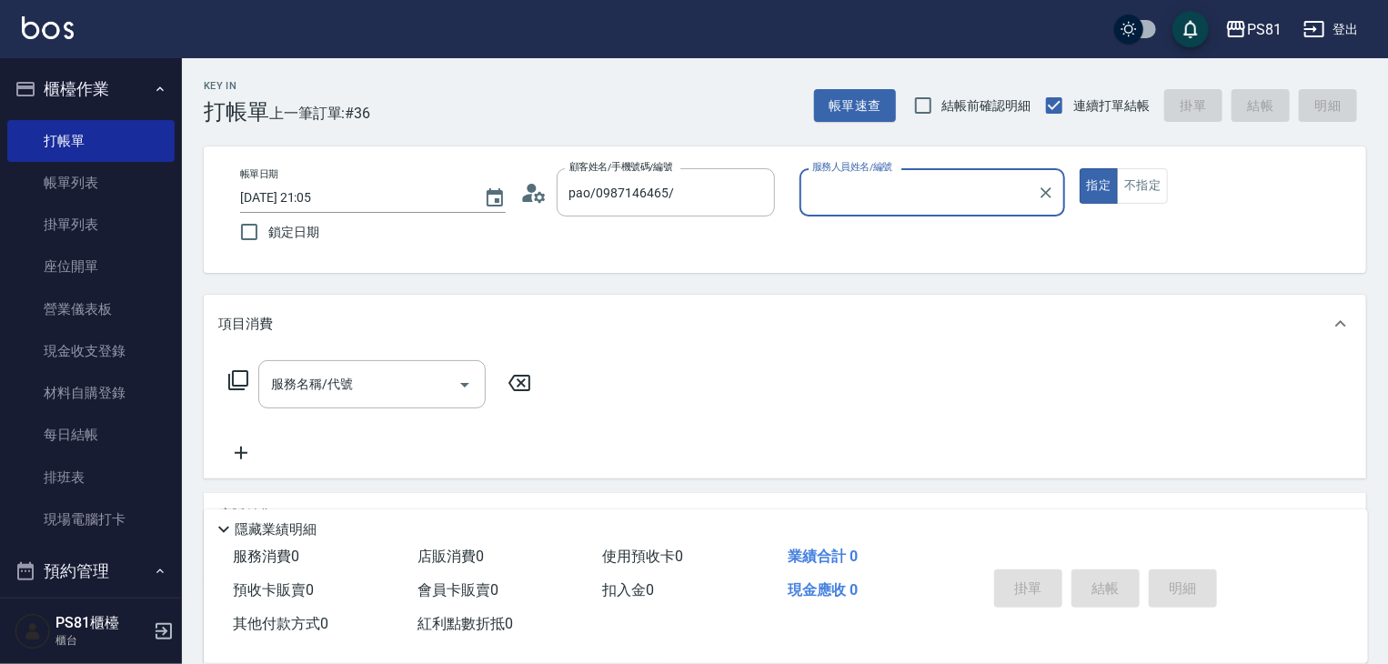
type input "采蓮-2"
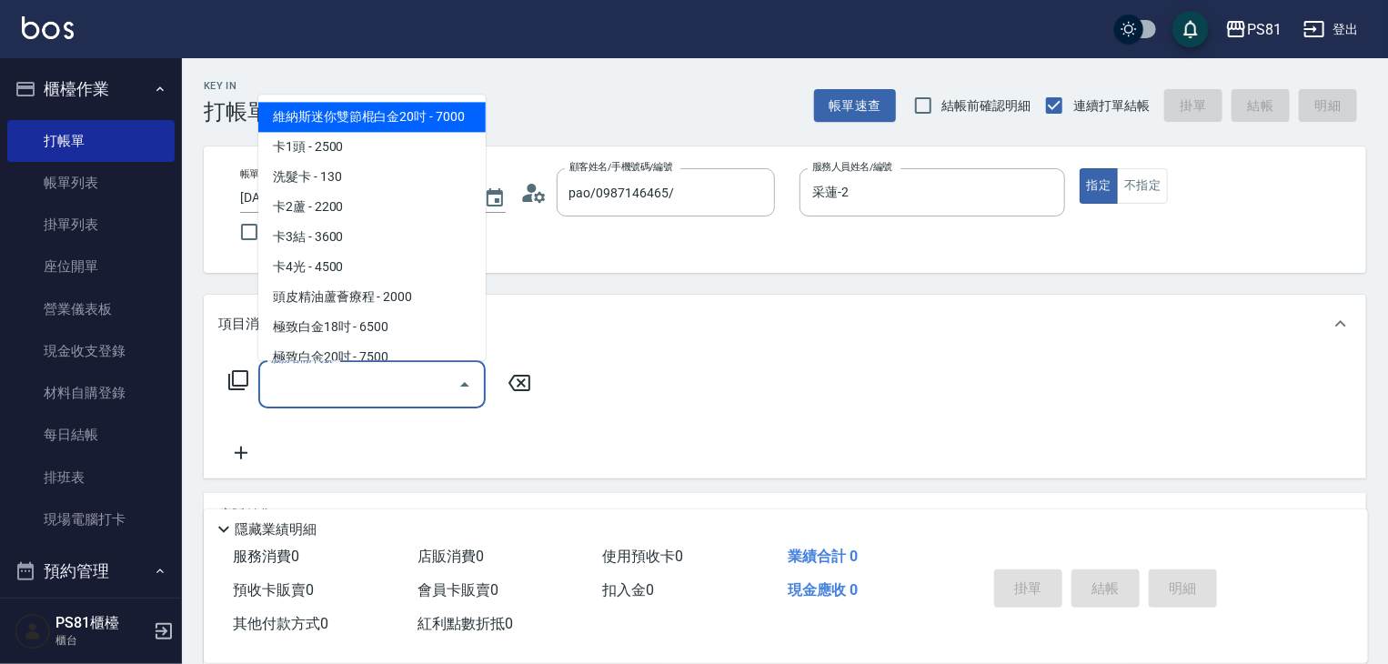
click at [373, 384] on input "服務名稱/代號" at bounding box center [359, 384] width 184 height 32
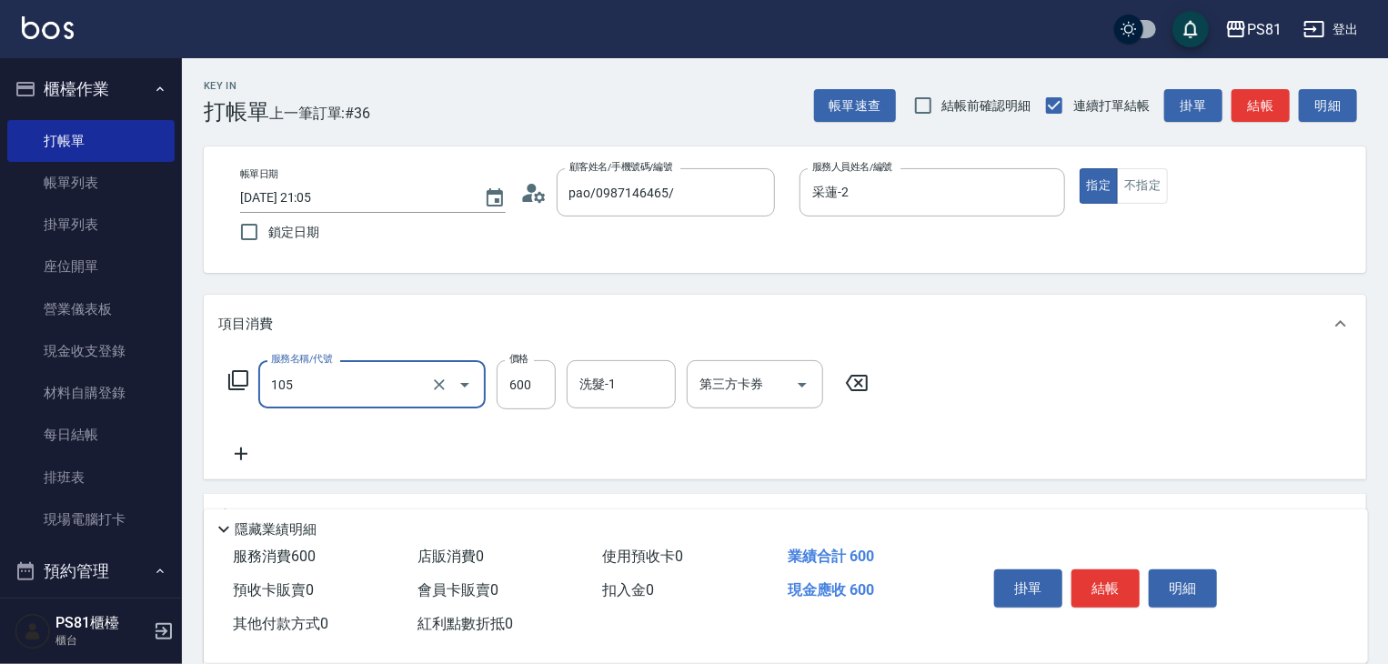
type input "A級洗剪600(105)"
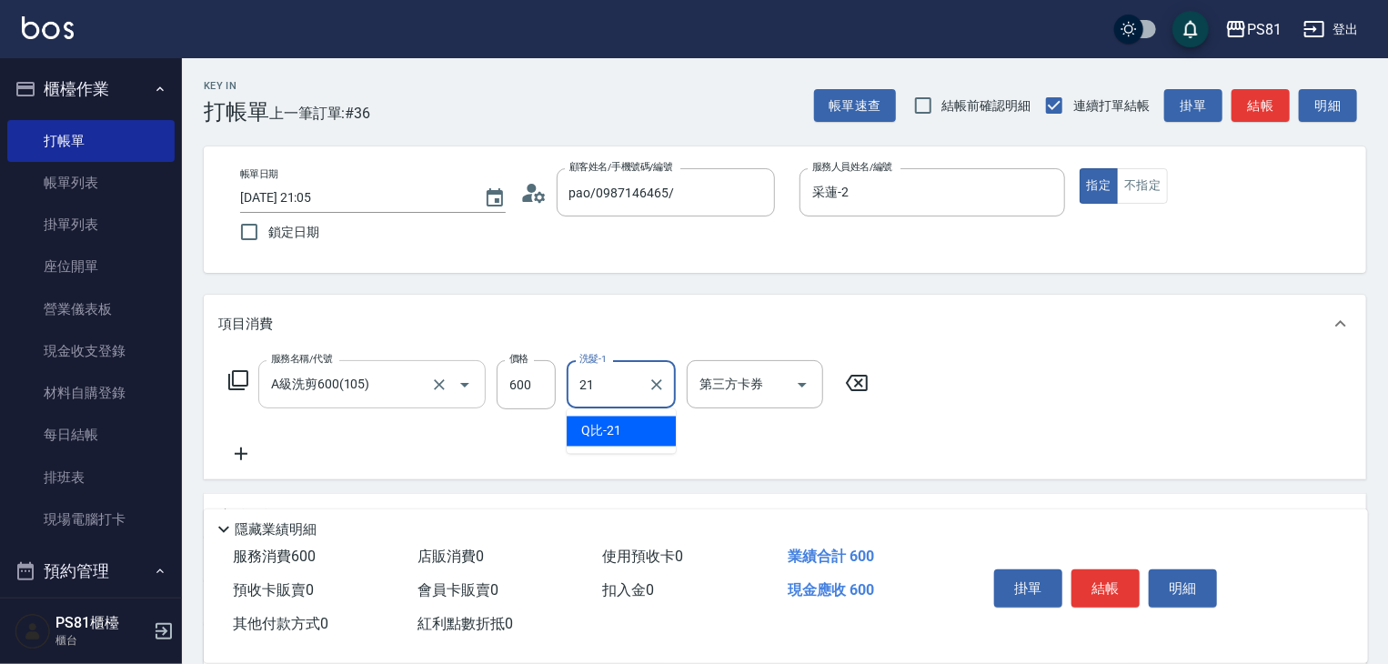
type input "Q比-21"
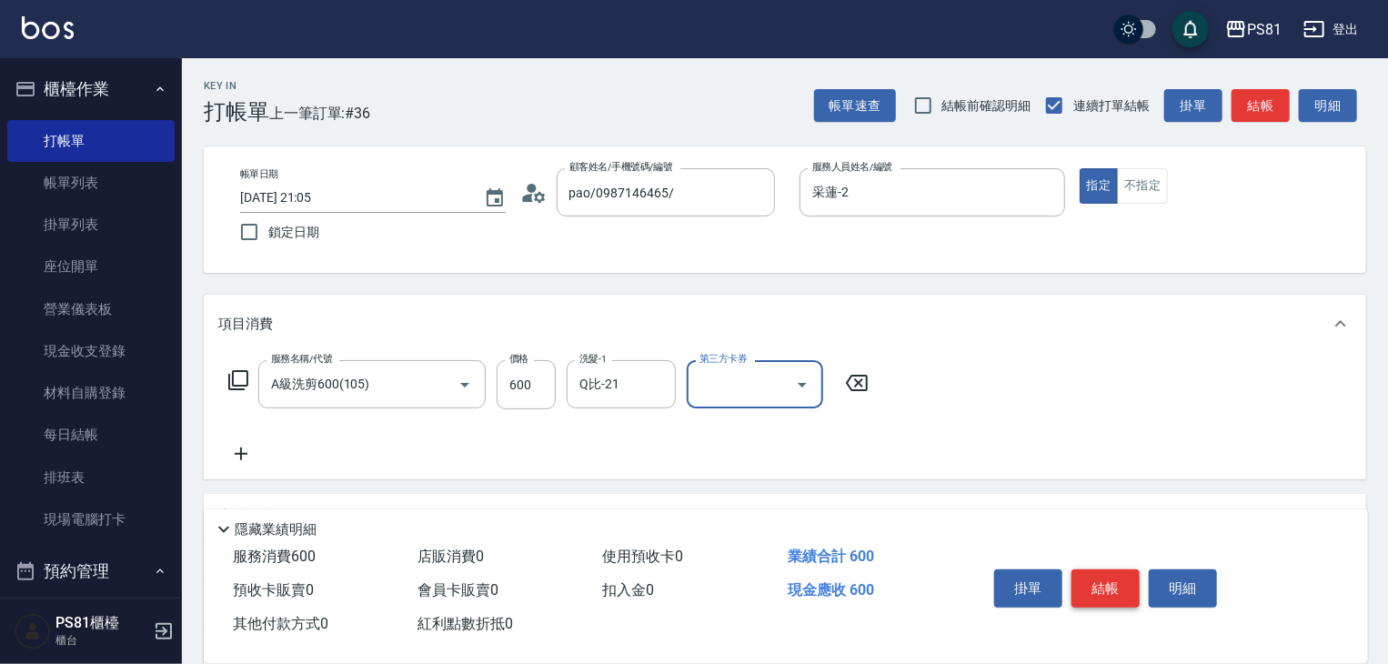
drag, startPoint x: 1023, startPoint y: 440, endPoint x: 1100, endPoint y: 564, distance: 145.9
click at [1030, 445] on div "服務名稱/代號 A級洗剪600(105) 服務名稱/代號 價格 600 價格 洗髮-1 Q比-21 洗髮-1 第三方卡券 第三方卡券" at bounding box center [785, 416] width 1163 height 126
click at [1106, 571] on button "結帳" at bounding box center [1106, 588] width 68 height 38
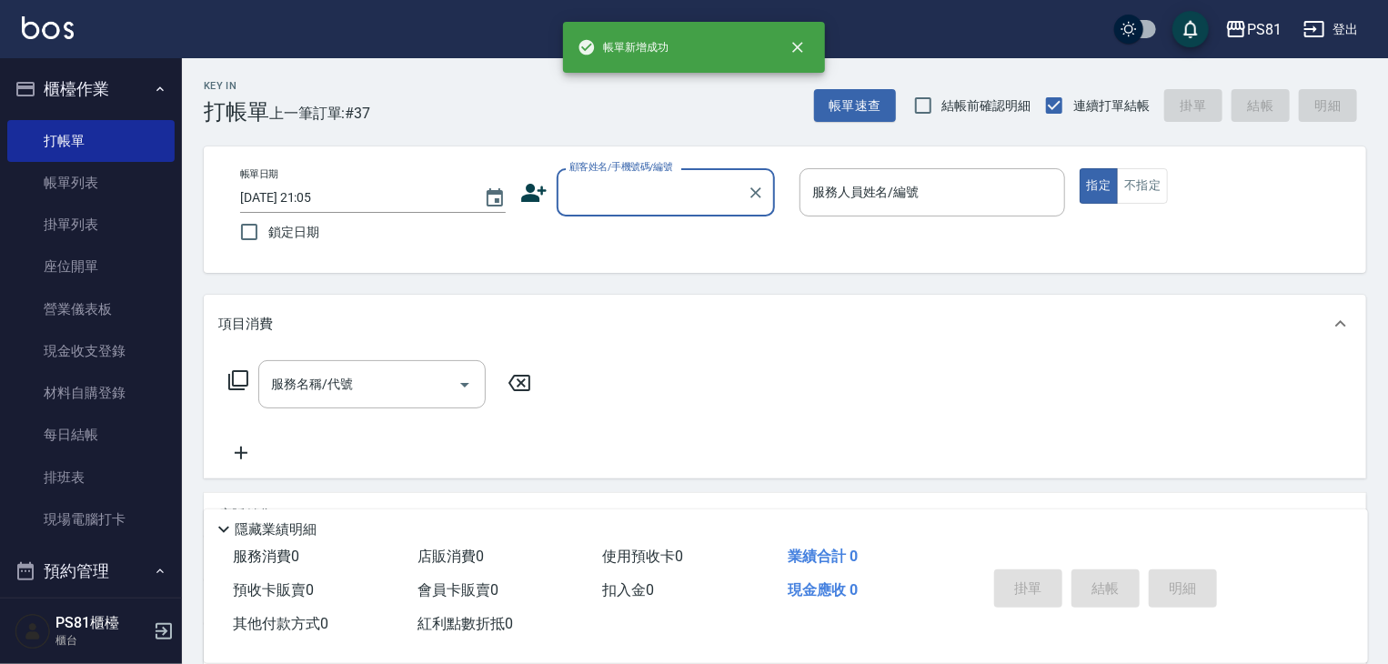
click at [733, 208] on input "顧客姓名/手機號碼/編號" at bounding box center [652, 192] width 175 height 32
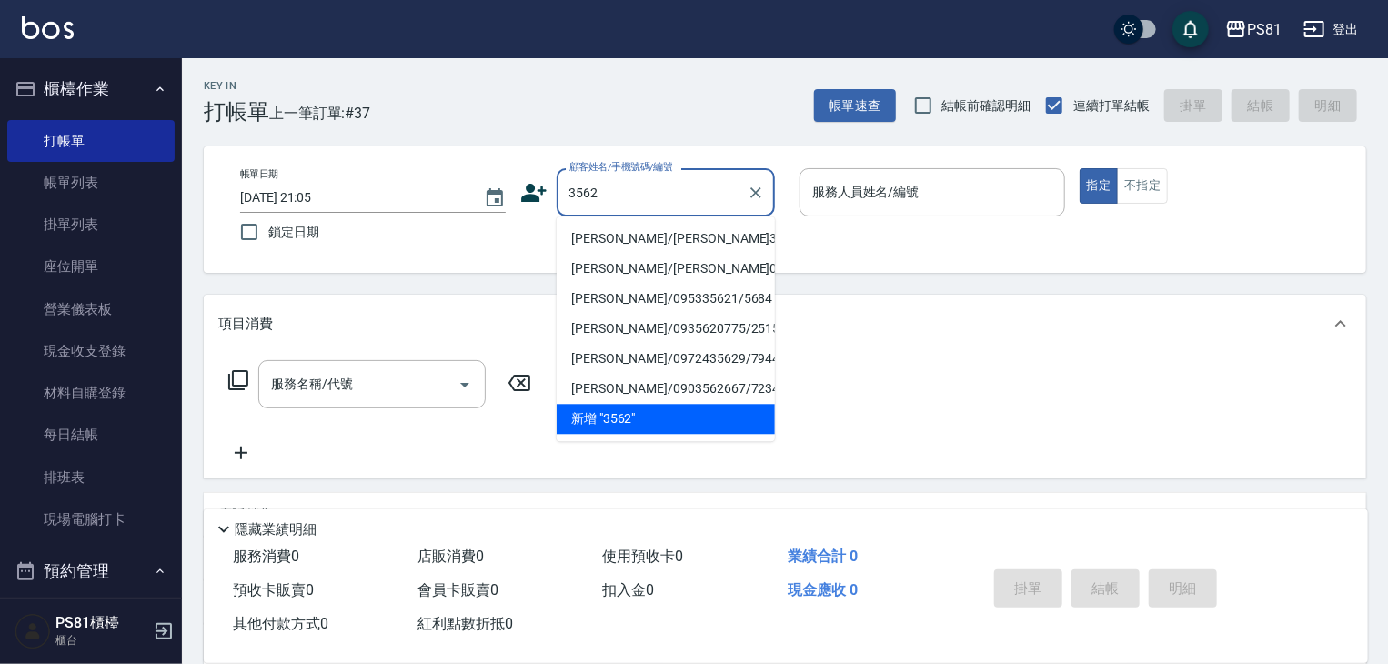
type input "潘姿伃/潘姿伃3562/3562"
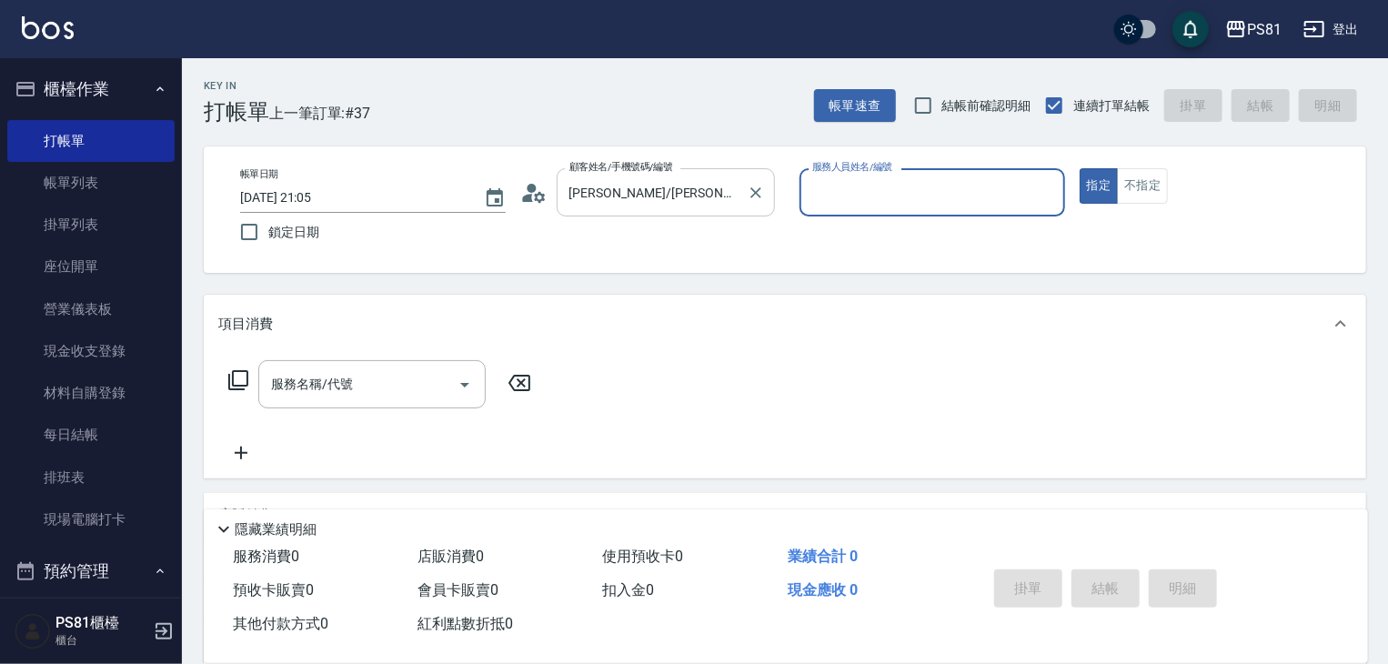
type input "采蓮-2"
click at [1080, 168] on button "指定" at bounding box center [1099, 185] width 39 height 35
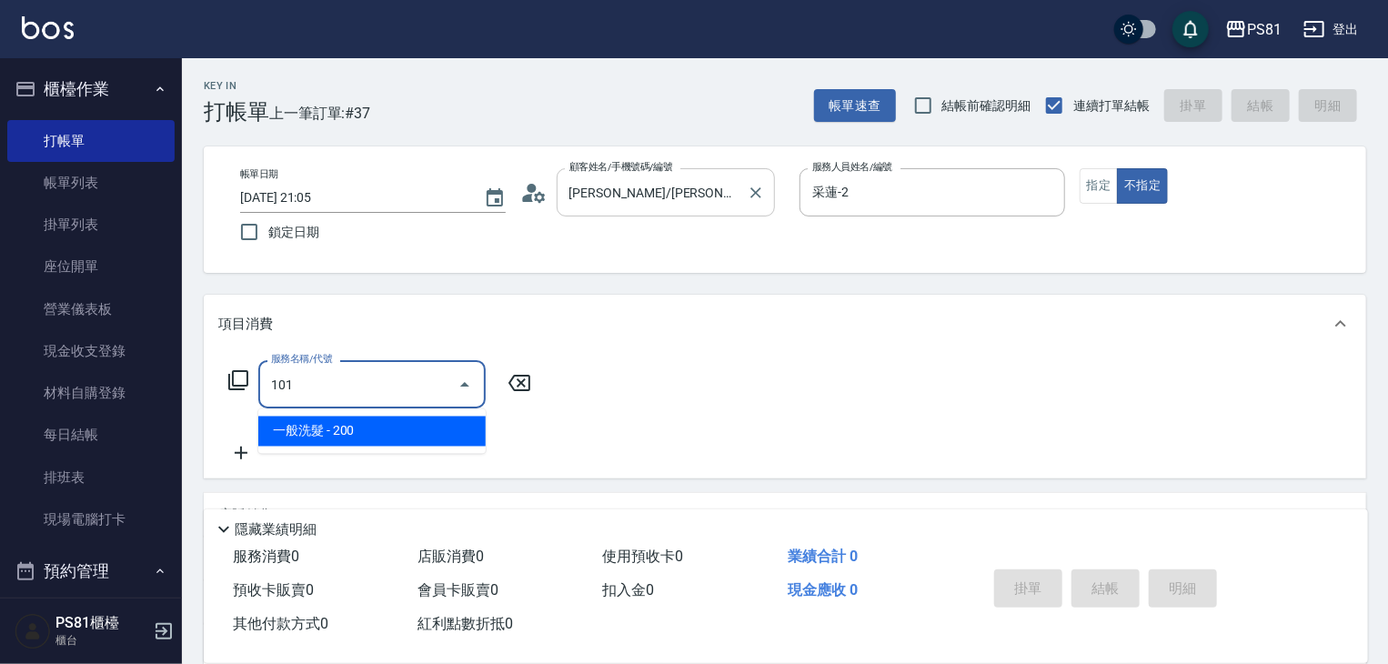
type input "一般洗髮(101)"
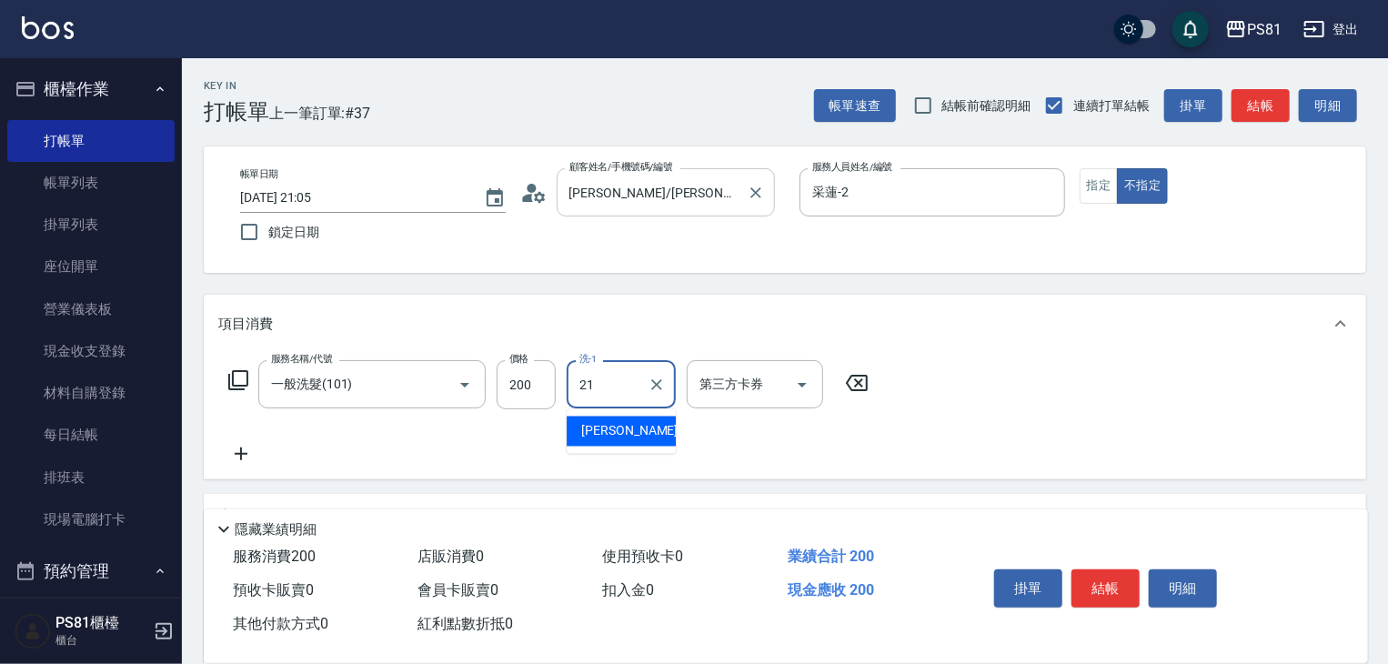
type input "Q比-21"
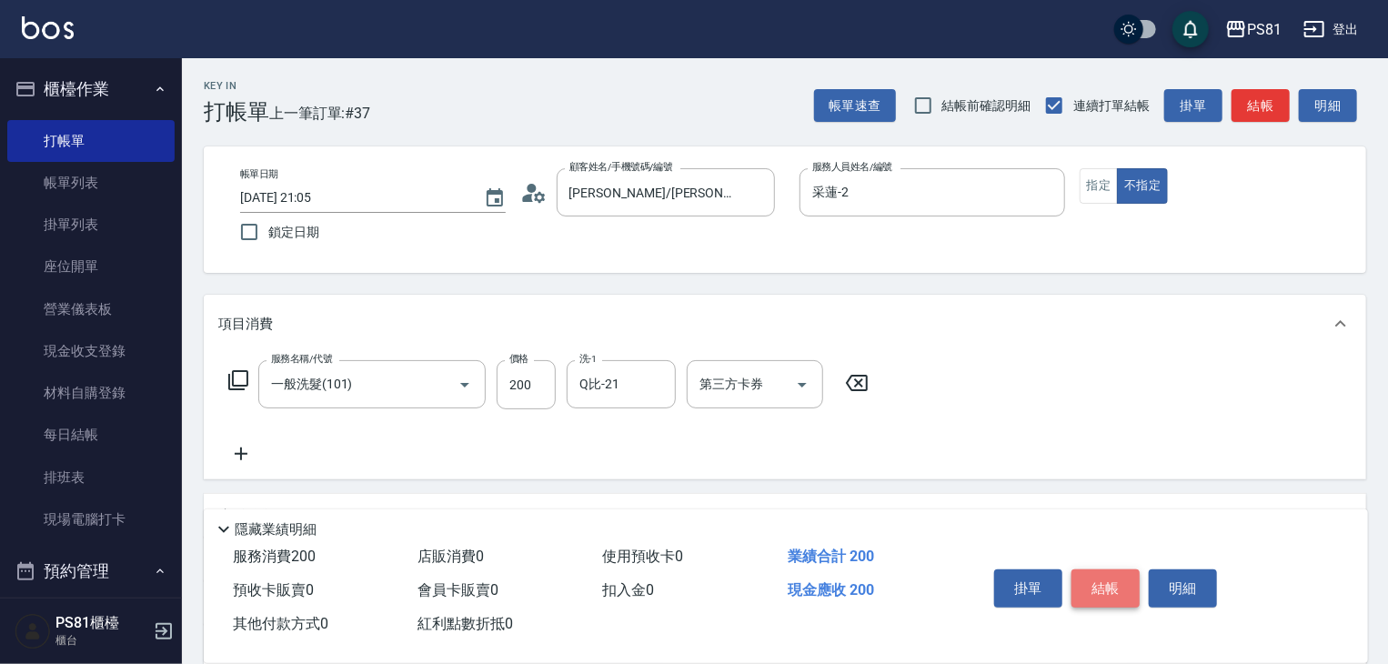
click at [1121, 586] on button "結帳" at bounding box center [1106, 588] width 68 height 38
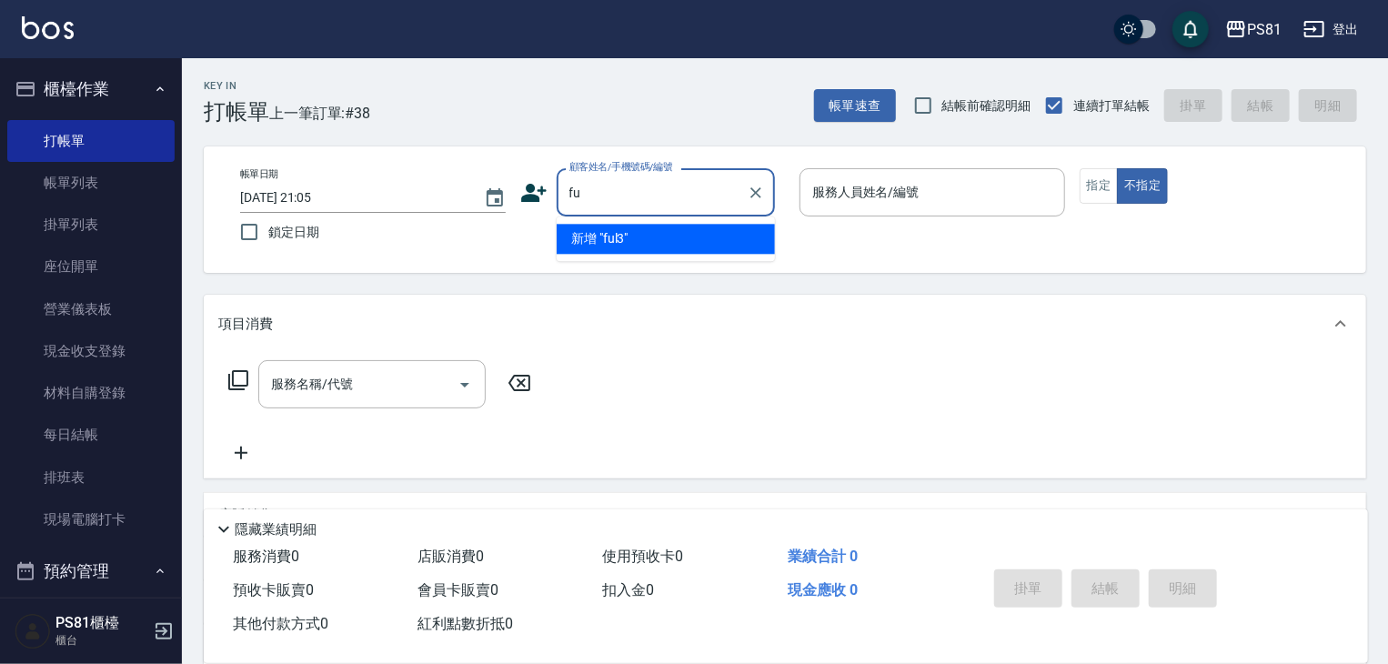
type input "f"
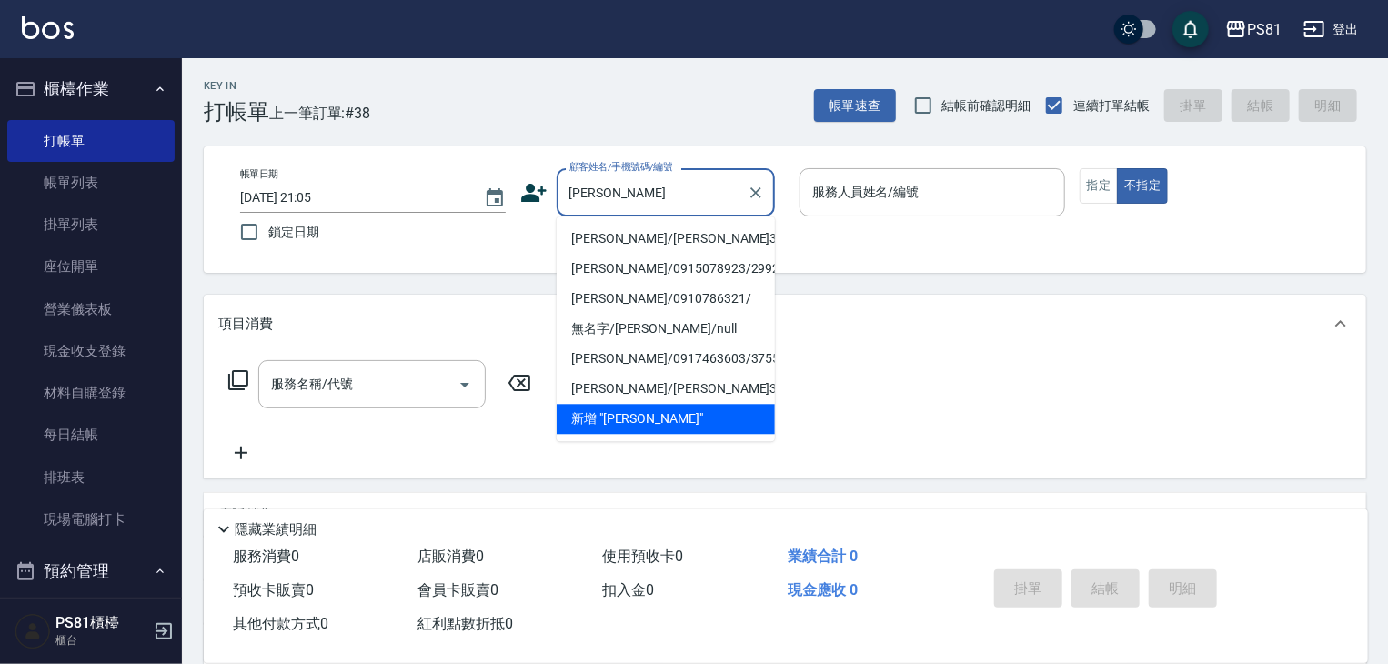
click at [666, 238] on li "黃巧玲/黃巧玲3677/3677" at bounding box center [666, 239] width 218 height 30
type input "黃巧玲/黃巧玲3677/3677"
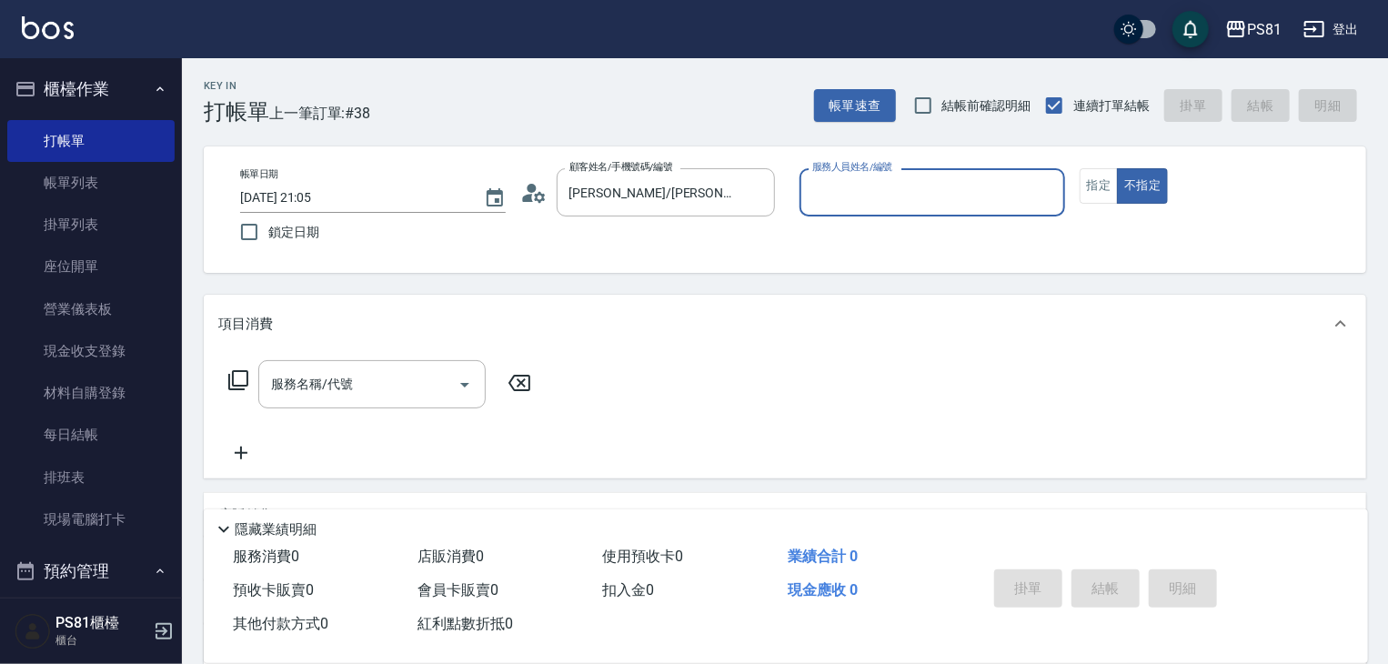
type input "采蓮-2"
drag, startPoint x: 1089, startPoint y: 185, endPoint x: 879, endPoint y: 214, distance: 212.1
click at [1086, 186] on button "指定" at bounding box center [1099, 185] width 39 height 35
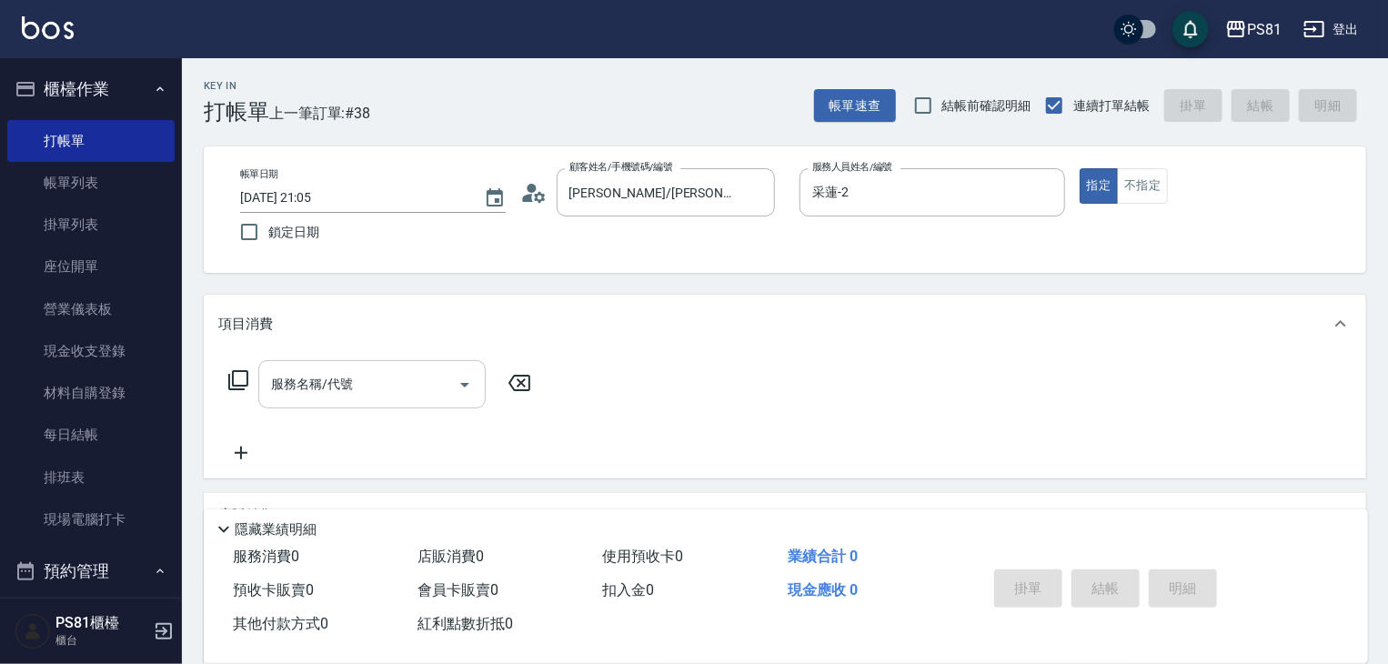
click at [429, 384] on input "服務名稱/代號" at bounding box center [359, 384] width 184 height 32
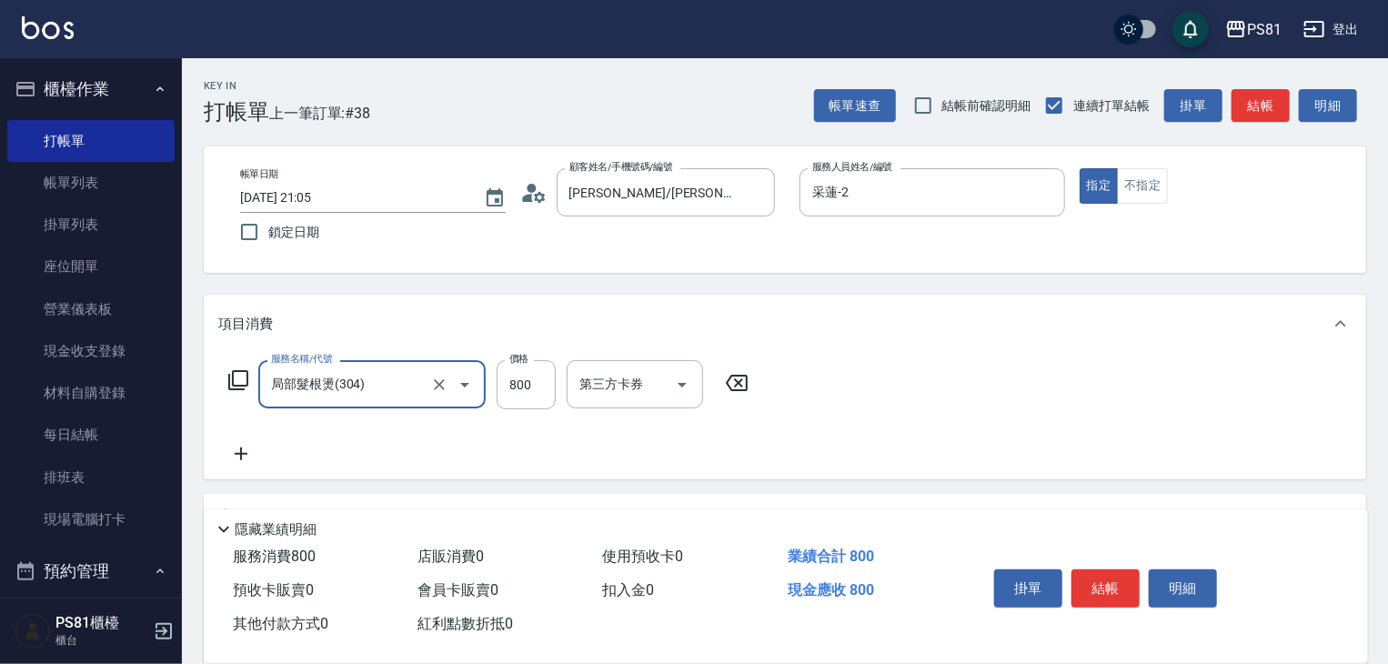
type input "局部髮根燙(304)"
click at [247, 451] on icon at bounding box center [240, 454] width 45 height 22
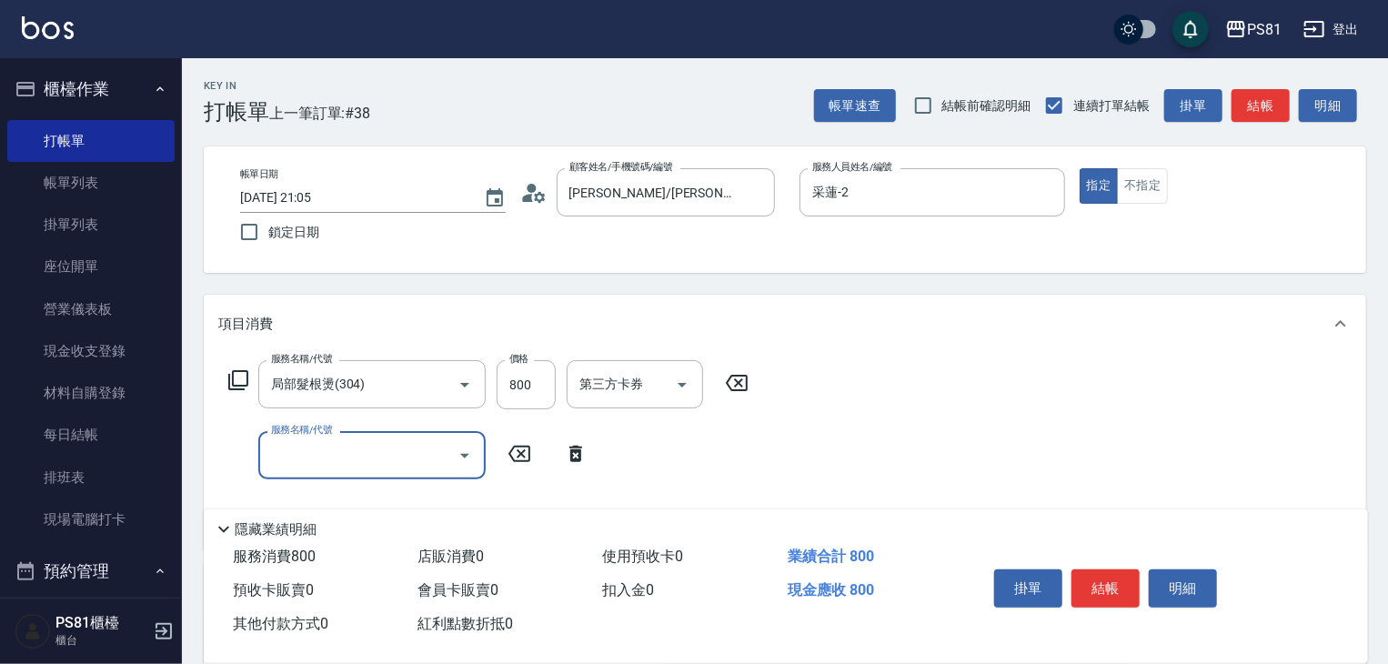
click at [327, 456] on input "服務名稱/代號" at bounding box center [359, 455] width 184 height 32
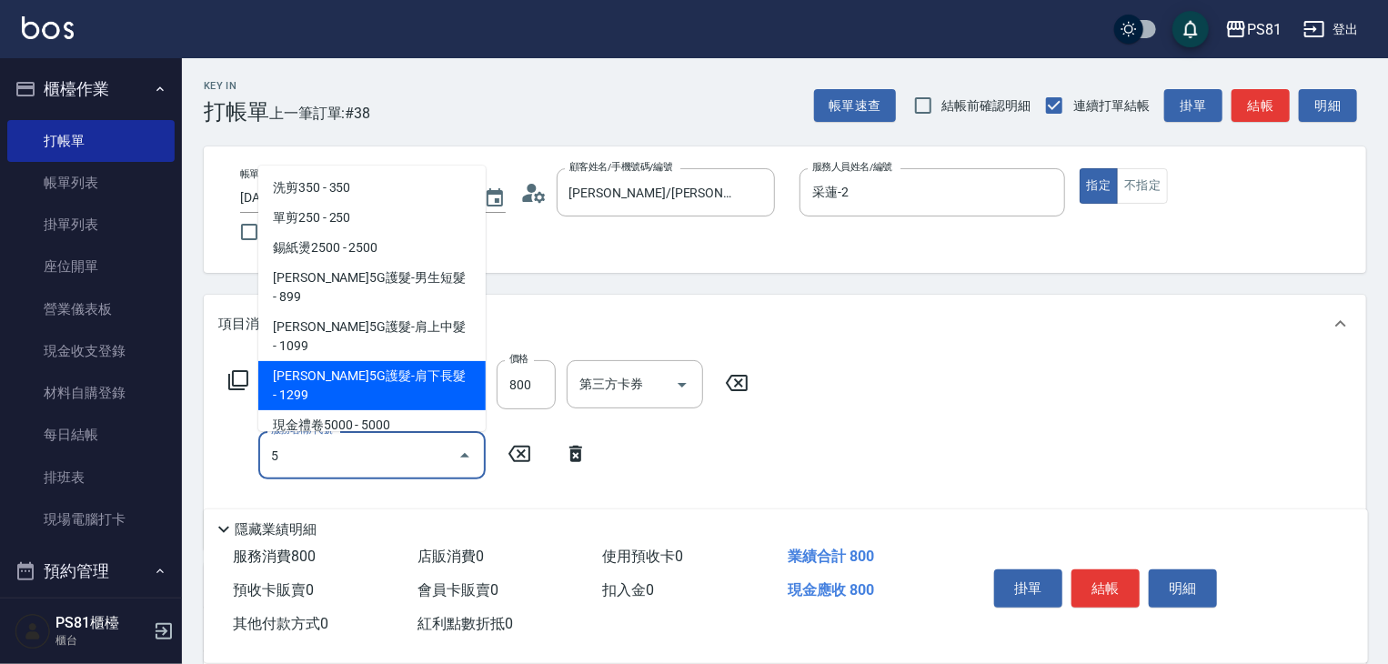
click at [377, 361] on span "歐娜5G護髮-肩下長髮 - 1299" at bounding box center [371, 385] width 227 height 49
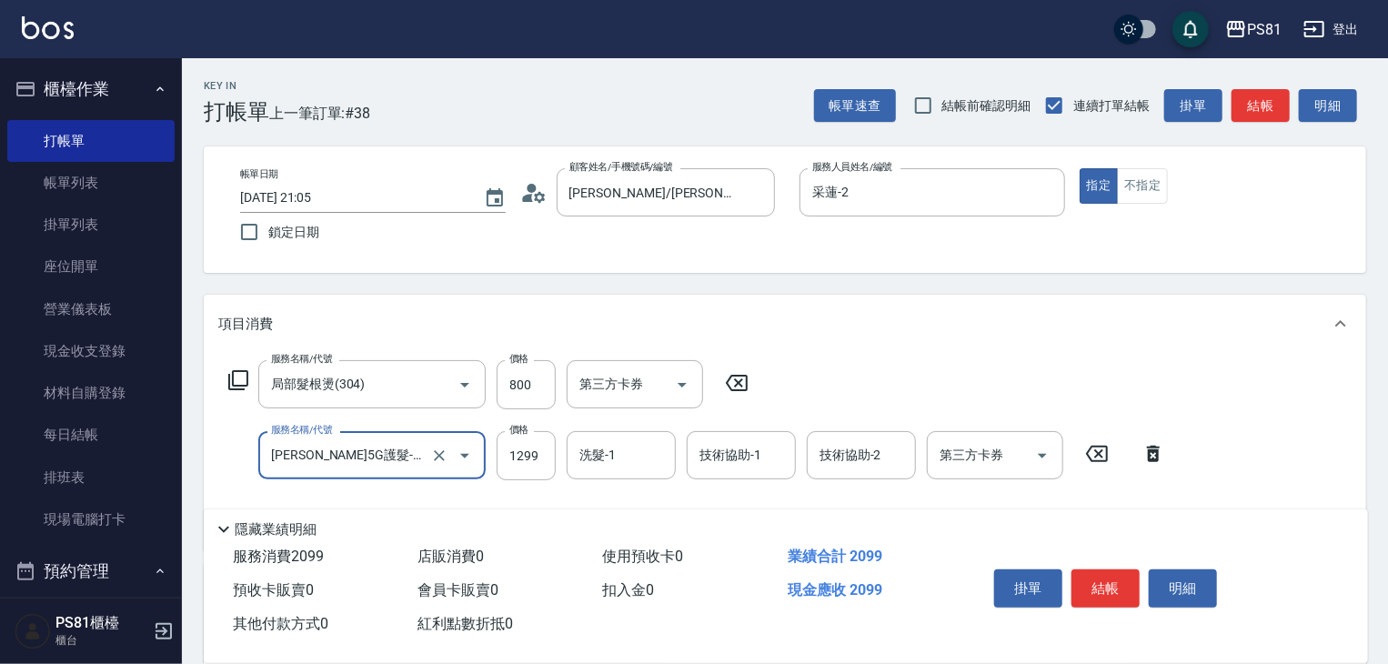
scroll to position [91, 0]
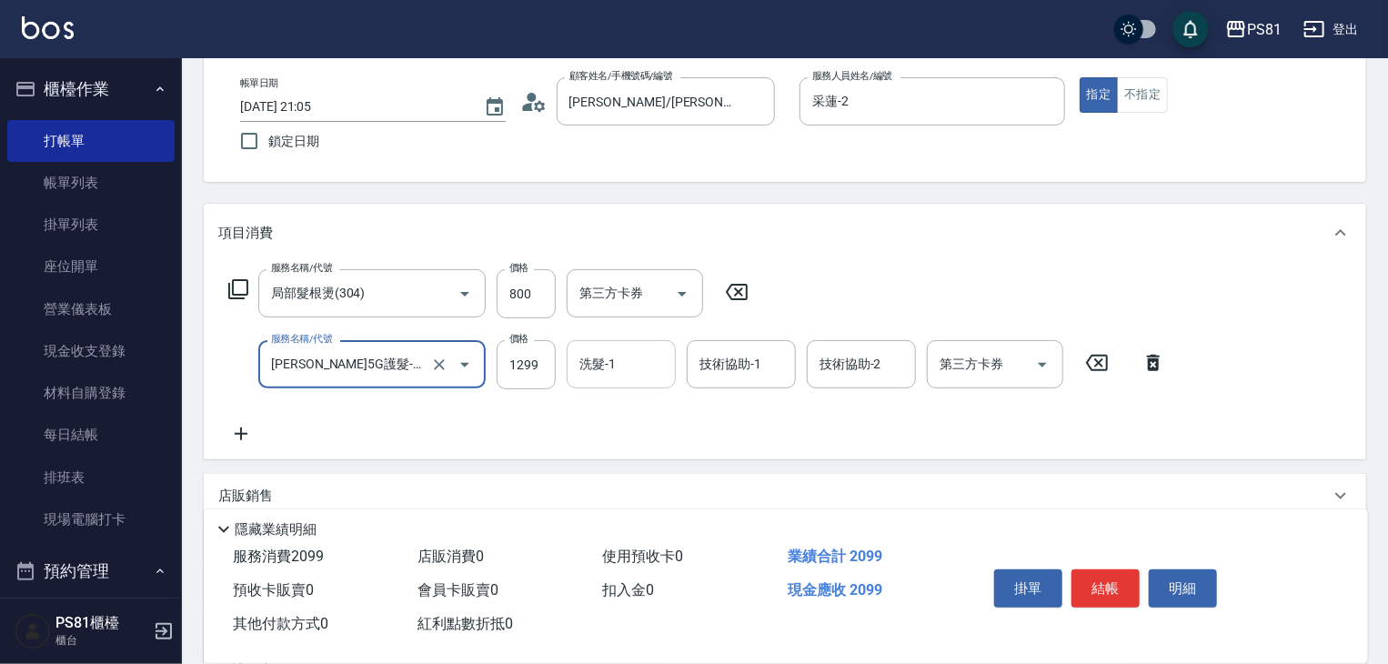
type input "歐娜5G護髮-肩下長髮(1106)"
click at [601, 363] on input "洗髮-1" at bounding box center [621, 364] width 93 height 32
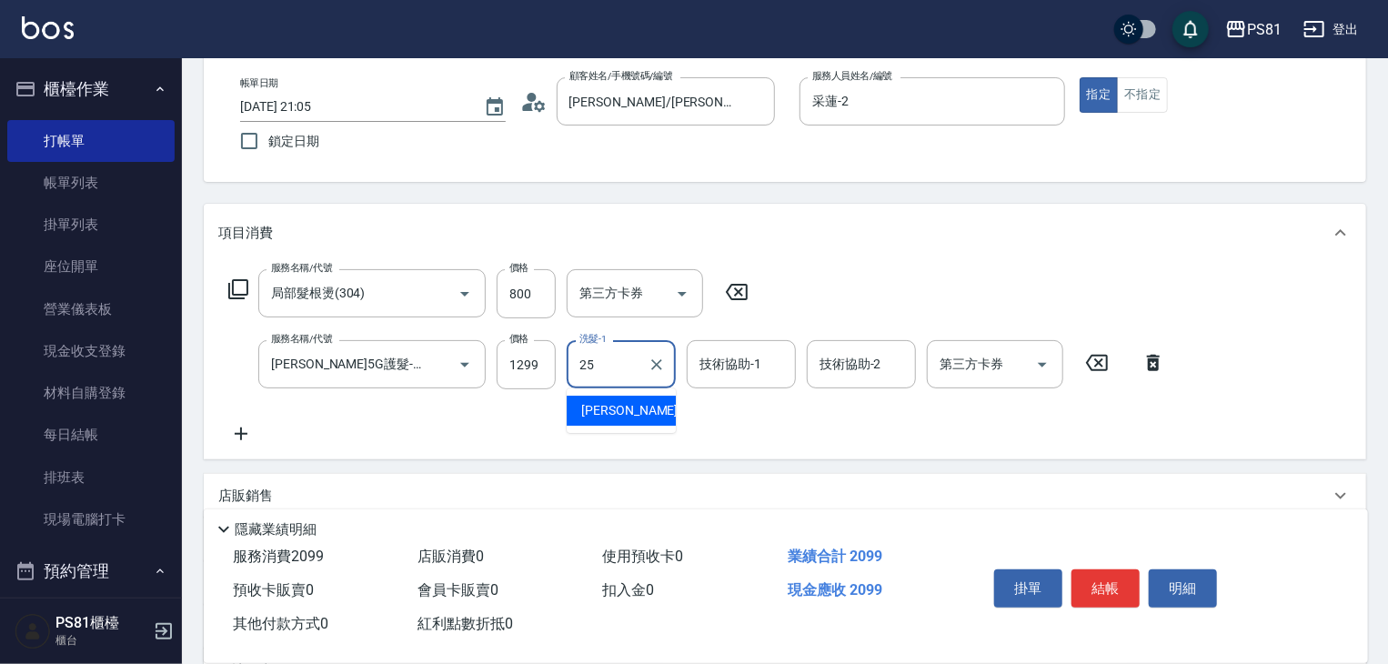
type input "妮可-25"
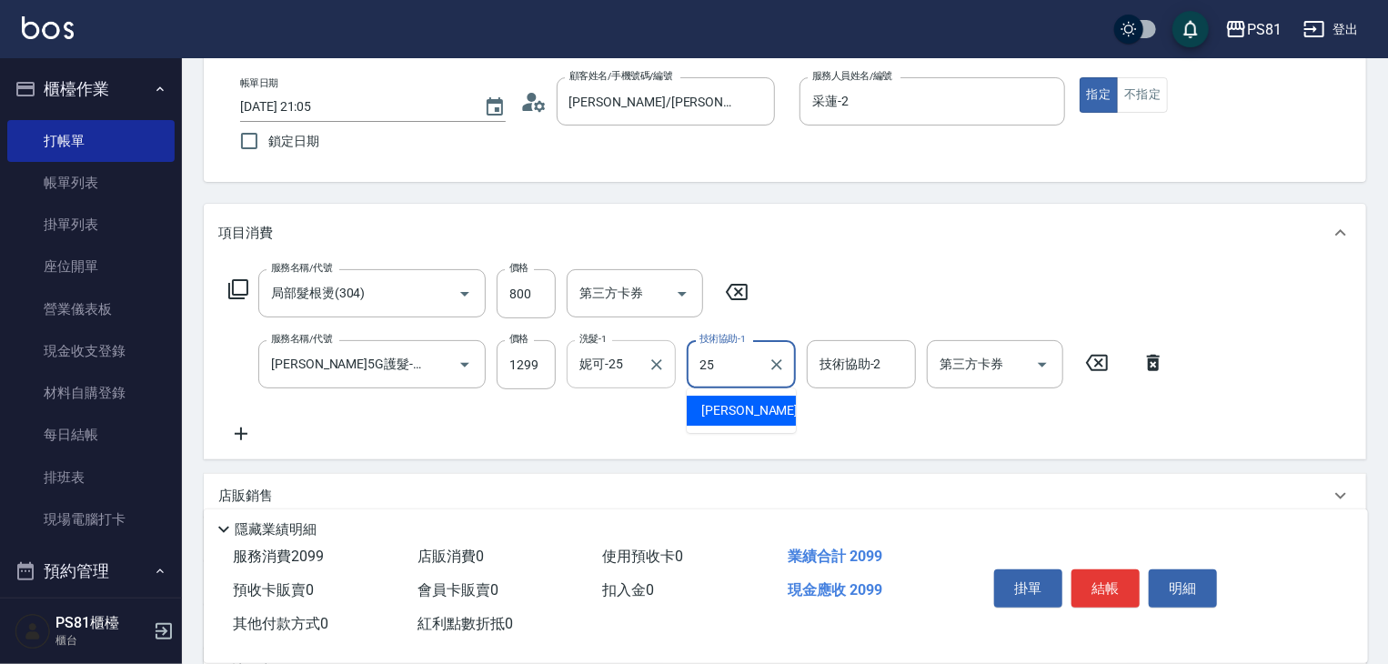
type input "妮可-25"
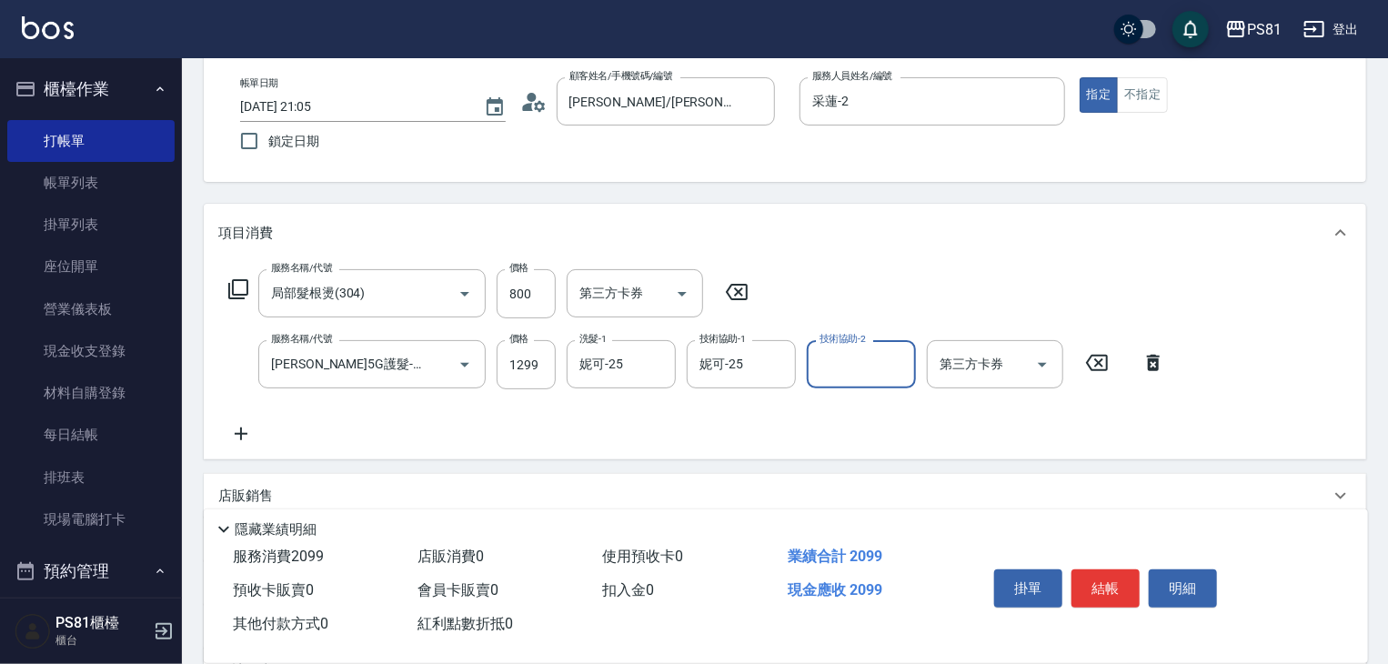
click at [582, 411] on div "服務名稱/代號 局部髮根燙(304) 服務名稱/代號 價格 800 價格 第三方卡券 第三方卡券 服務名稱/代號 歐娜5G護髮-肩下長髮(1106) 服務名稱…" at bounding box center [697, 357] width 958 height 176
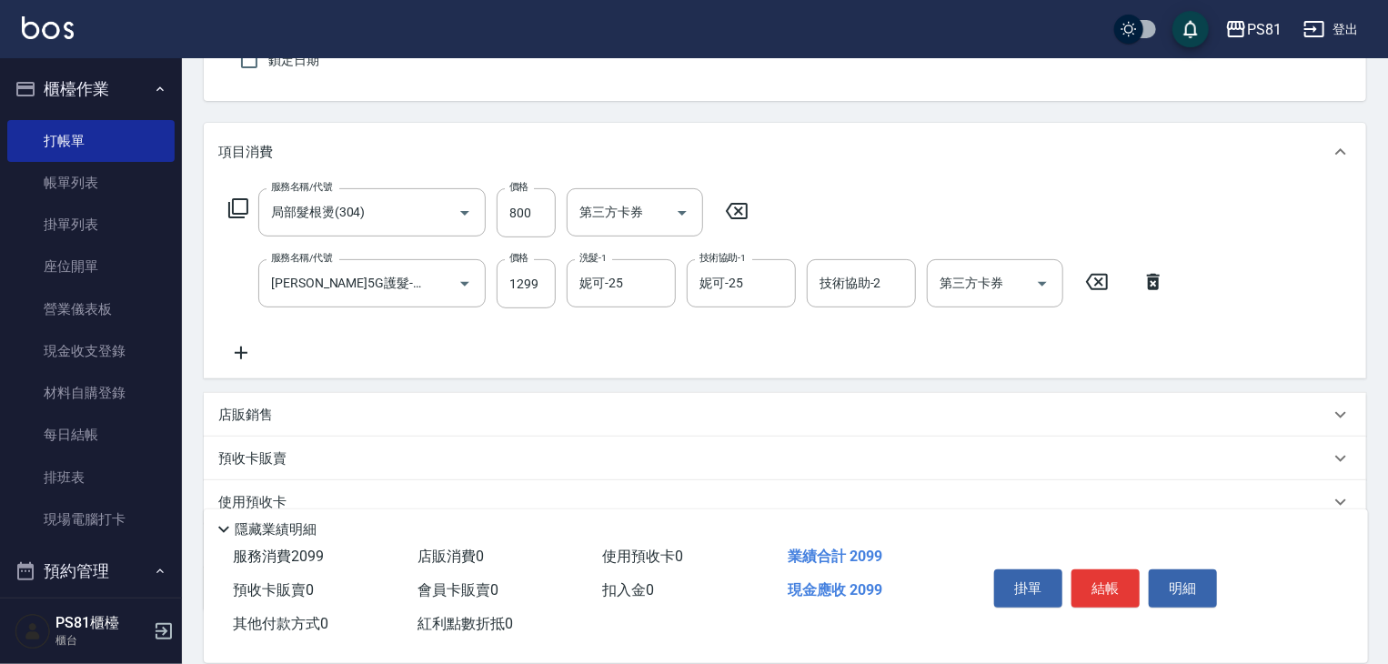
scroll to position [292, 0]
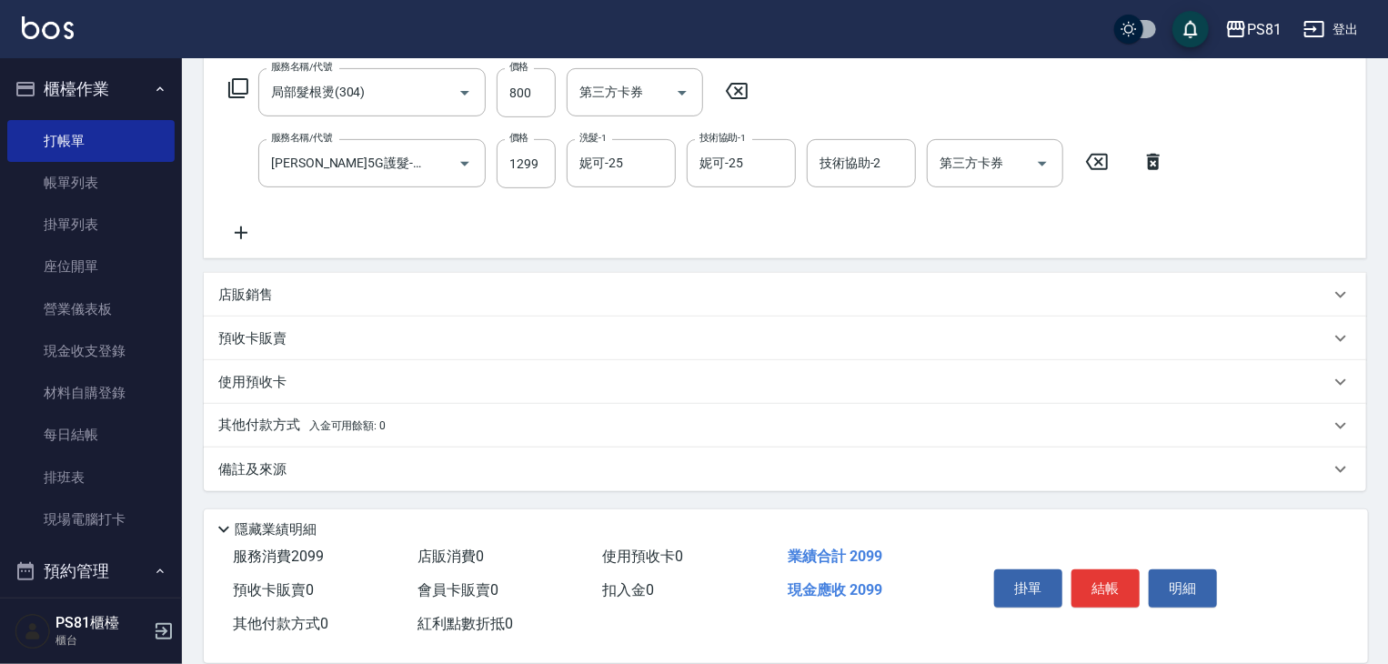
click at [410, 434] on div "其他付款方式 入金可用餘額: 0" at bounding box center [774, 426] width 1112 height 20
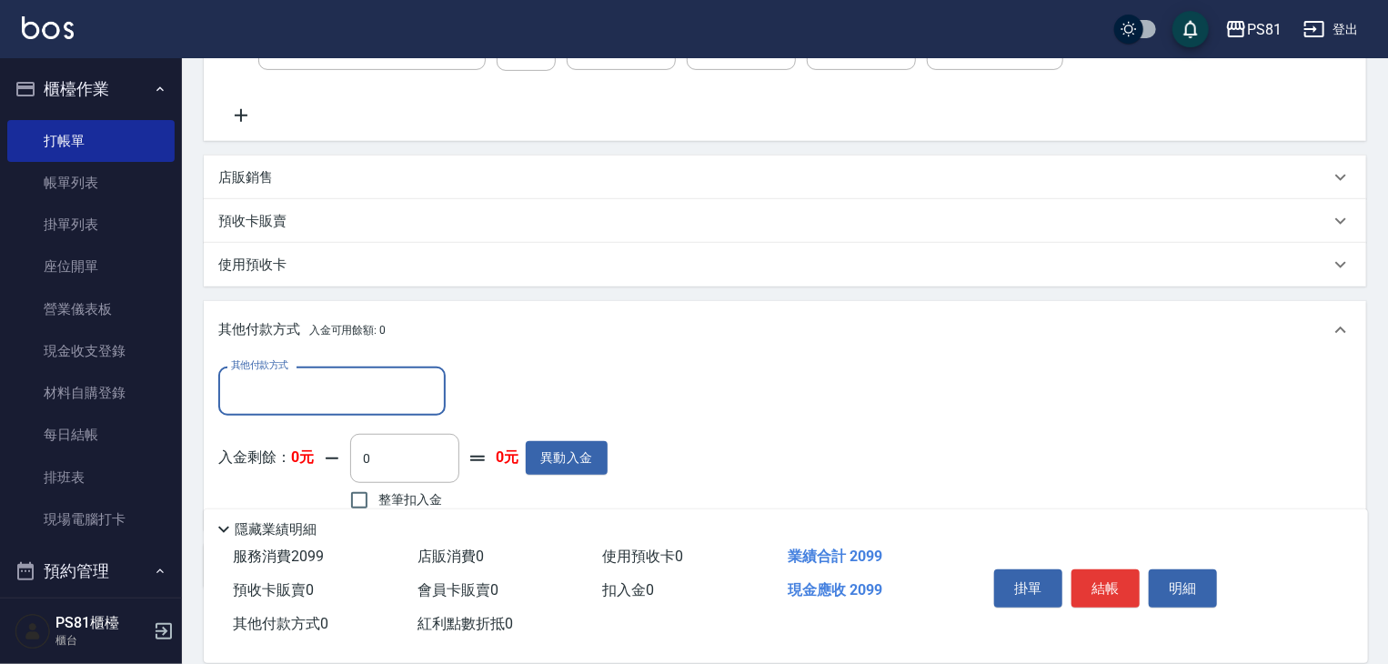
scroll to position [503, 0]
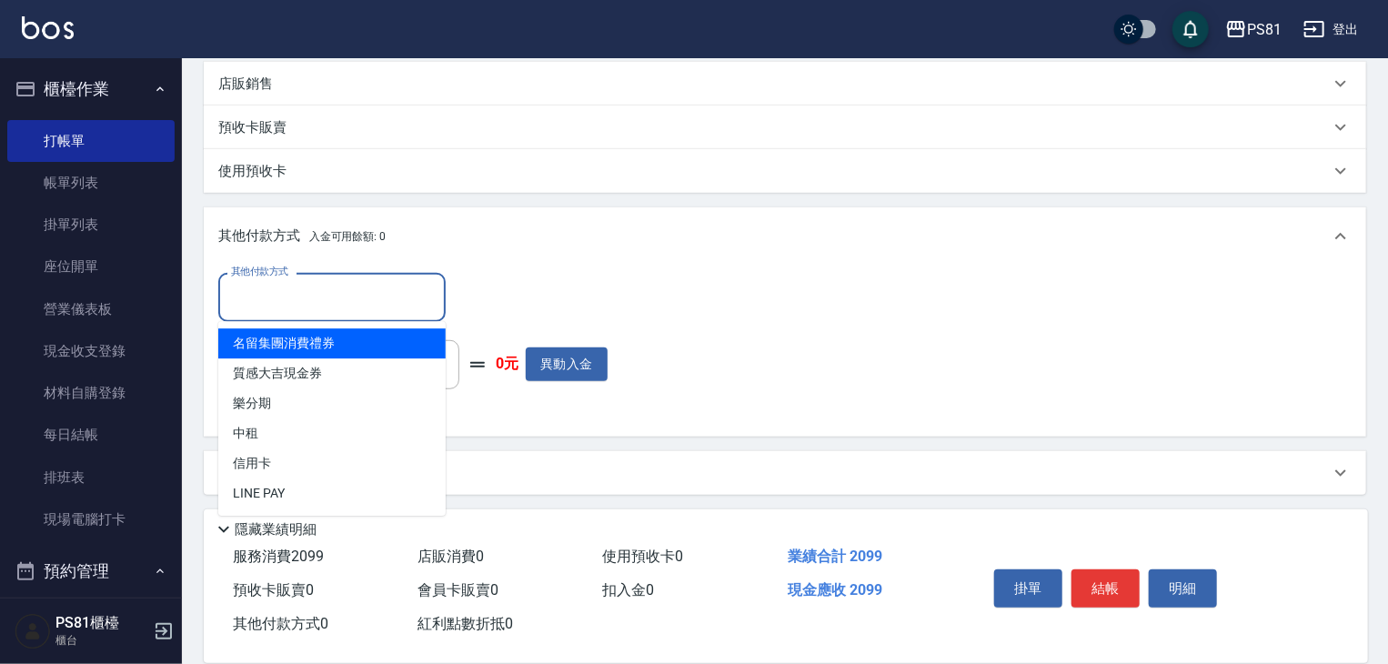
click at [375, 287] on input "其他付款方式" at bounding box center [332, 297] width 211 height 32
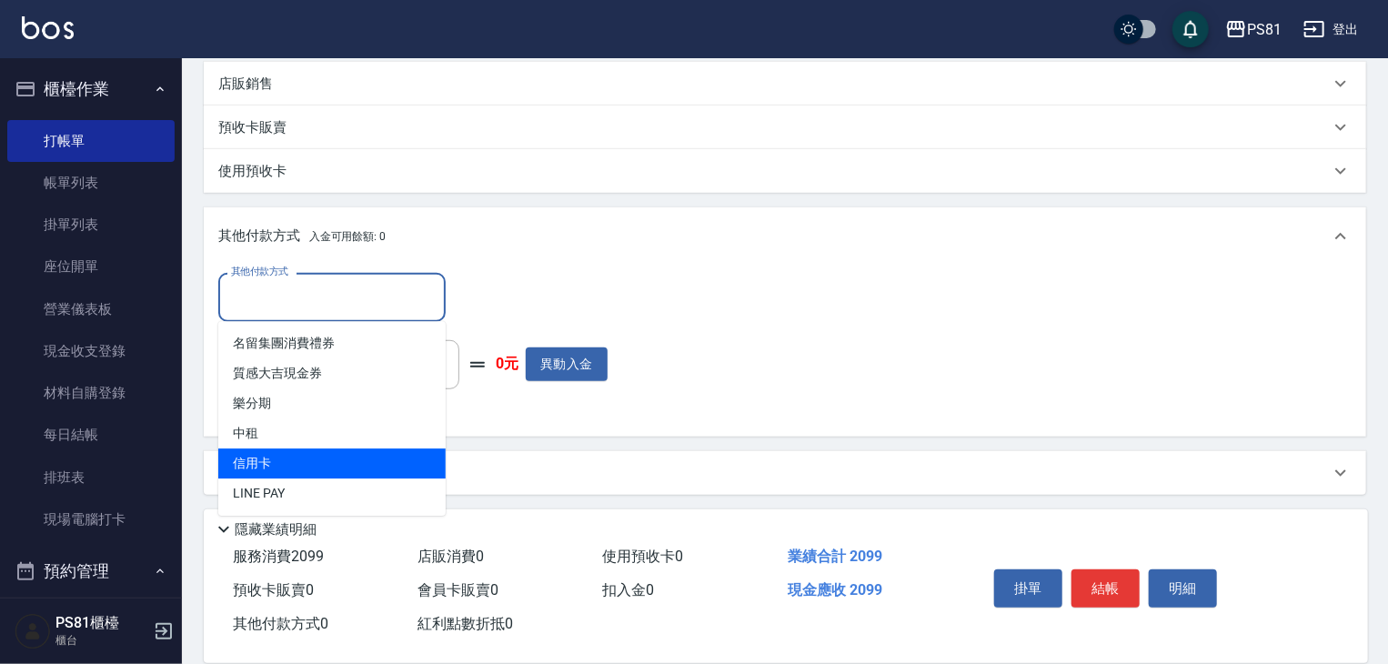
click at [307, 453] on span "信用卡" at bounding box center [331, 463] width 227 height 30
type input "信用卡"
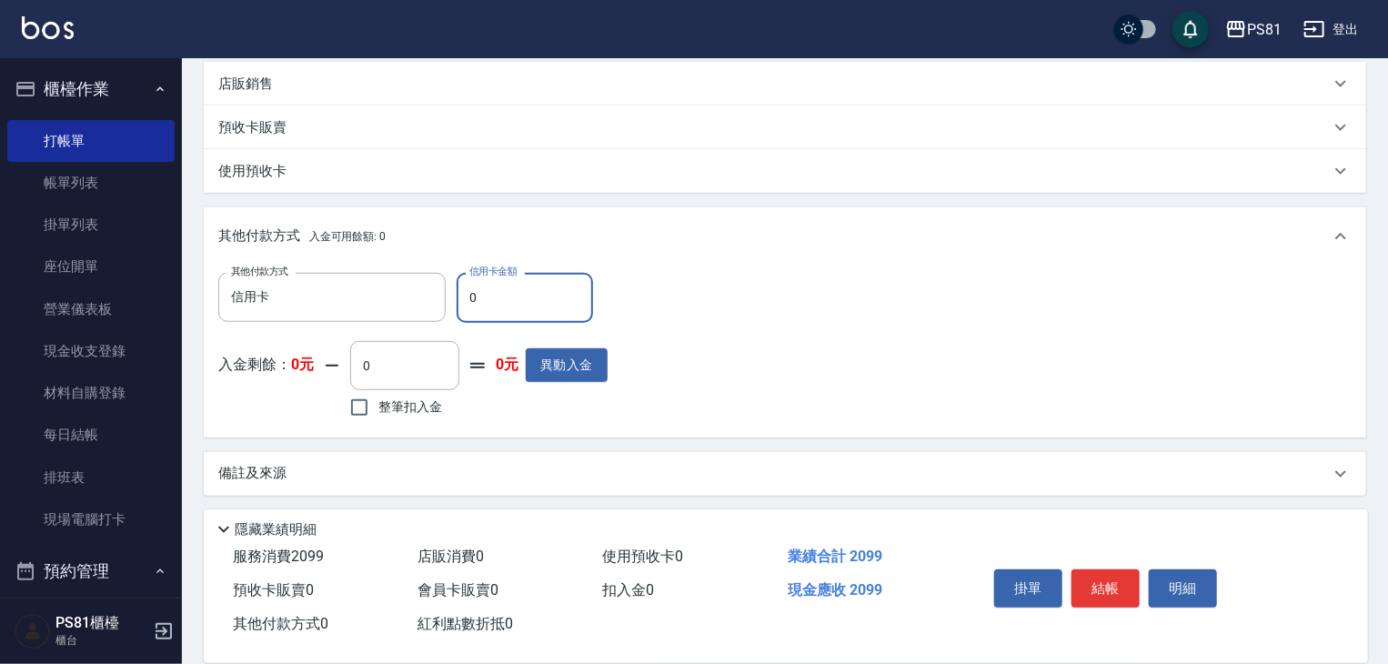
click at [506, 307] on input "0" at bounding box center [525, 297] width 136 height 49
type input "2099"
drag, startPoint x: 680, startPoint y: 348, endPoint x: 1065, endPoint y: 539, distance: 430.0
click at [682, 348] on div "其他付款方式 信用卡 其他付款方式 信用卡金額 2099 信用卡金額 入金剩餘： 0元 0 ​ 整筆扣入金 0元 異動入金" at bounding box center [784, 347] width 1133 height 149
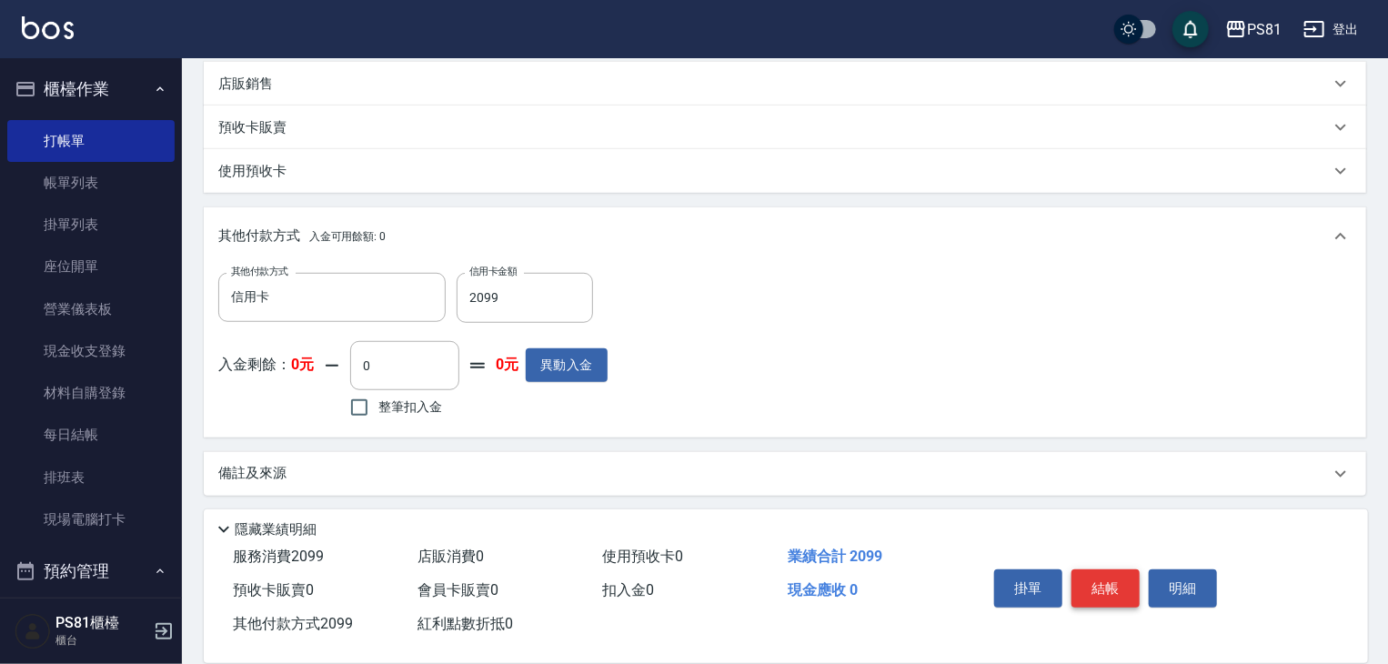
click at [1114, 590] on button "結帳" at bounding box center [1106, 588] width 68 height 38
type input "2025/10/10 21:06"
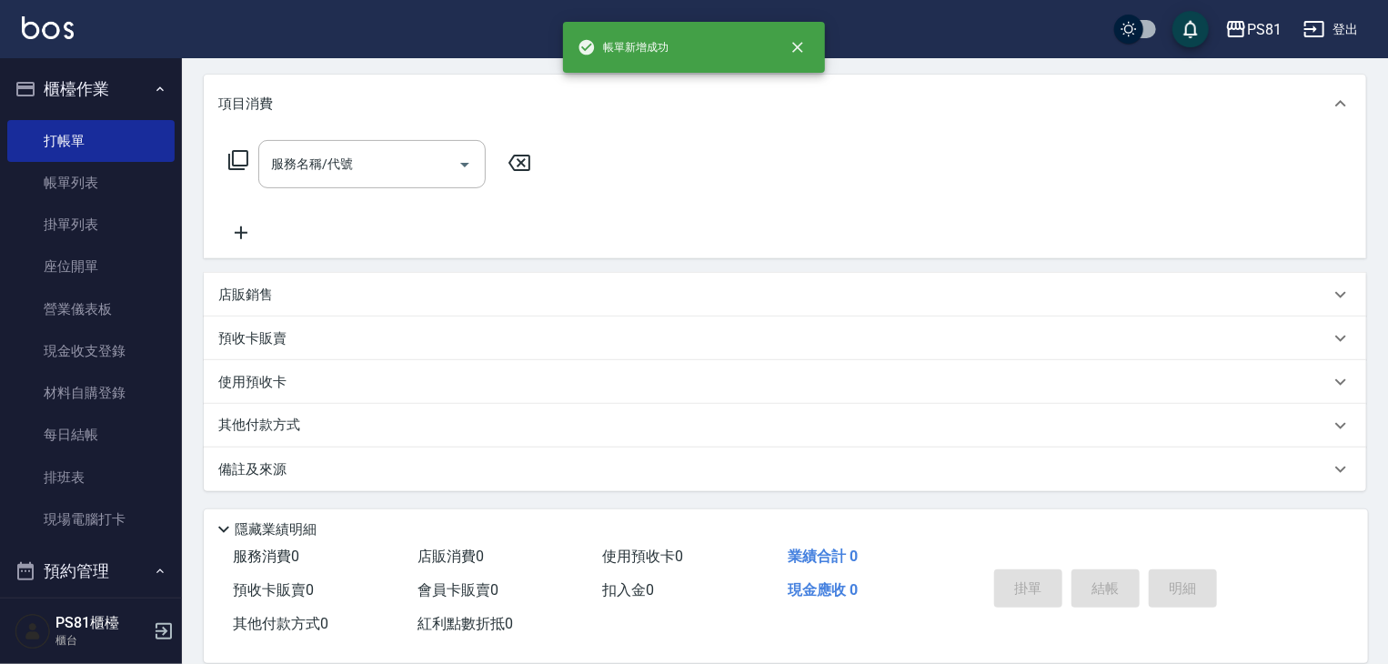
scroll to position [0, 0]
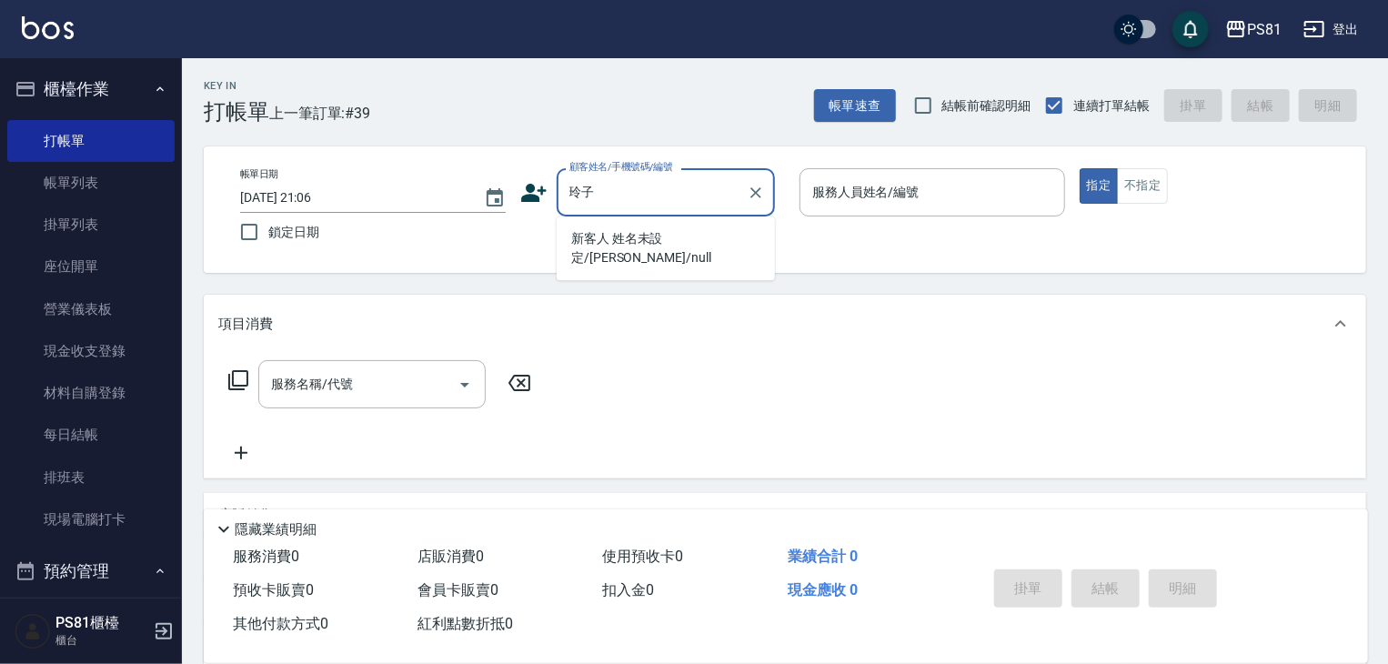
click at [680, 244] on li "新客人 姓名未設定/玲子/null" at bounding box center [666, 248] width 218 height 49
type input "新客人 姓名未設定/玲子/null"
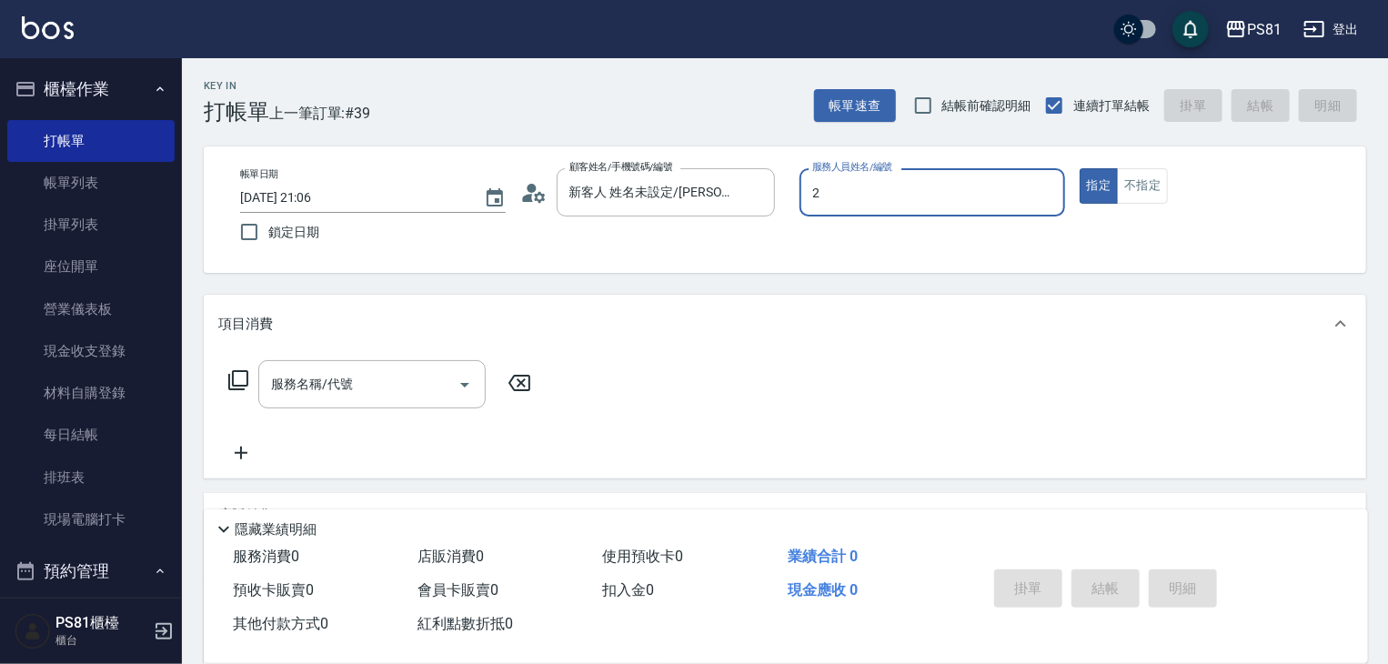
type input "采蓮-2"
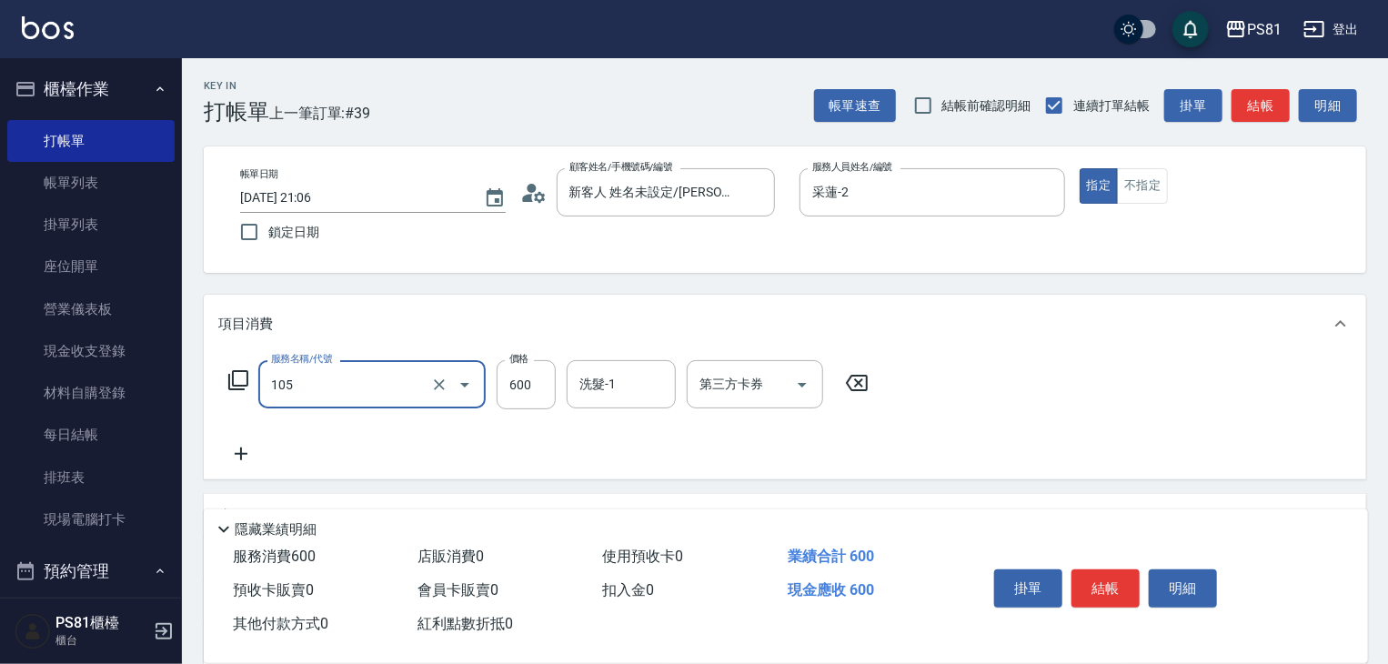
type input "A級洗剪600(105)"
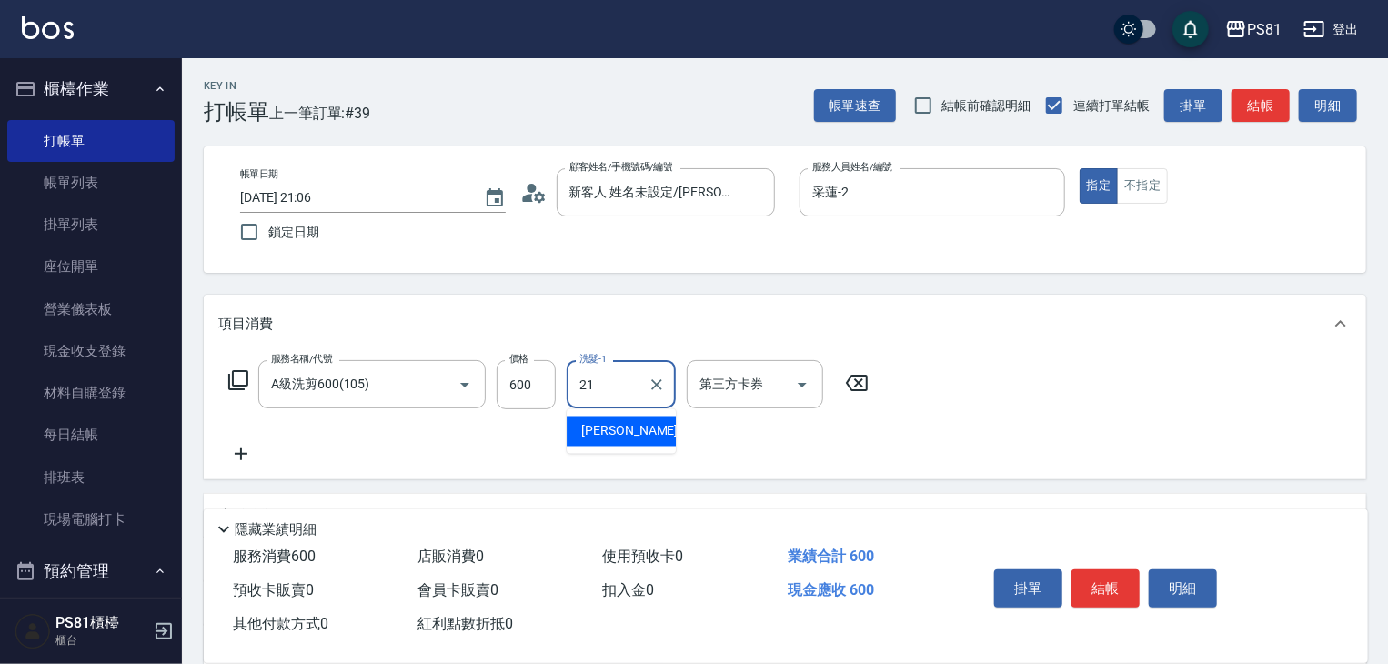
type input "Q比-21"
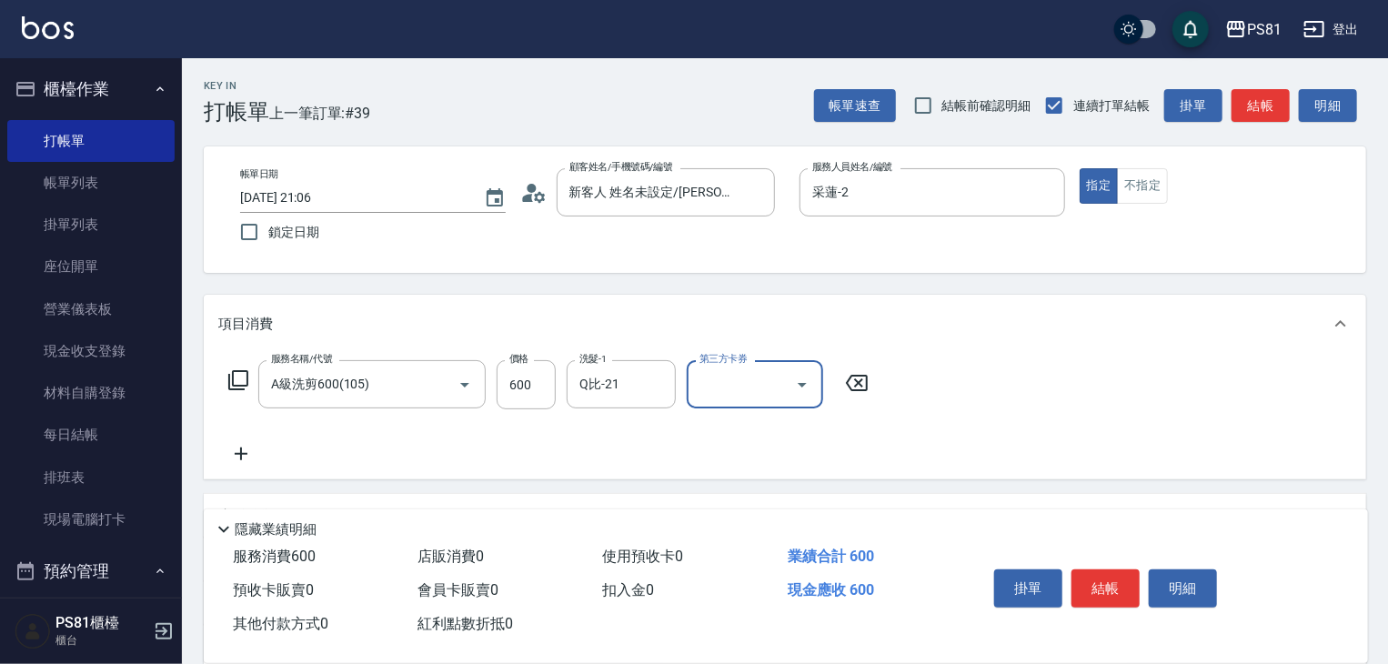
click at [1044, 428] on div "服務名稱/代號 A級洗剪600(105) 服務名稱/代號 價格 600 價格 洗髮-1 Q比-21 洗髮-1 第三方卡券 第三方卡券" at bounding box center [785, 416] width 1163 height 126
click at [1104, 571] on button "結帳" at bounding box center [1106, 588] width 68 height 38
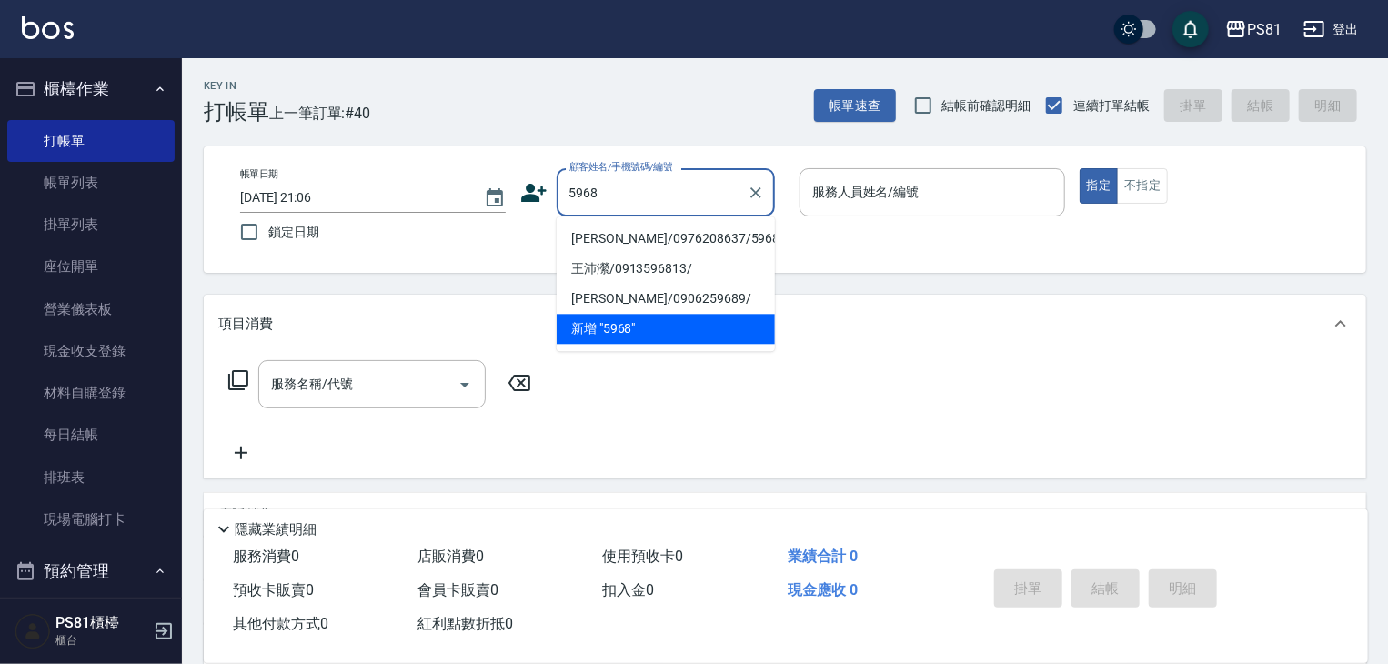
type input "林芷安/0976208637/5968"
type input "采蓮-2"
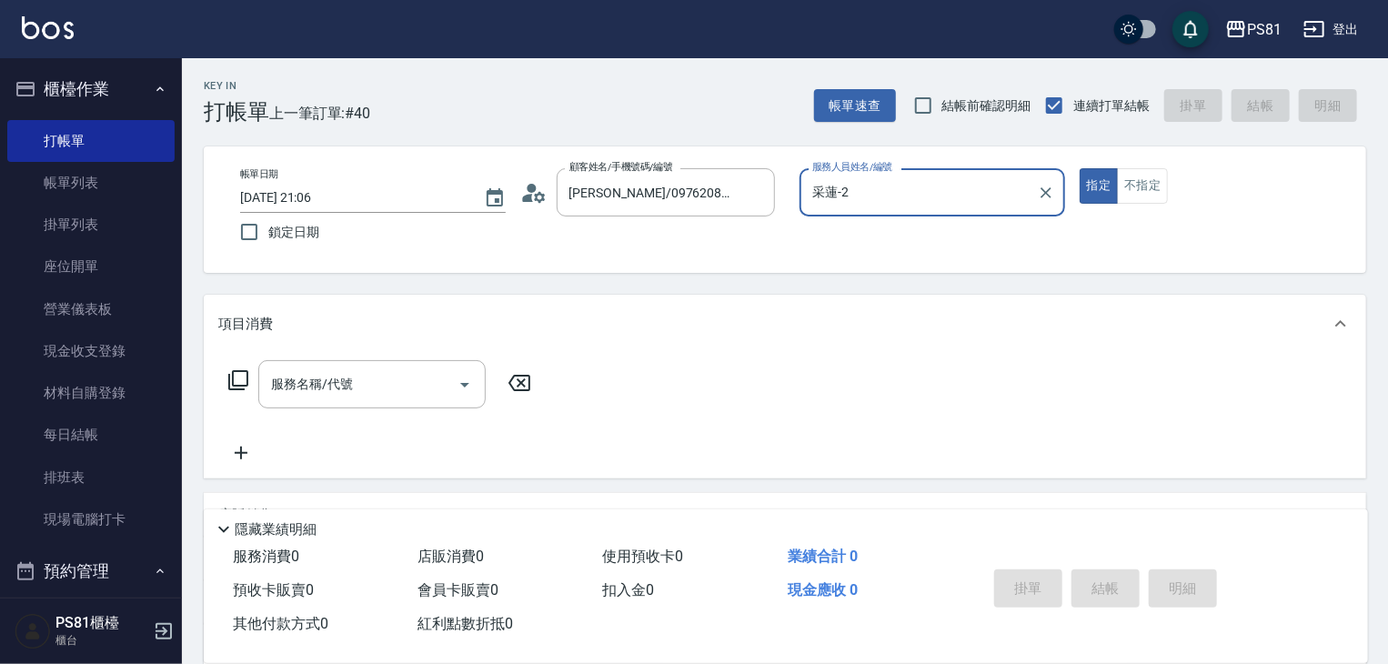
click at [1080, 168] on button "指定" at bounding box center [1099, 185] width 39 height 35
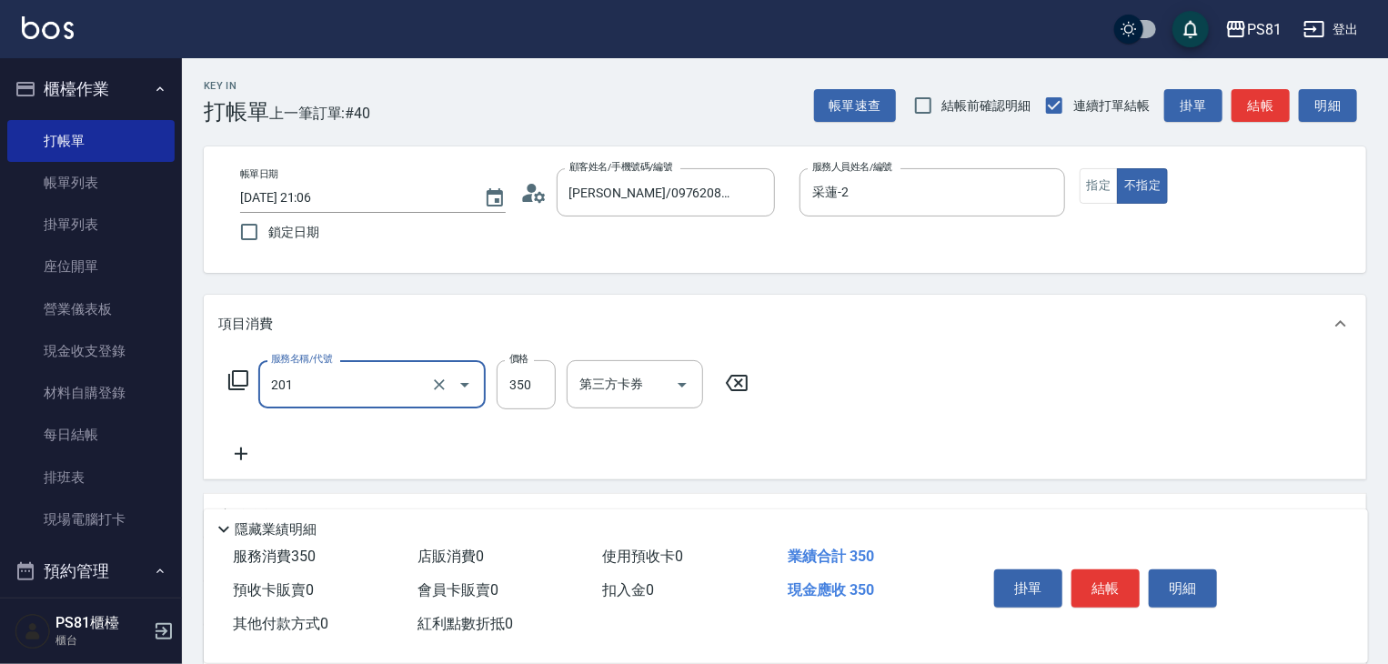
type input "洗剪350(201)"
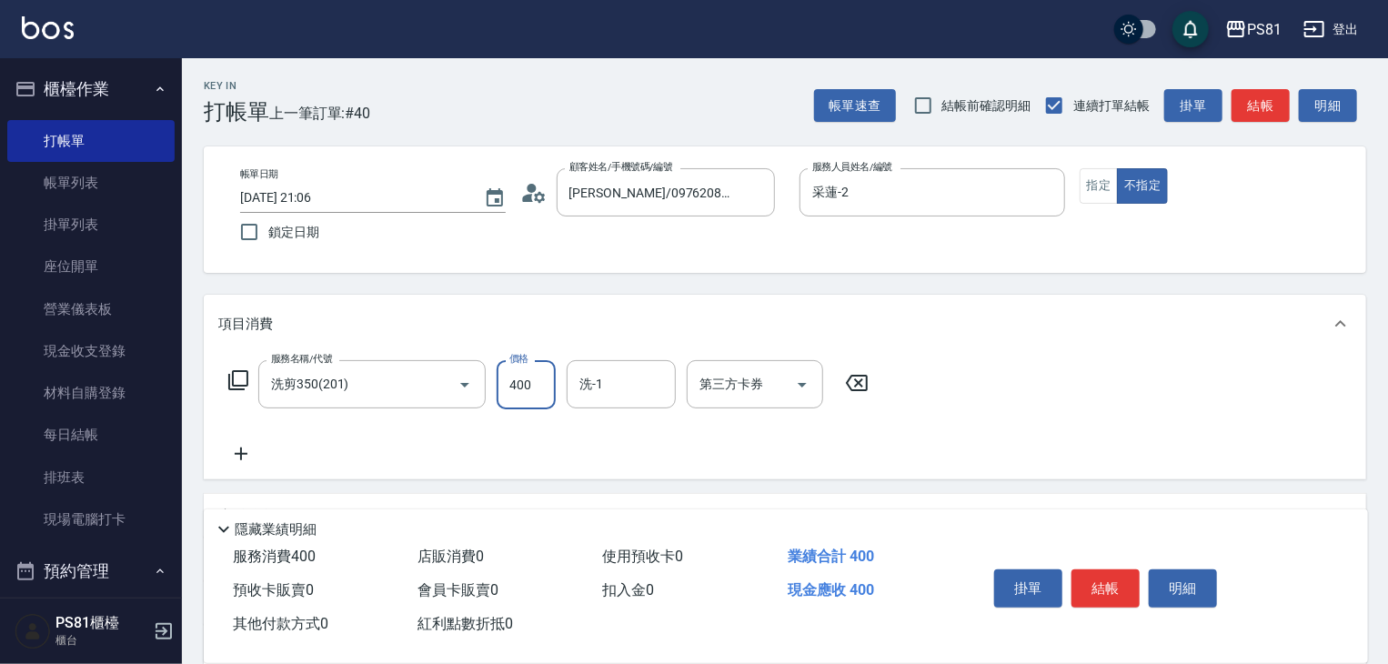
type input "400"
type input "Q比-21"
drag, startPoint x: 998, startPoint y: 411, endPoint x: 1070, endPoint y: 514, distance: 125.4
click at [1005, 416] on div "服務名稱/代號 洗剪350(201) 服務名稱/代號 價格 400 價格 洗-1 Q比-21 洗-1 第三方卡券 第三方卡券" at bounding box center [785, 416] width 1163 height 126
click at [1095, 583] on button "結帳" at bounding box center [1106, 588] width 68 height 38
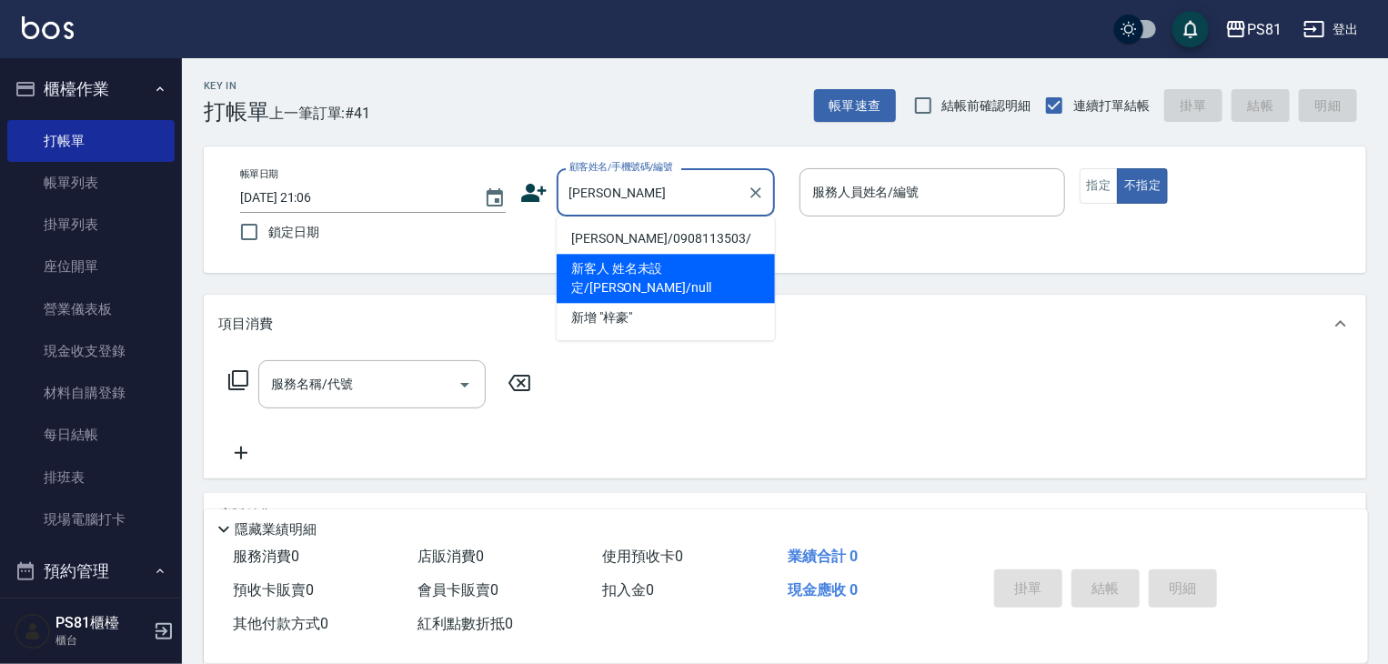
click at [727, 269] on li "新客人 姓名未設定/徐梓豪/null" at bounding box center [666, 278] width 218 height 49
type input "新客人 姓名未設定/徐梓豪/null"
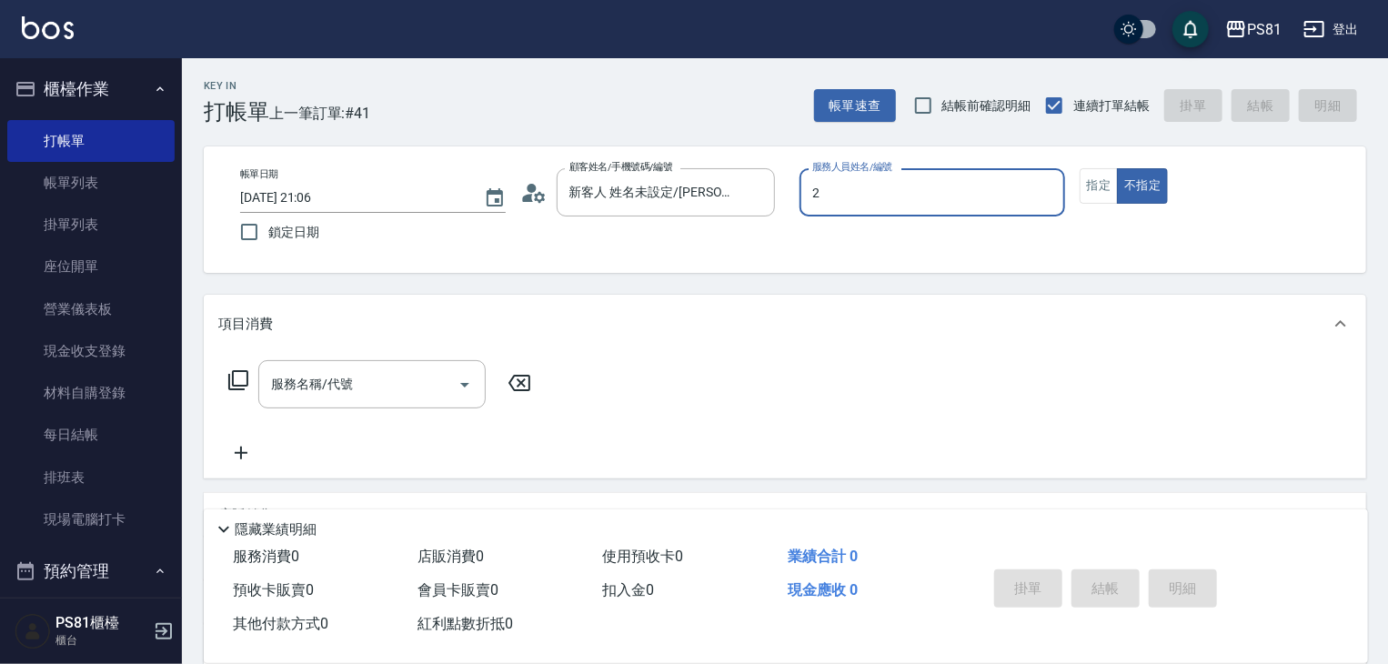
type input "采蓮-2"
type button "false"
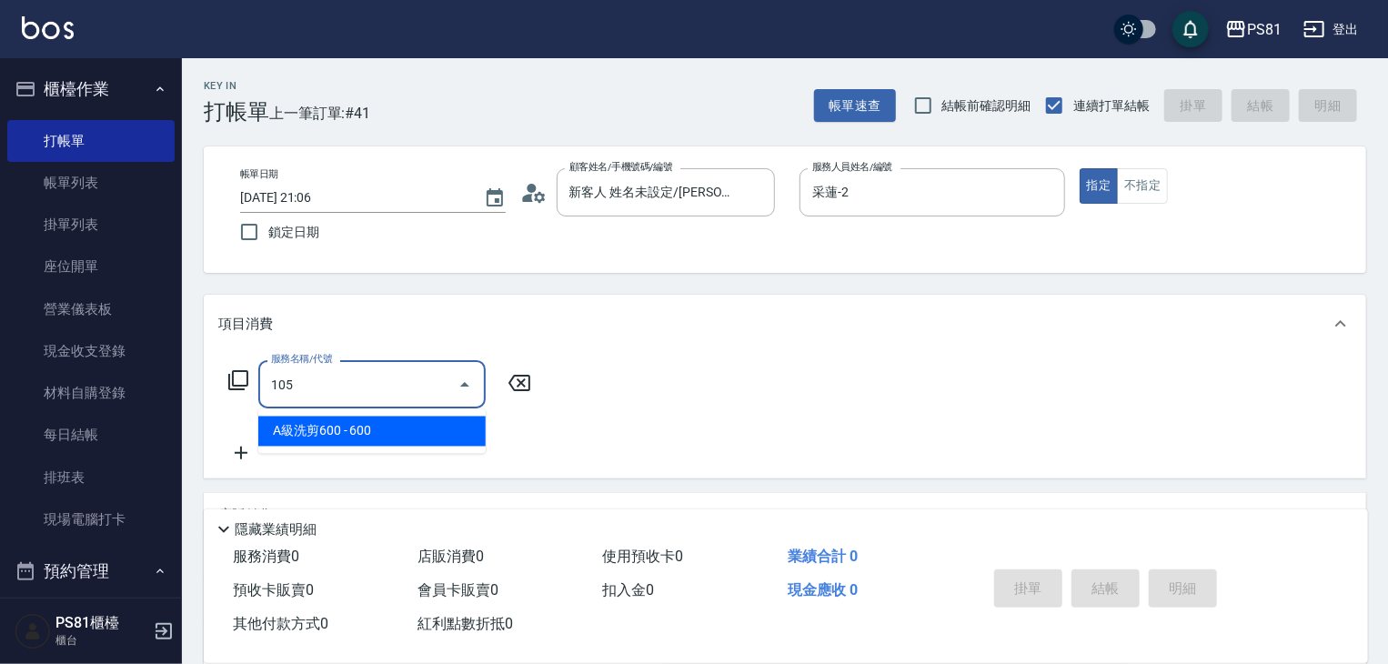
type input "A級洗剪600(105)"
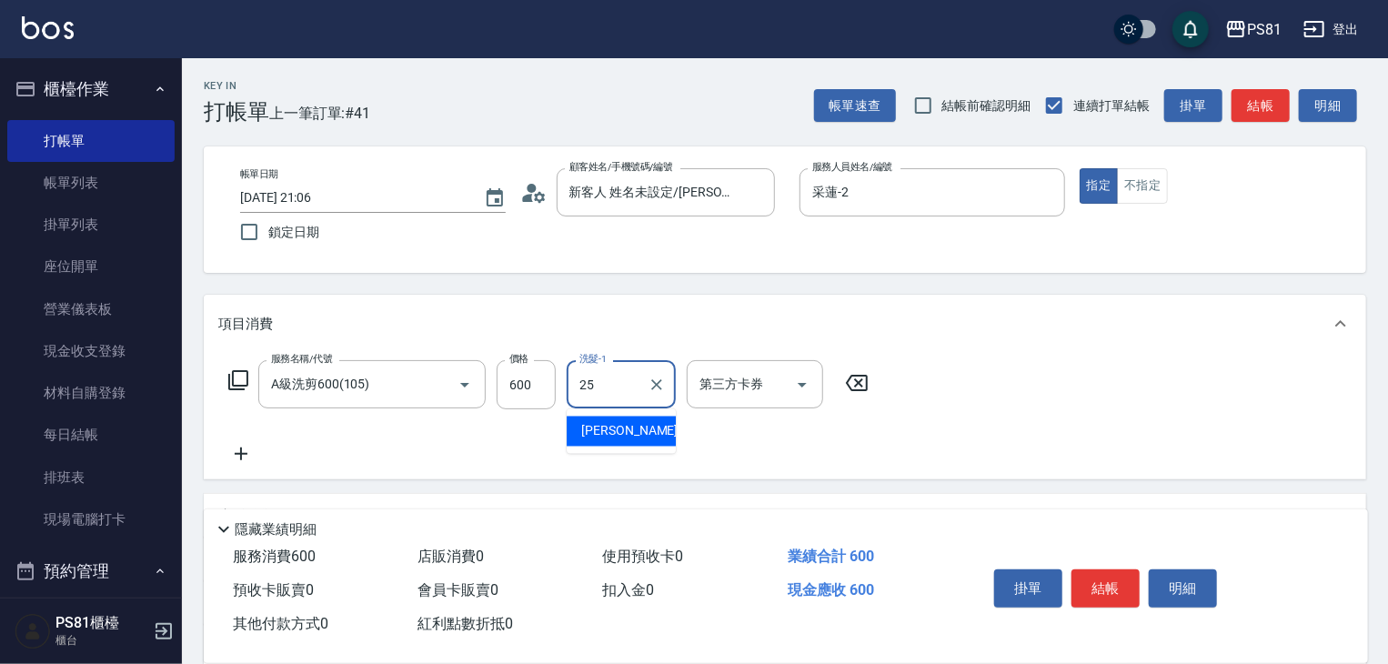
type input "妮可-25"
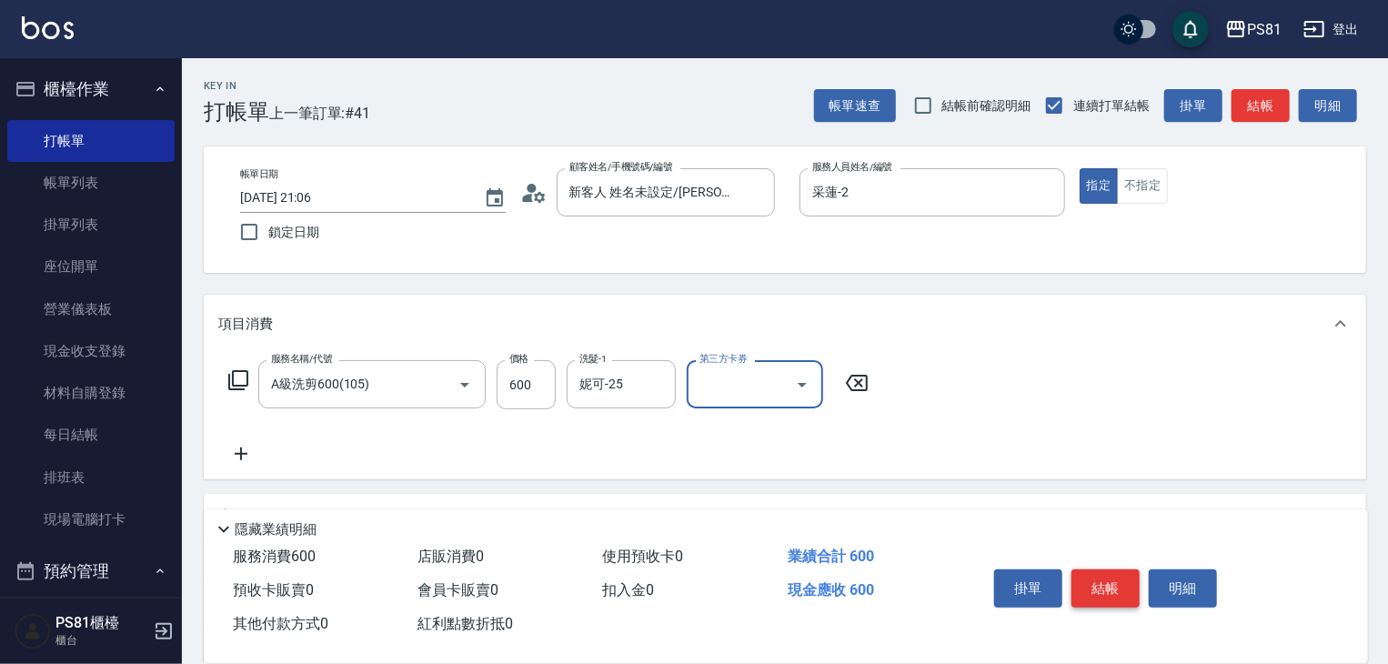
click at [1081, 576] on button "結帳" at bounding box center [1106, 588] width 68 height 38
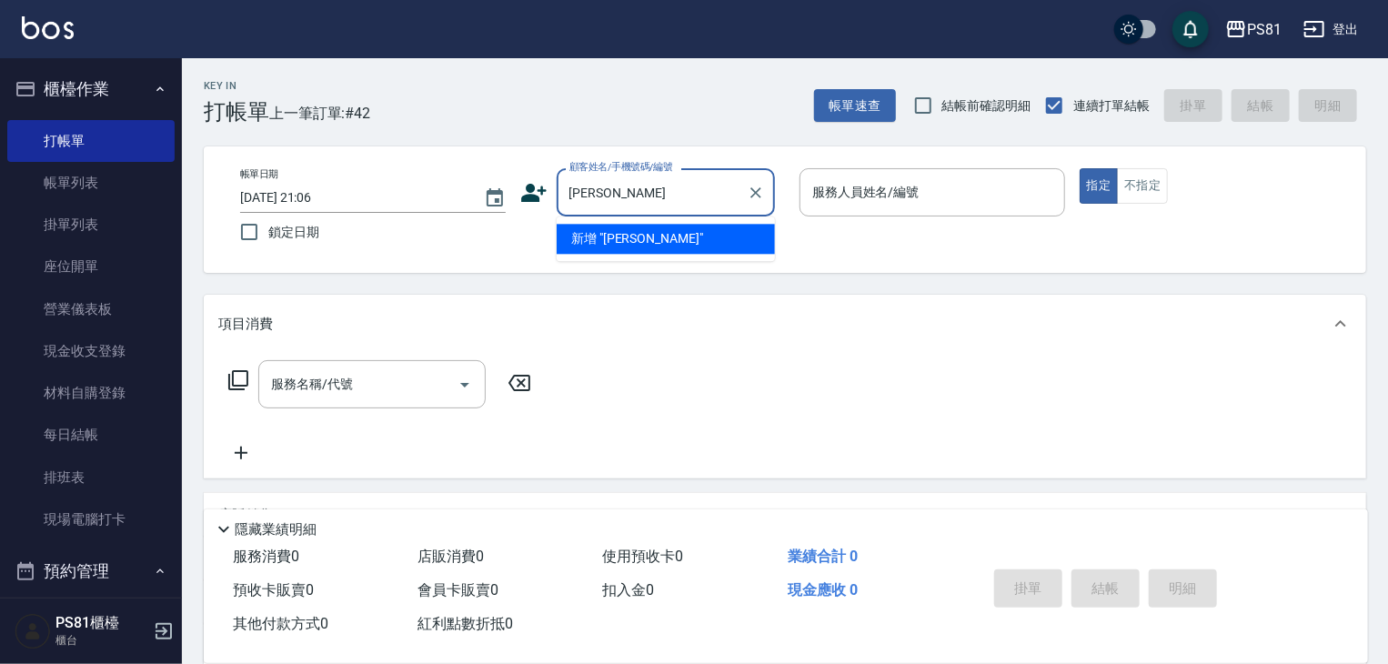
click at [653, 234] on li "新增 "張志恆"" at bounding box center [666, 239] width 218 height 30
type input "張志恆"
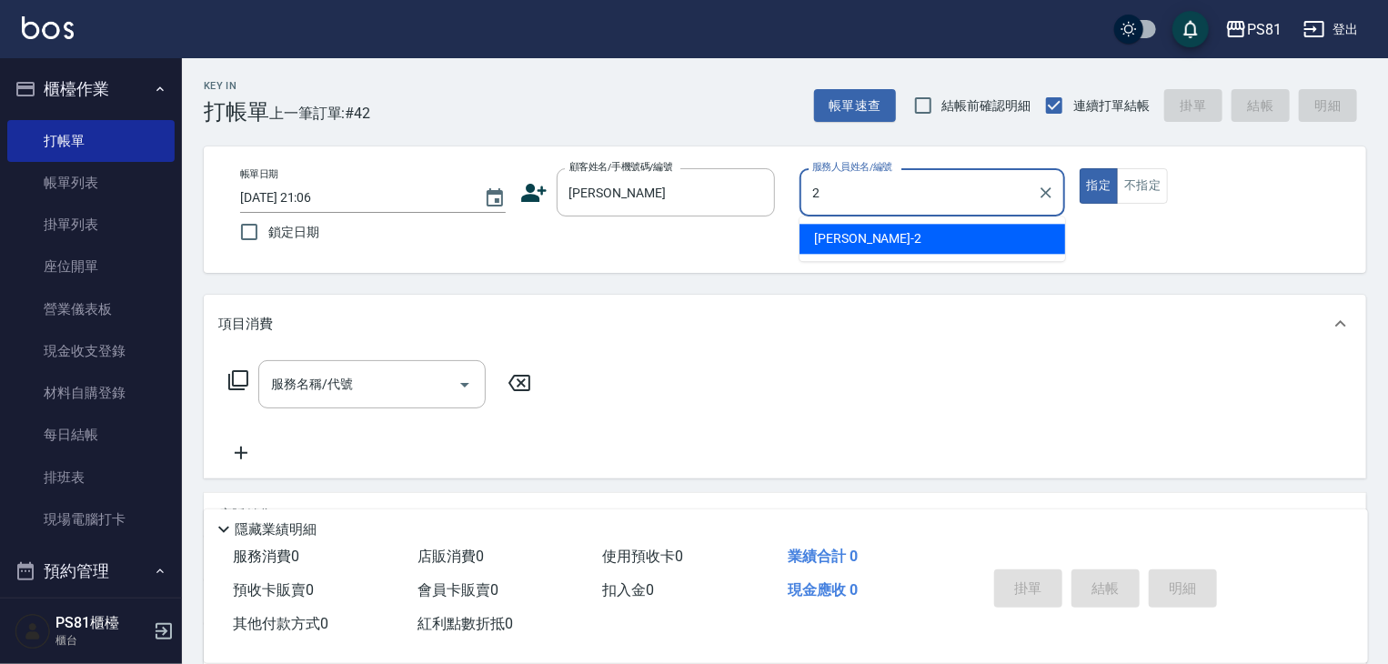
type input "采蓮-2"
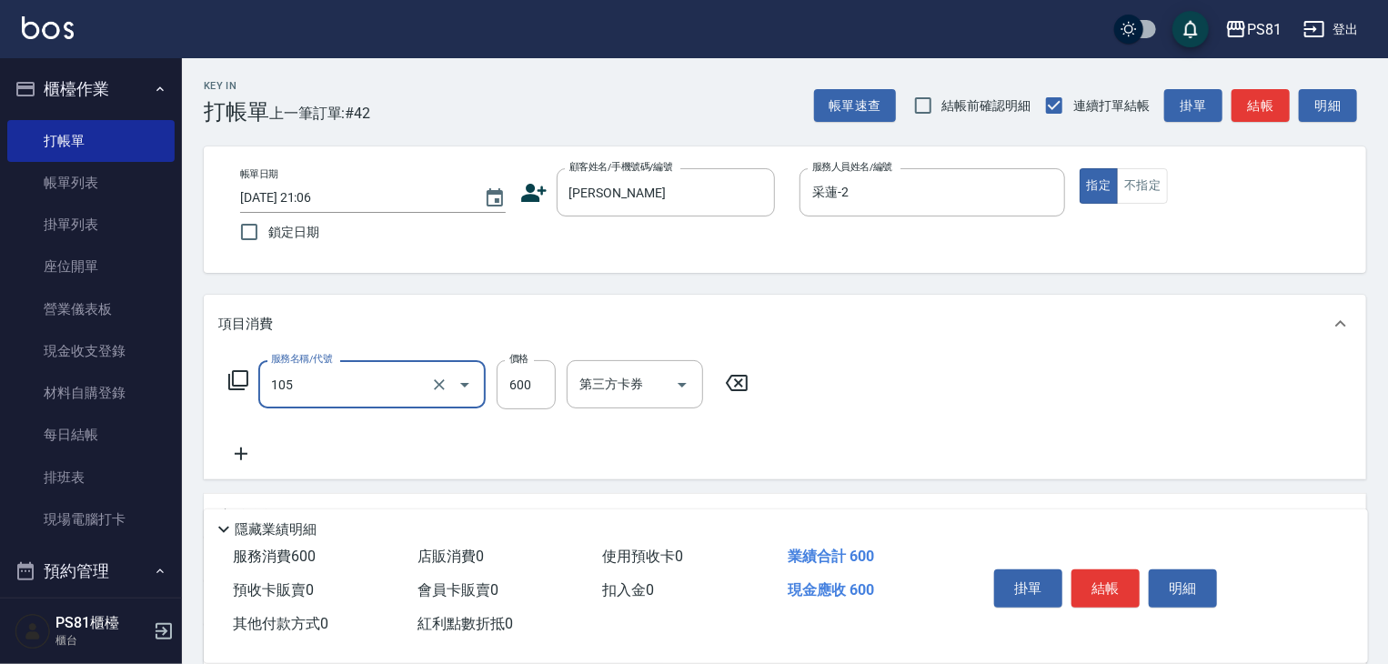
type input "A級洗剪600(105)"
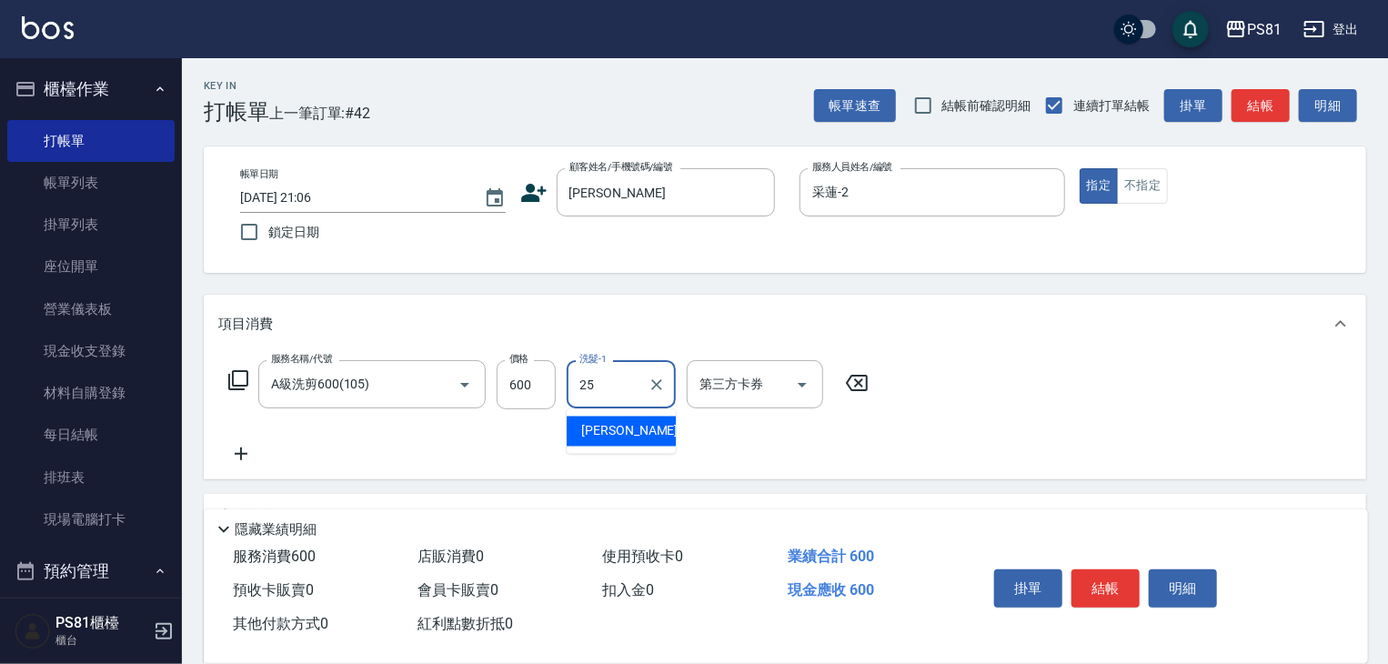
type input "妮可-25"
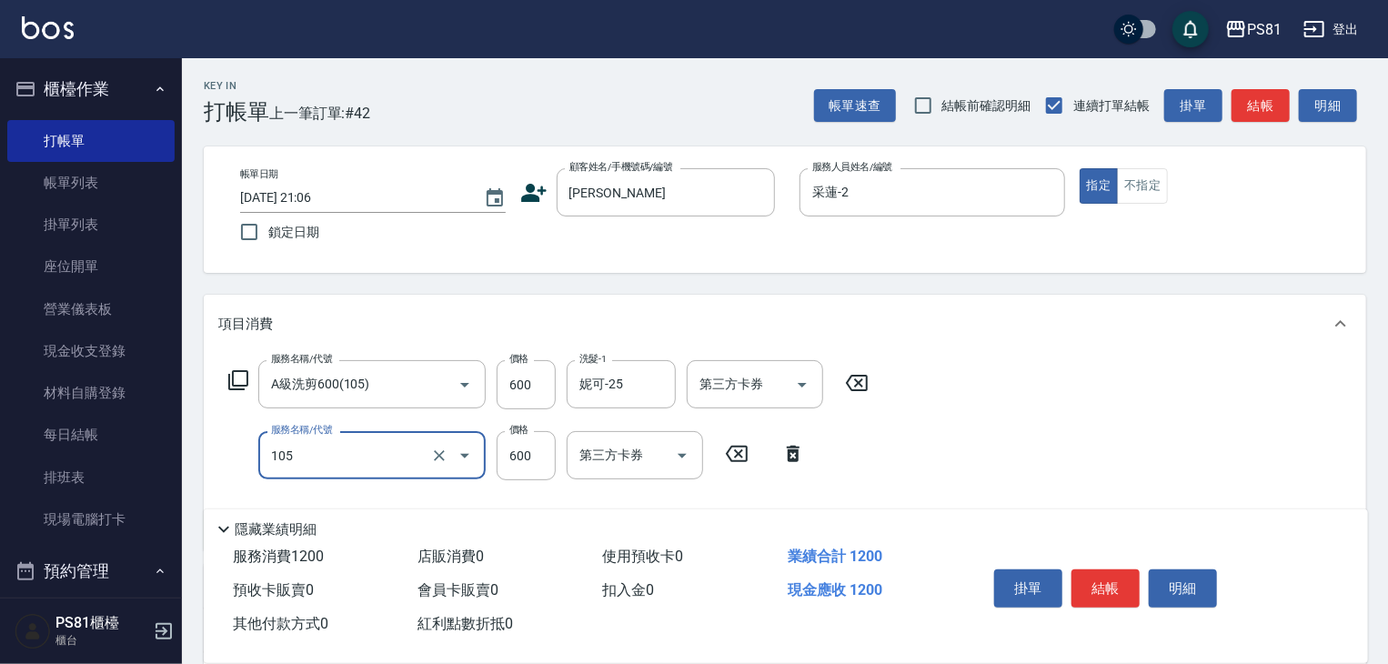
type input "A級洗剪600(105)"
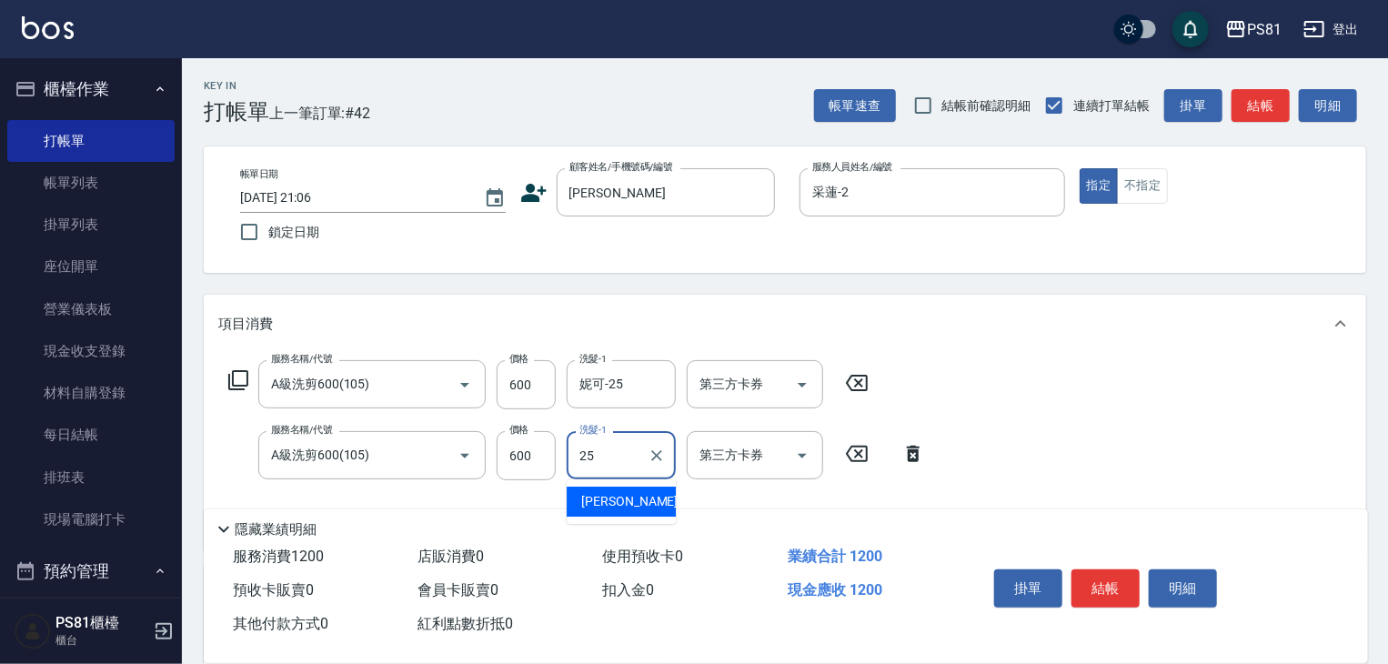
type input "妮可-25"
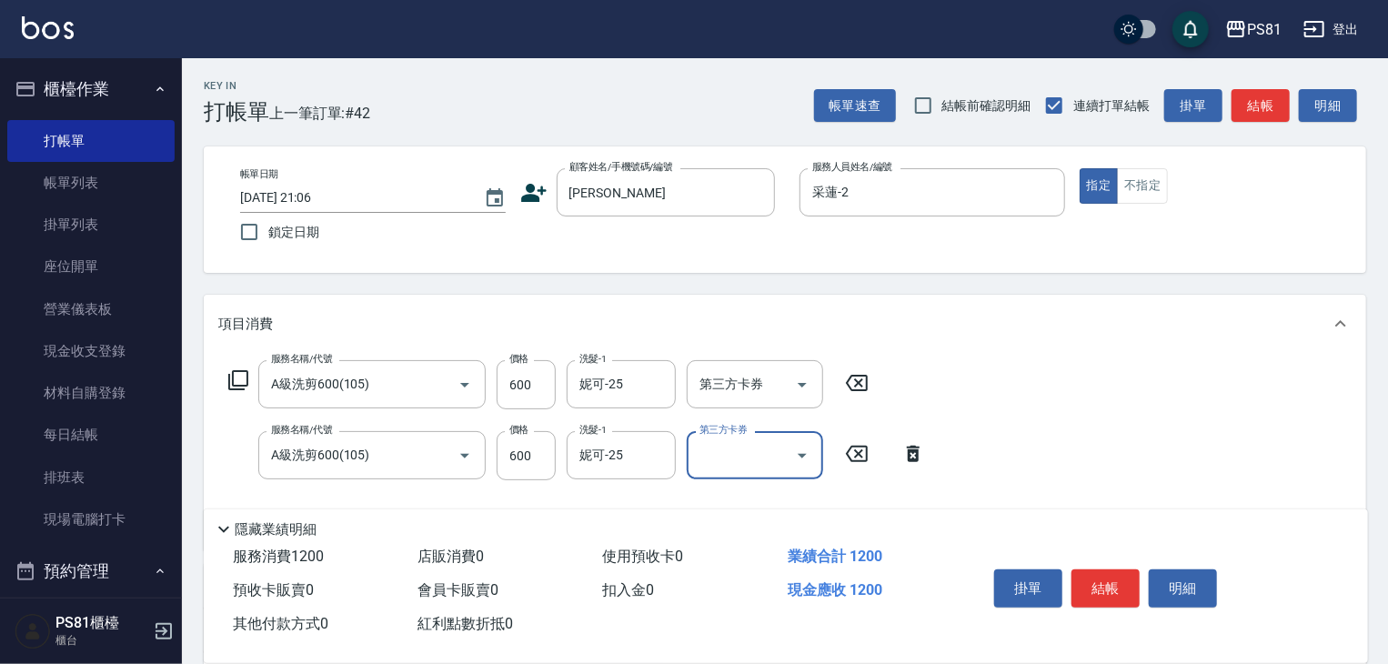
drag, startPoint x: 1028, startPoint y: 463, endPoint x: 1035, endPoint y: 479, distance: 17.1
click at [1031, 474] on div "服務名稱/代號 A級洗剪600(105) 服務名稱/代號 價格 600 價格 洗髮-1 妮可-25 洗髮-1 第三方卡券 第三方卡券 服務名稱/代號 A級洗剪…" at bounding box center [785, 451] width 1163 height 197
click at [1100, 578] on button "結帳" at bounding box center [1106, 588] width 68 height 38
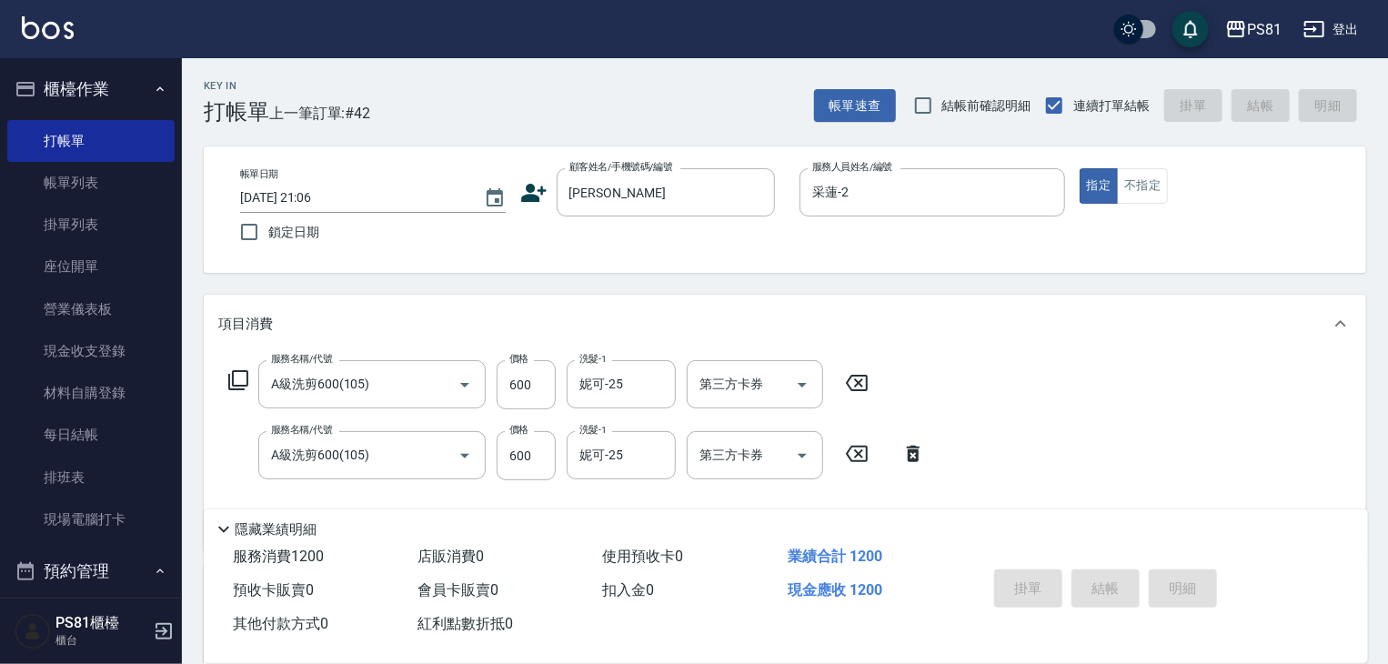
type input "2025/10/10 21:07"
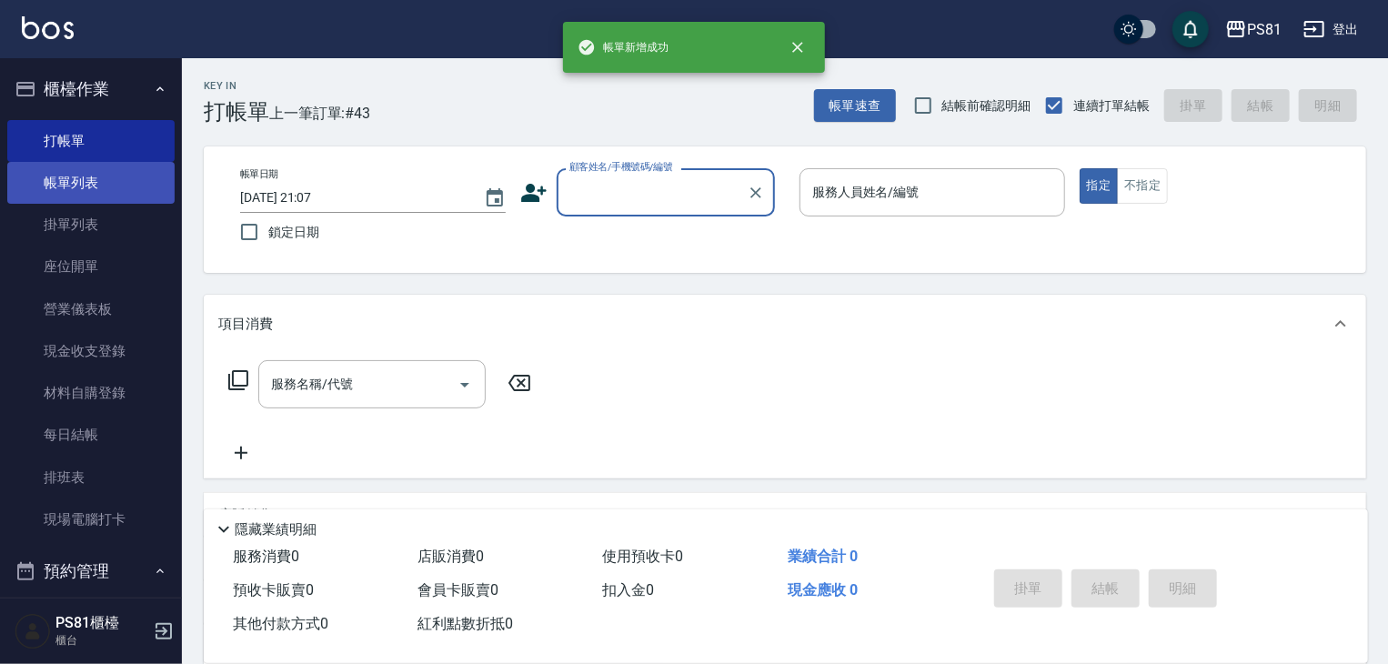
click at [90, 176] on link "帳單列表" at bounding box center [90, 183] width 167 height 42
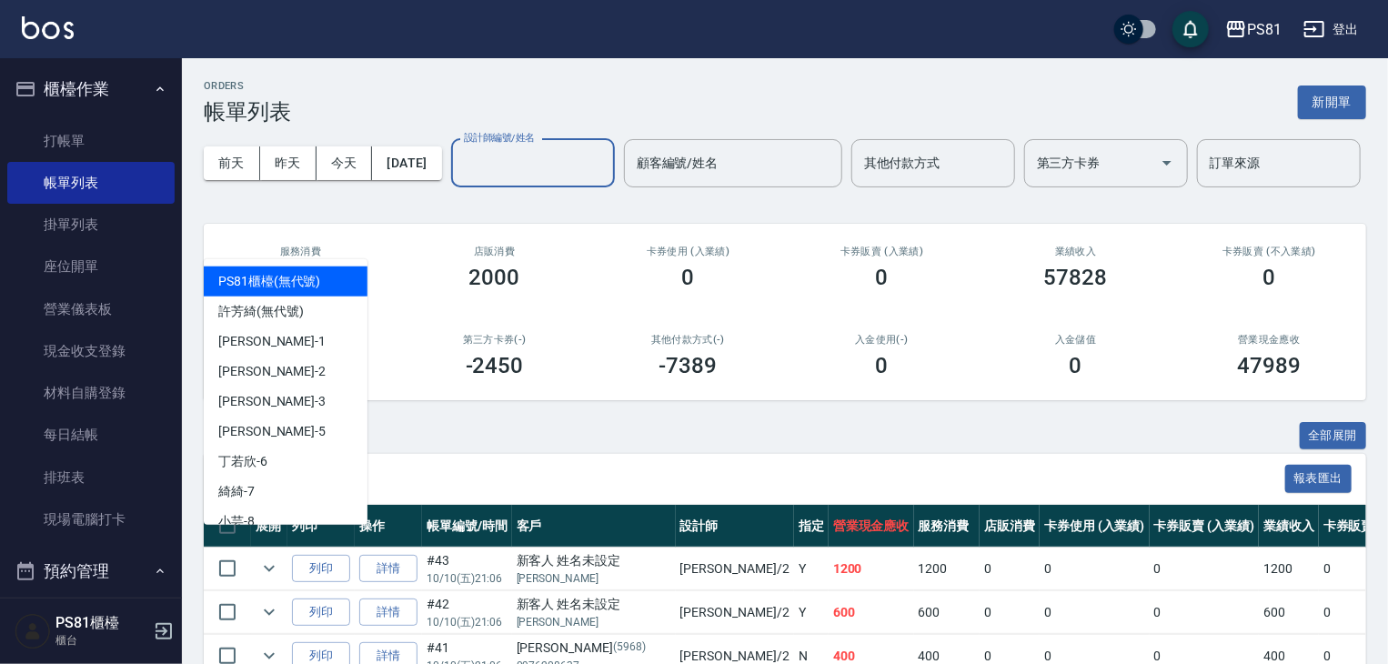
click at [459, 179] on input "設計師編號/姓名" at bounding box center [532, 163] width 147 height 32
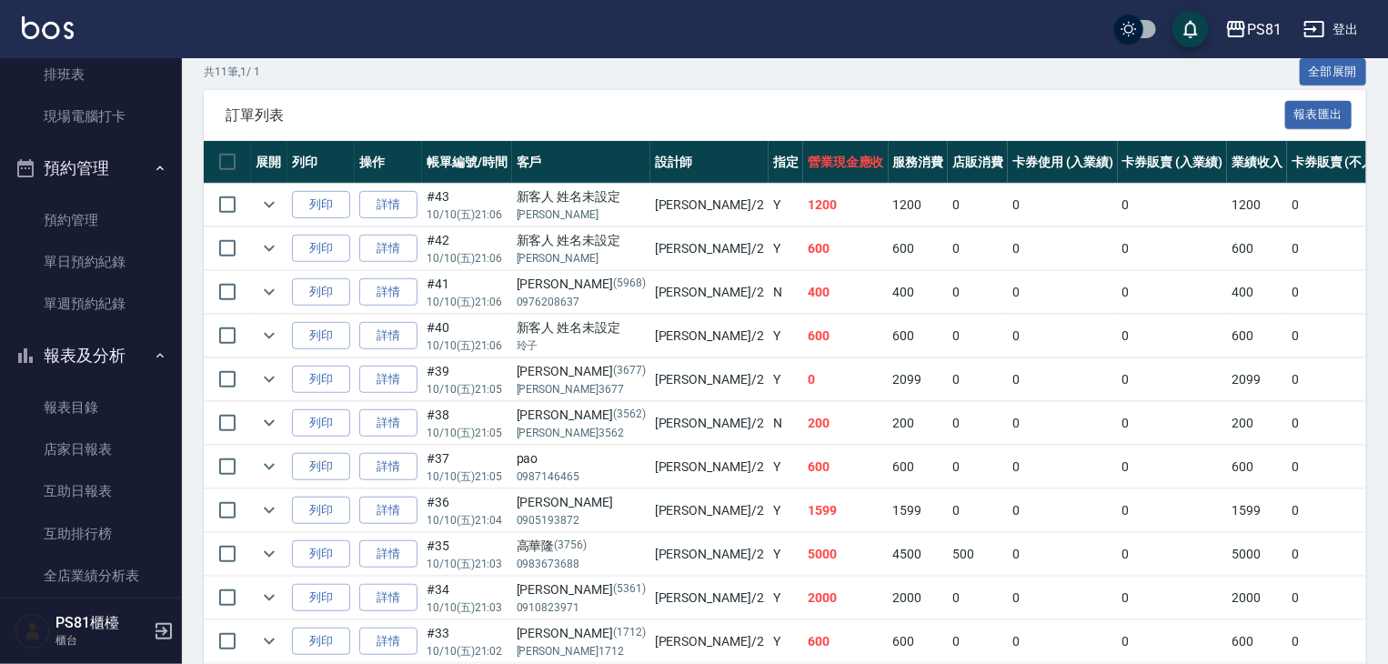
scroll to position [546, 0]
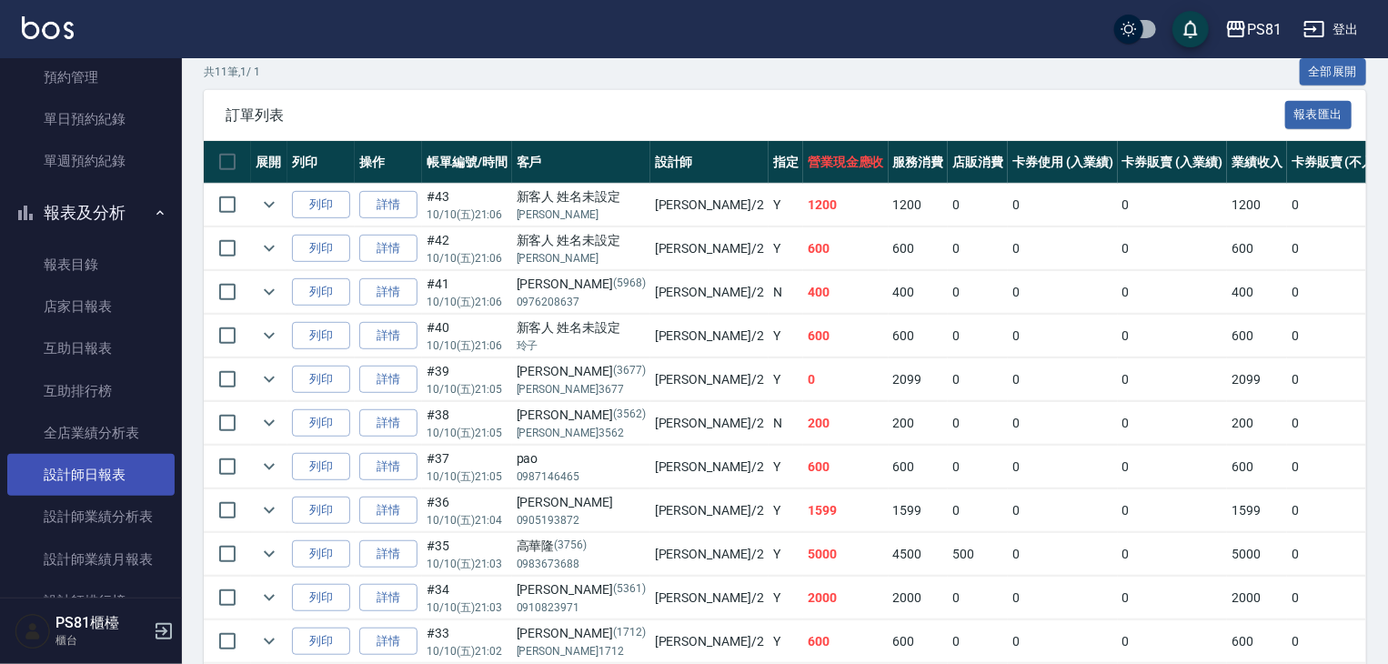
type input "采蓮-2"
click at [87, 475] on link "設計師日報表" at bounding box center [90, 475] width 167 height 42
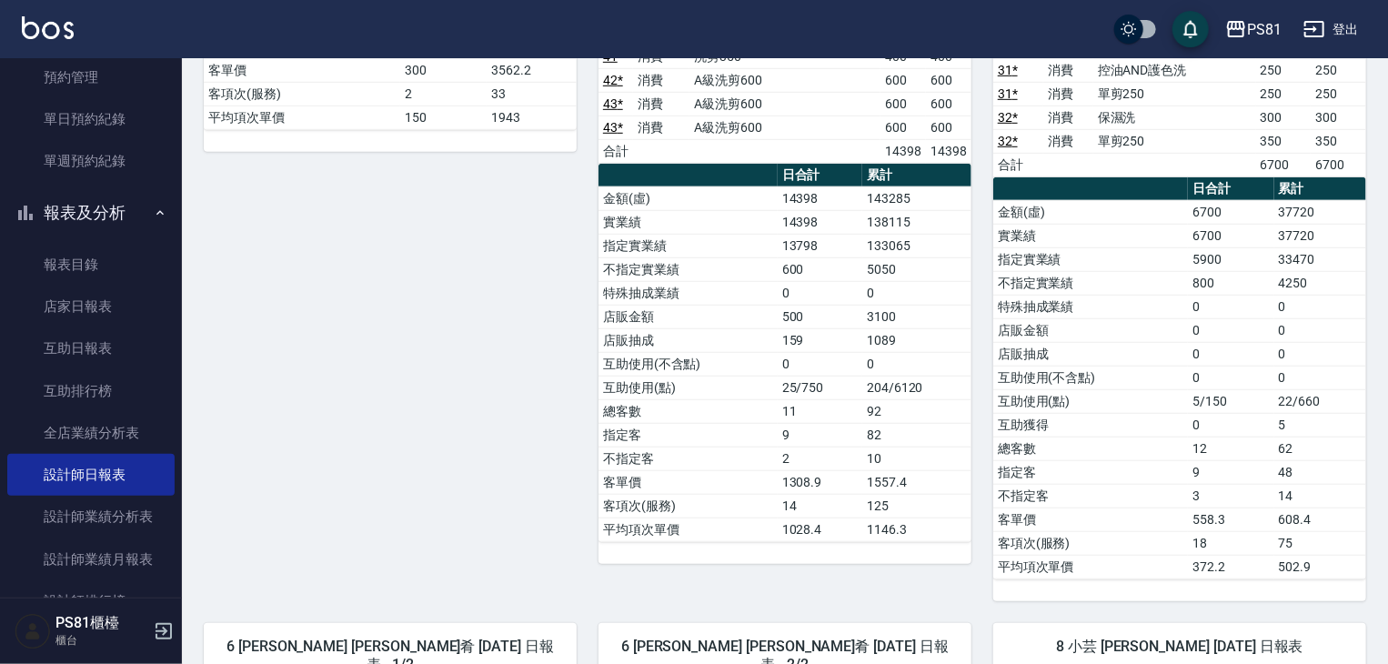
click at [731, 470] on td "客單價" at bounding box center [688, 482] width 179 height 24
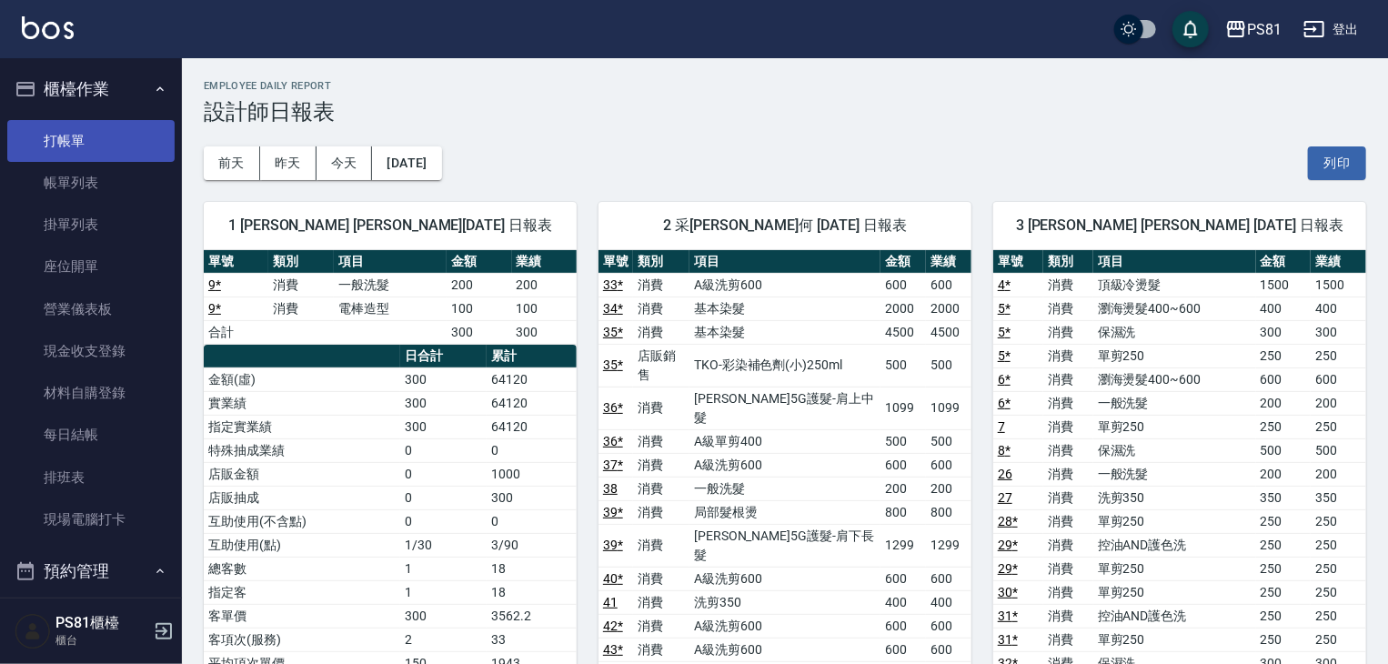
click at [135, 136] on link "打帳單" at bounding box center [90, 141] width 167 height 42
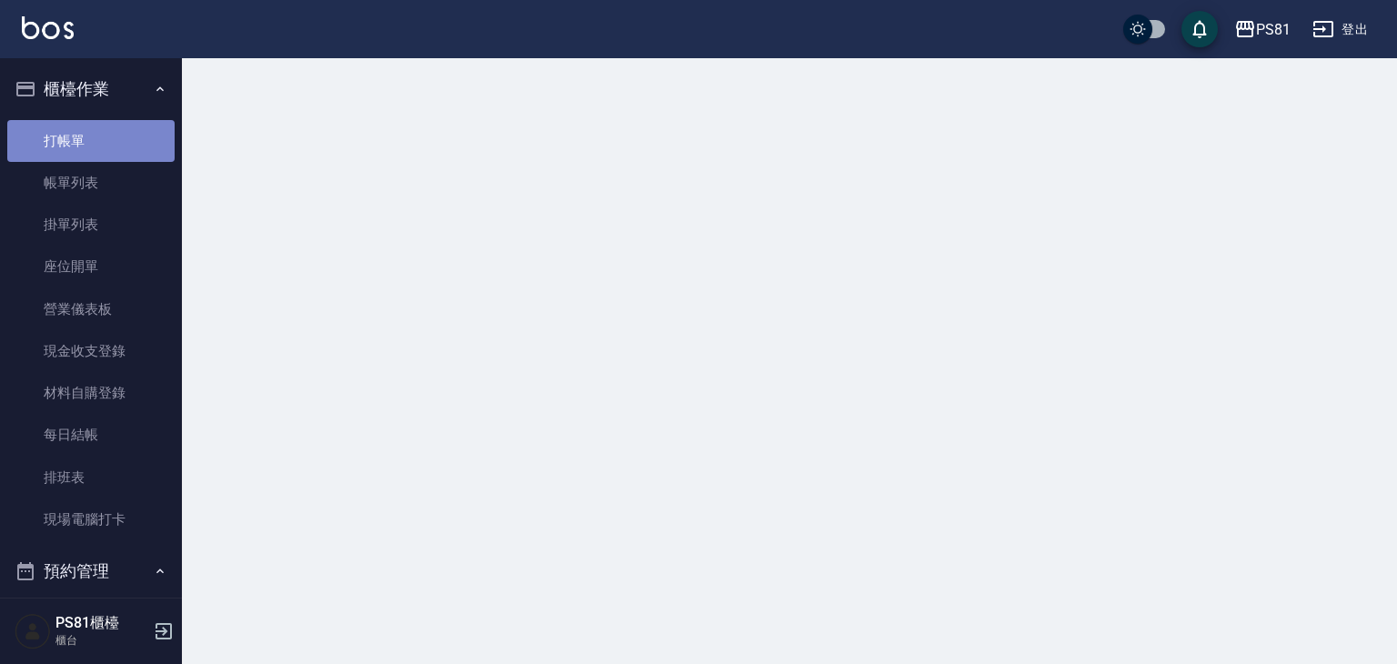
click at [135, 136] on link "打帳單" at bounding box center [90, 141] width 167 height 42
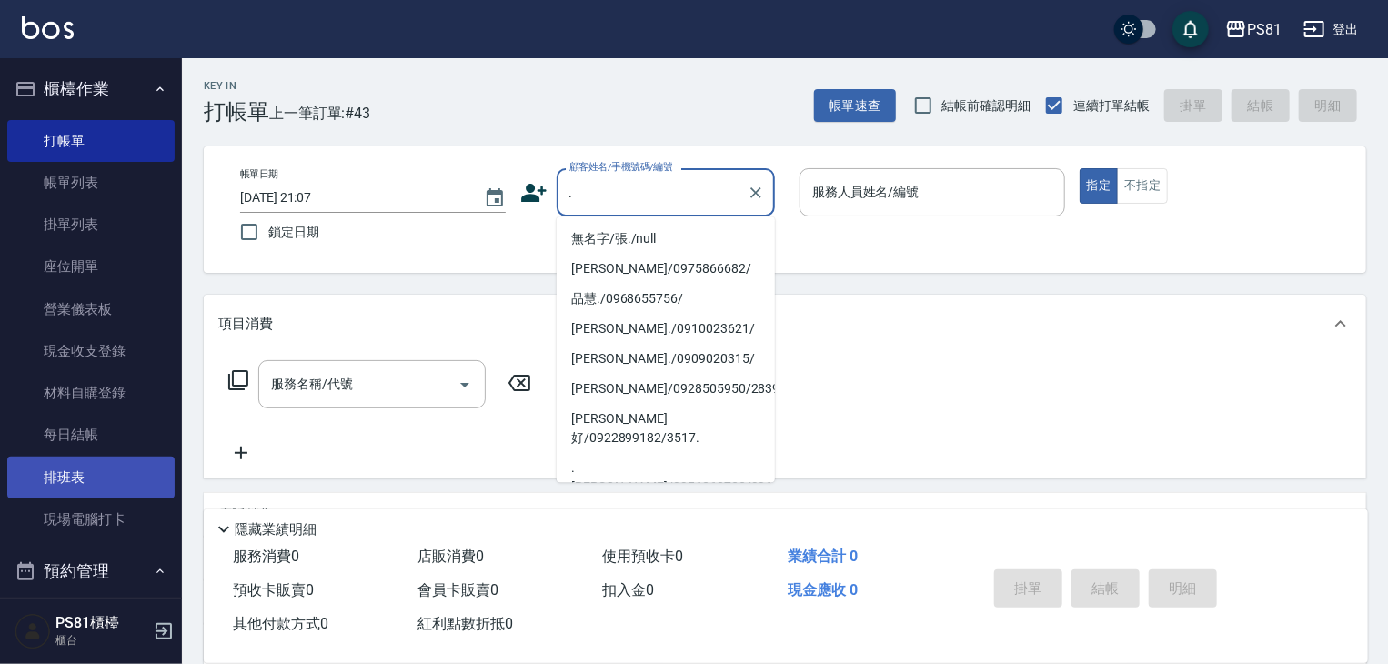
type input "."
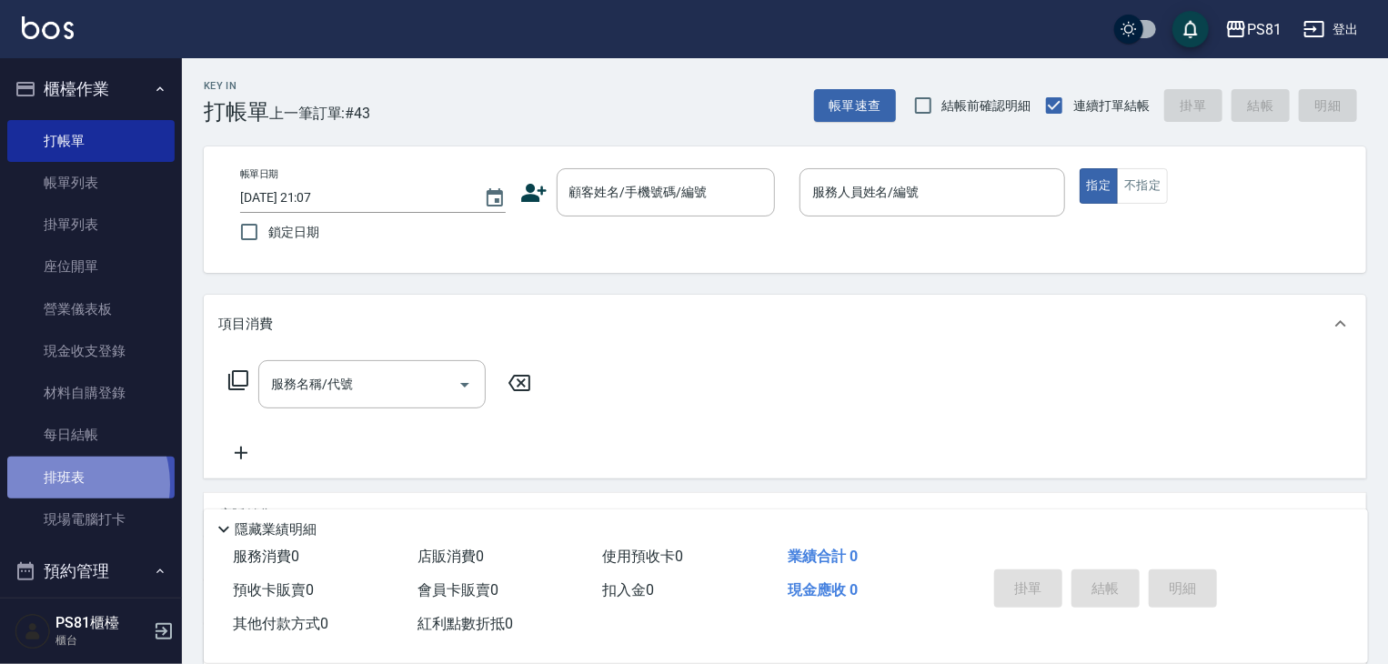
click at [62, 484] on link "排班表" at bounding box center [90, 478] width 167 height 42
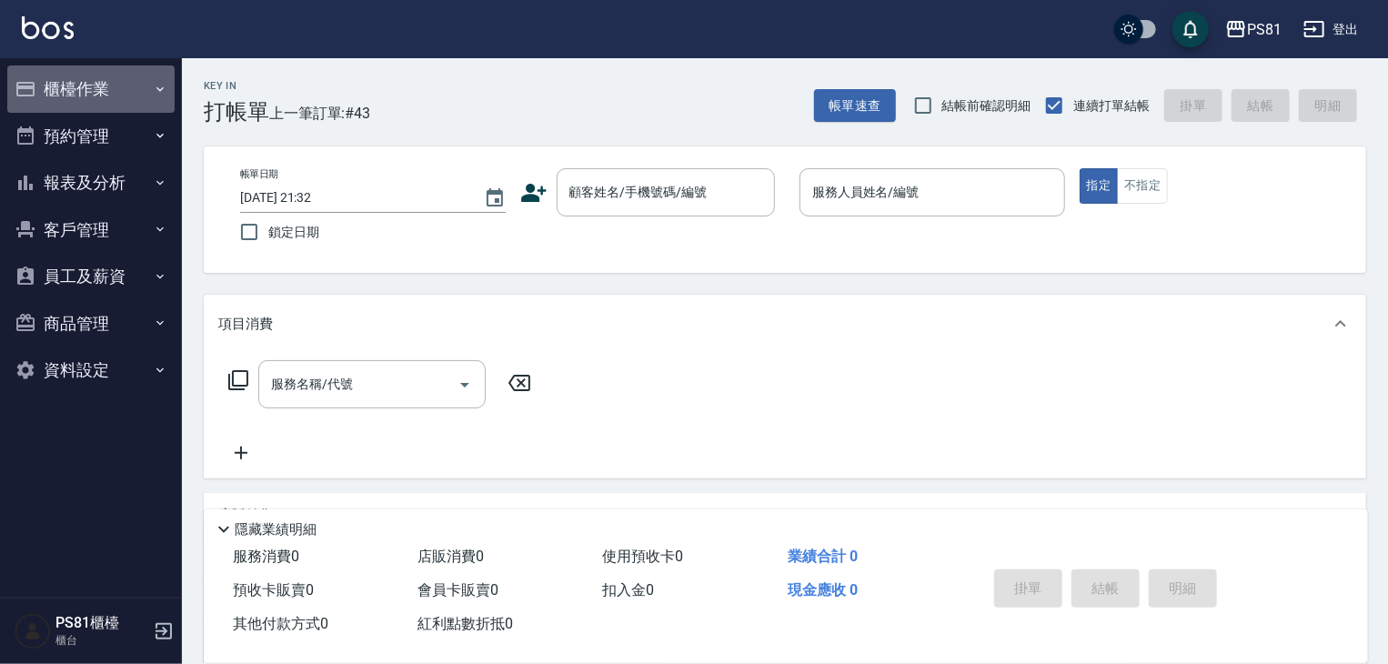
click at [142, 91] on button "櫃檯作業" at bounding box center [90, 88] width 167 height 47
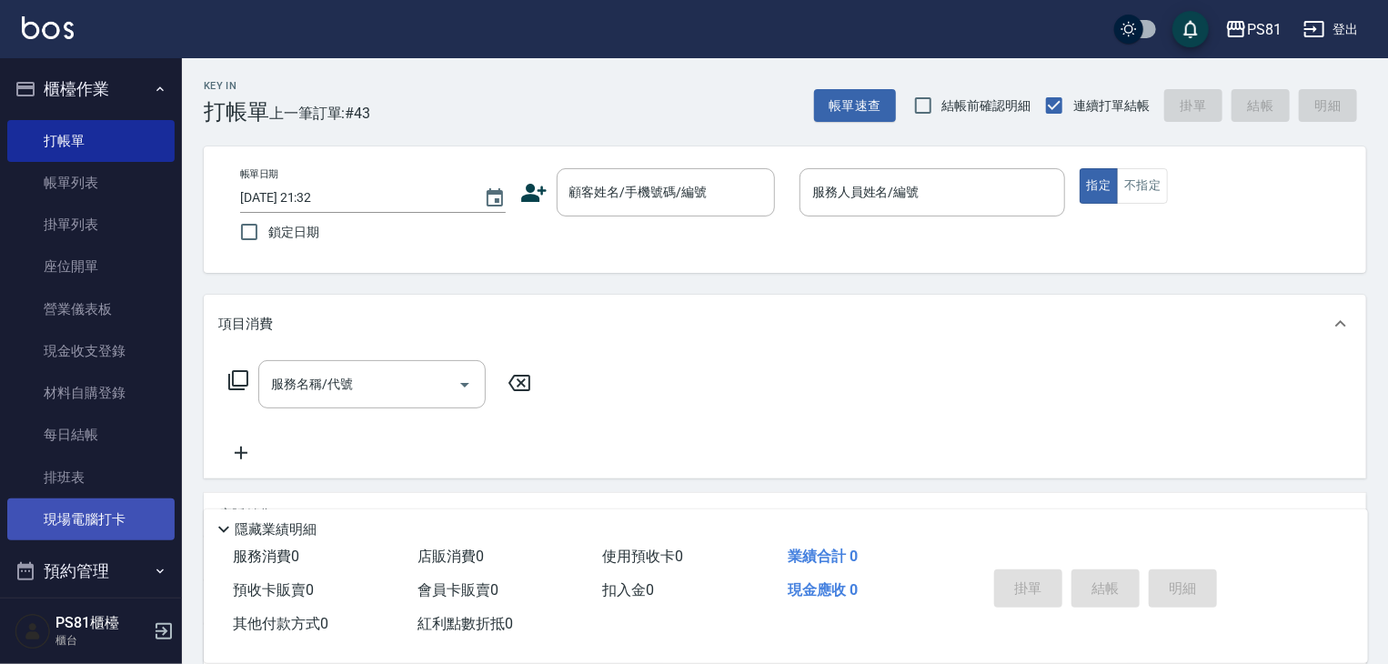
click at [65, 514] on link "現場電腦打卡" at bounding box center [90, 520] width 167 height 42
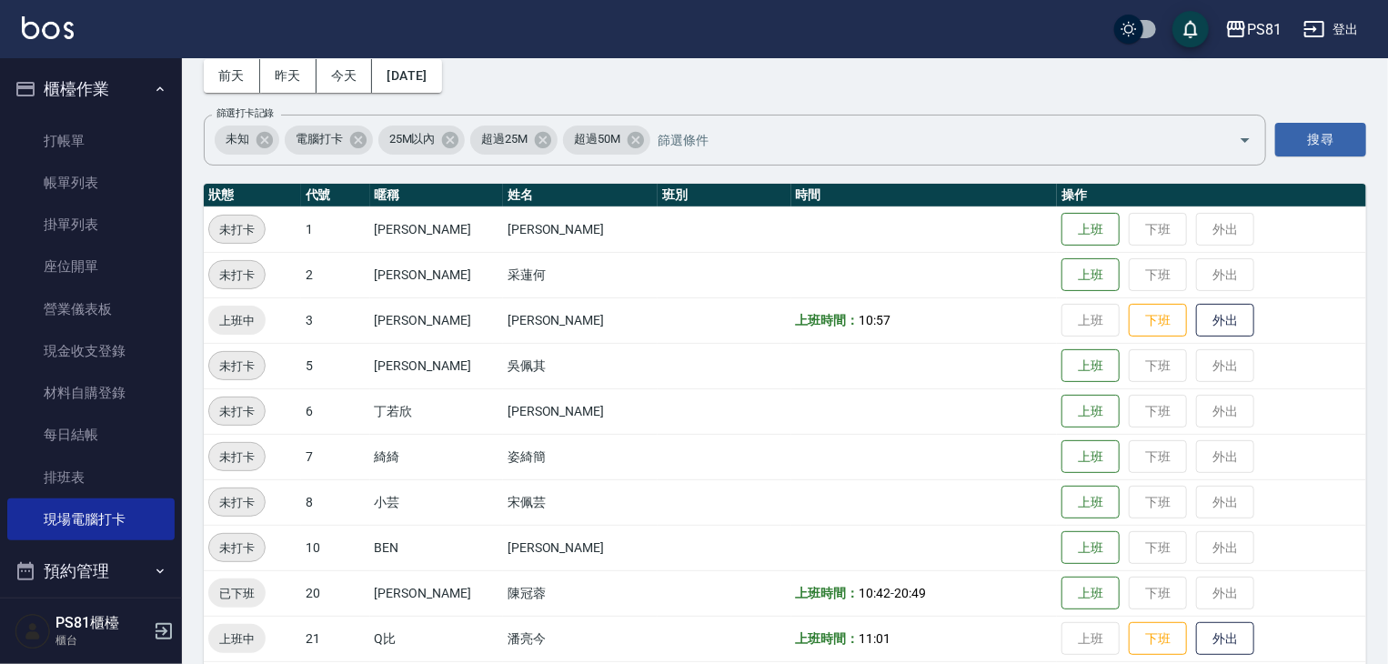
scroll to position [182, 0]
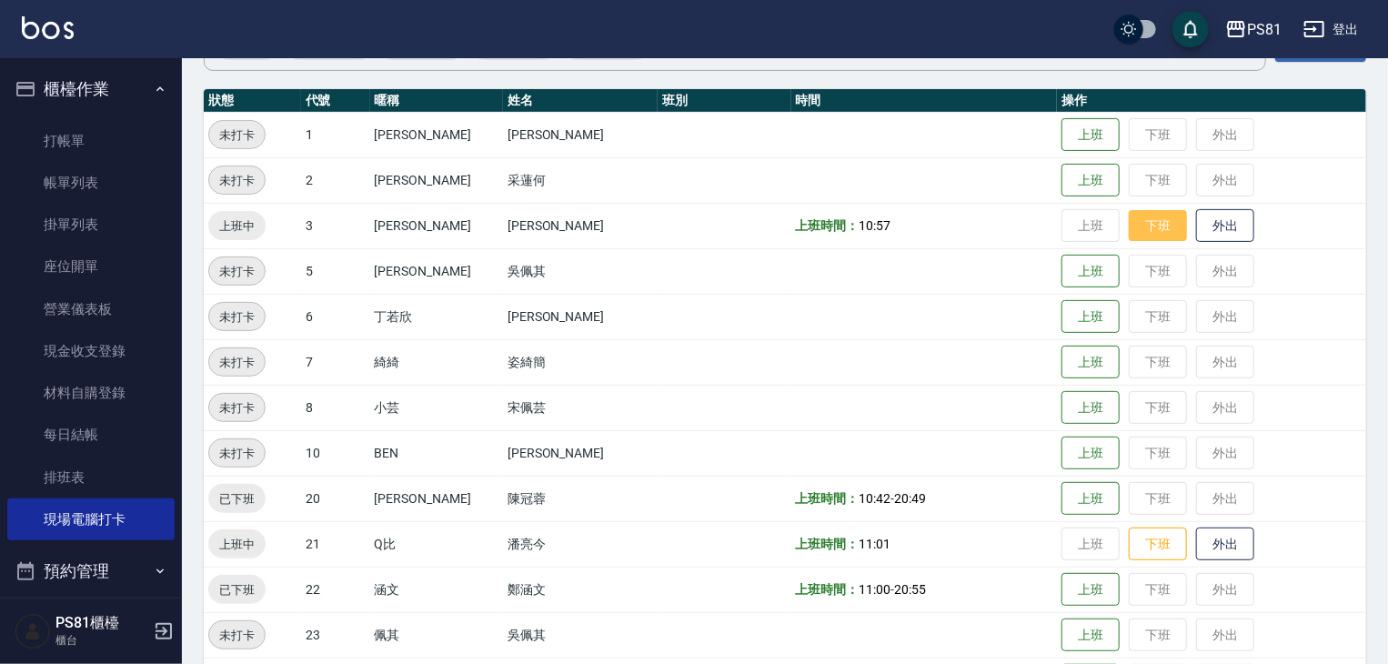
click at [1142, 229] on button "下班" at bounding box center [1158, 226] width 58 height 32
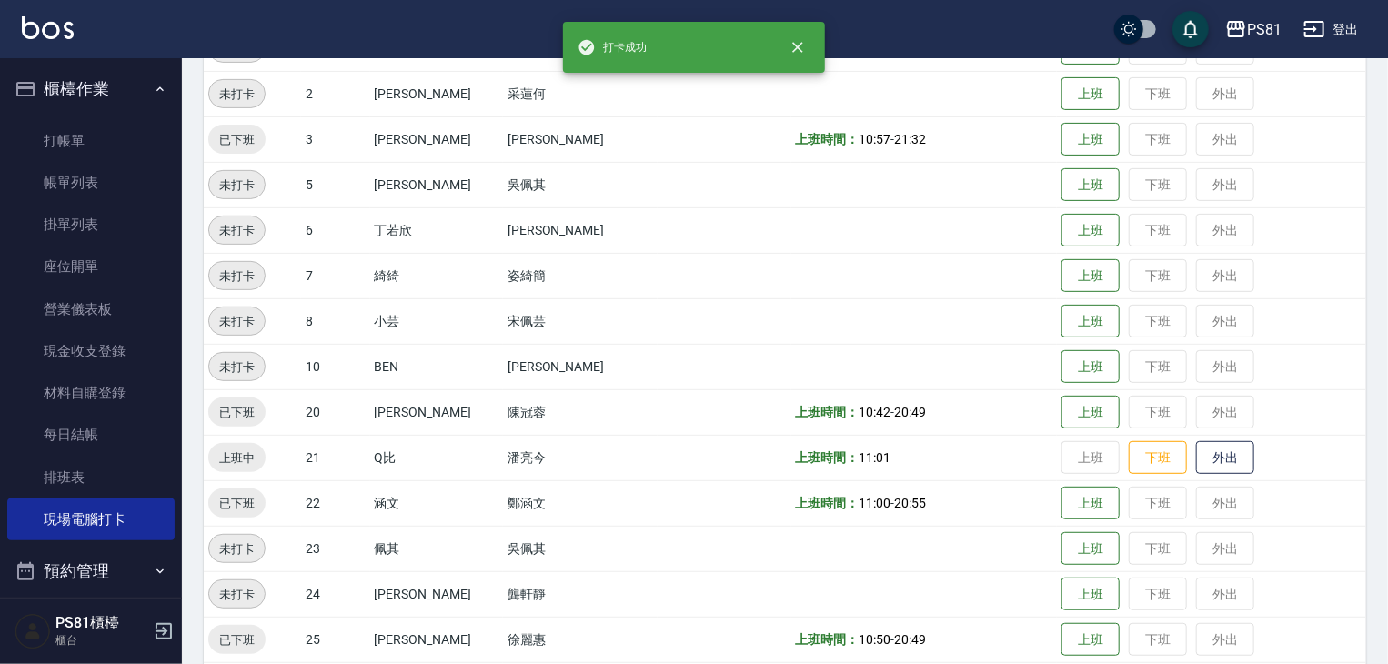
scroll to position [273, 0]
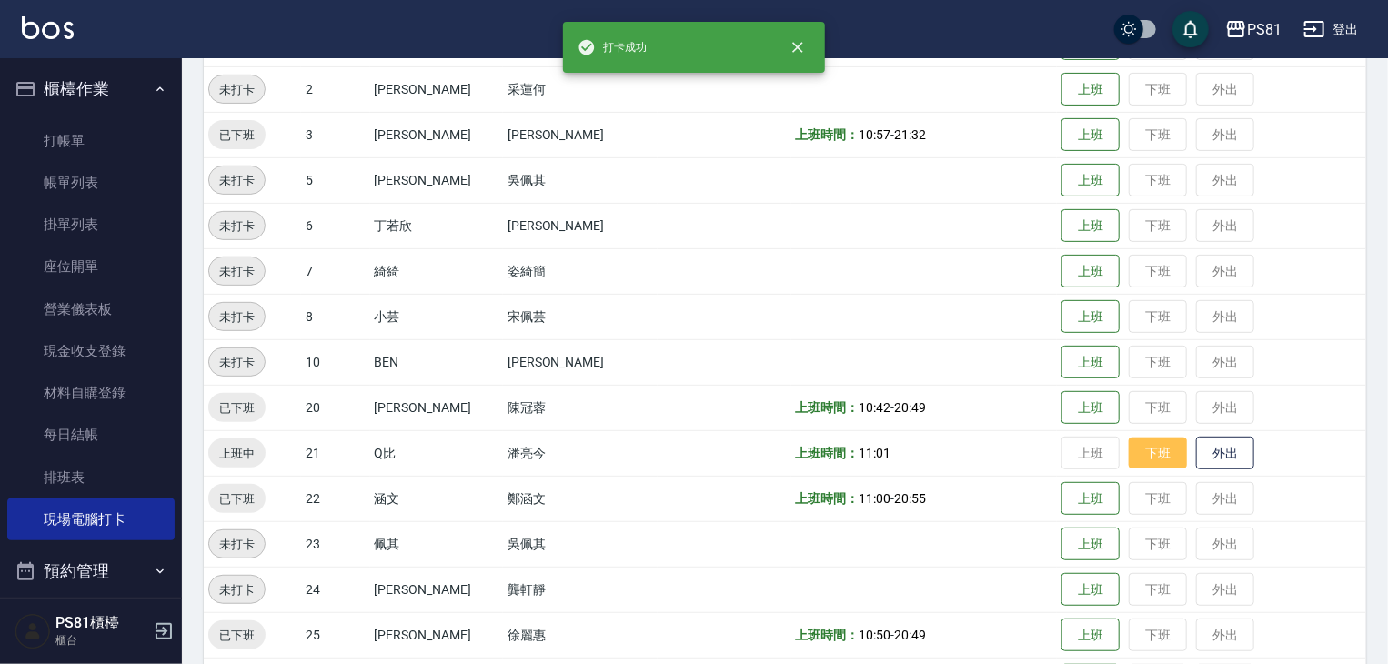
click at [1129, 455] on button "下班" at bounding box center [1158, 454] width 58 height 32
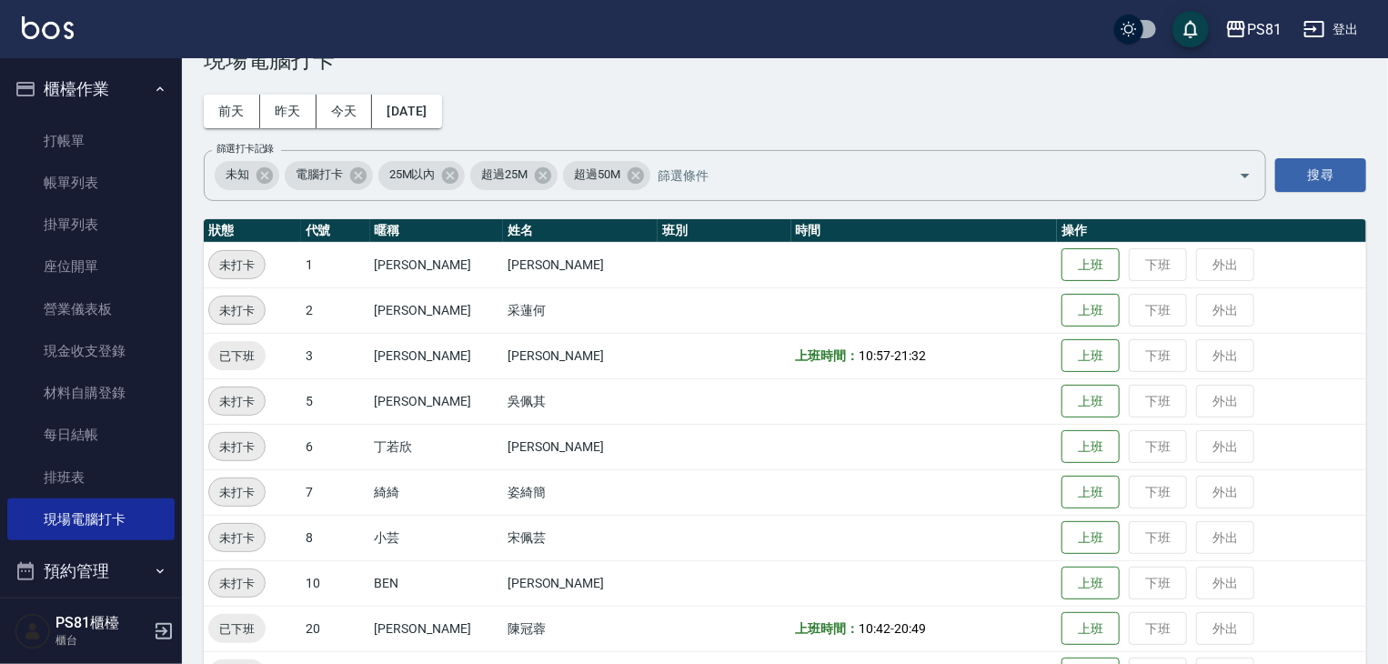
scroll to position [0, 0]
